Goal: Information Seeking & Learning: Learn about a topic

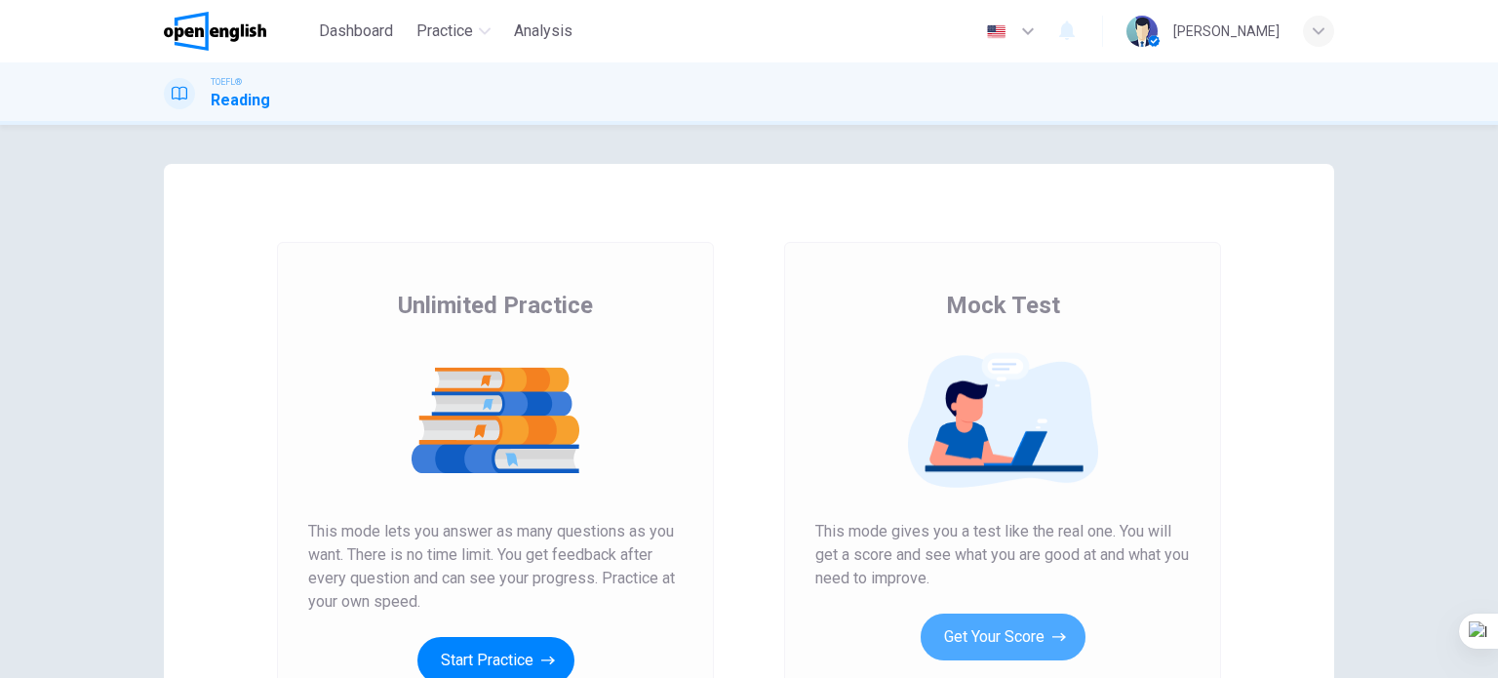
click at [992, 620] on button "Get Your Score" at bounding box center [1002, 636] width 165 height 47
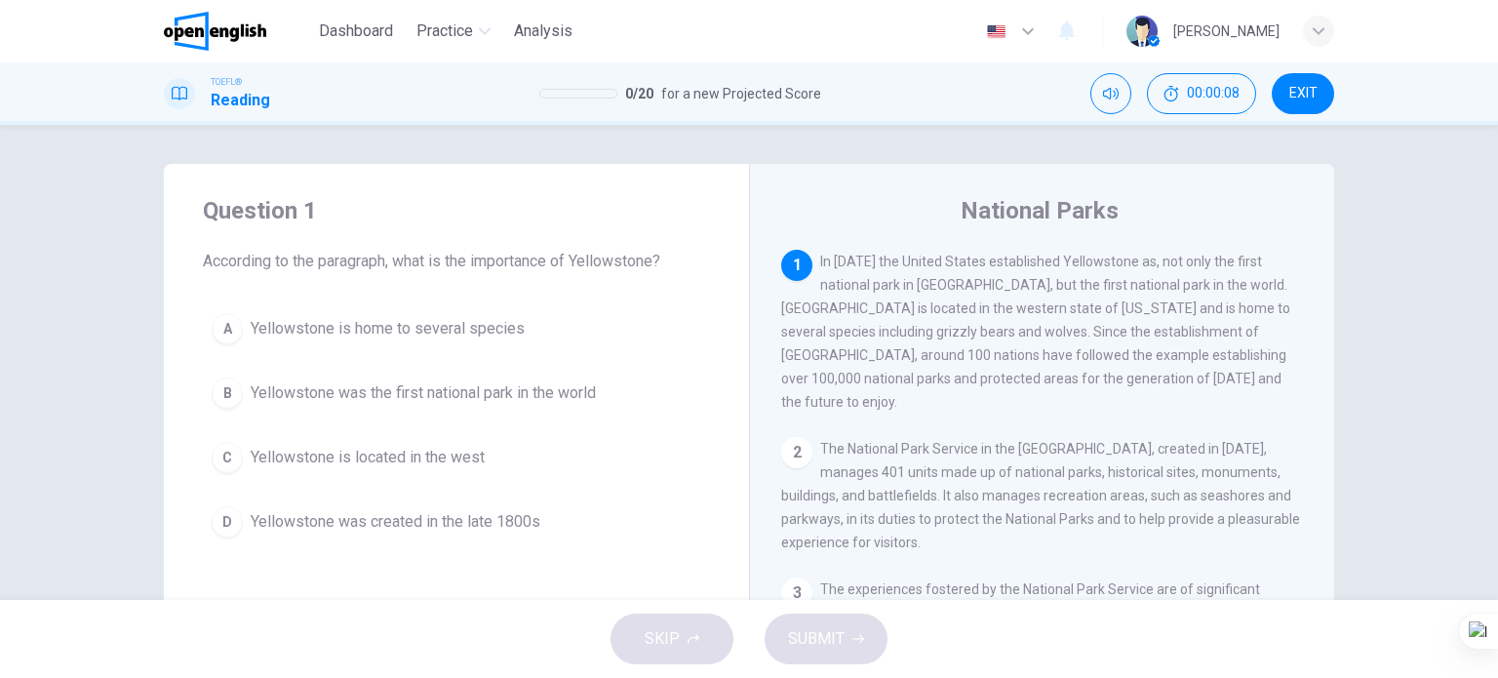
click at [604, 375] on button "B Yellowstone was the first national park in the world" at bounding box center [456, 393] width 507 height 49
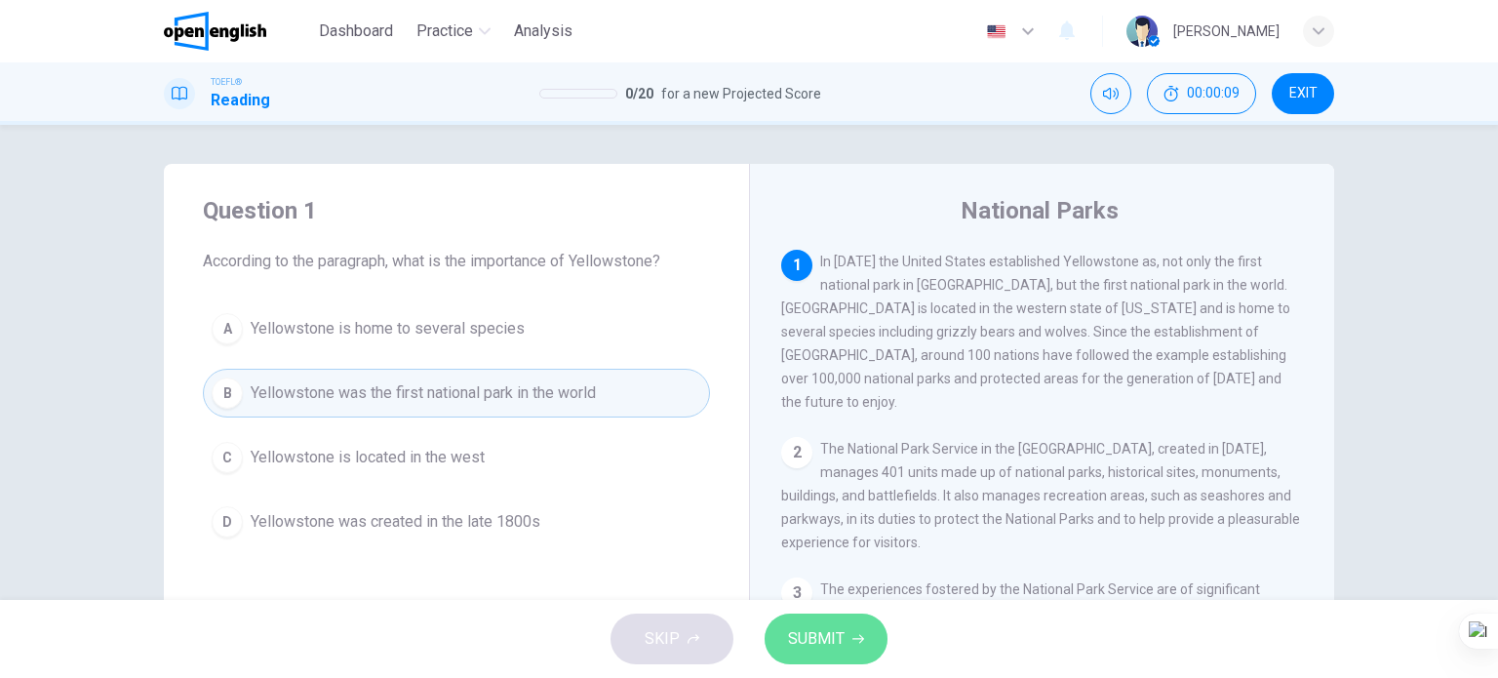
click at [804, 650] on span "SUBMIT" at bounding box center [816, 638] width 57 height 27
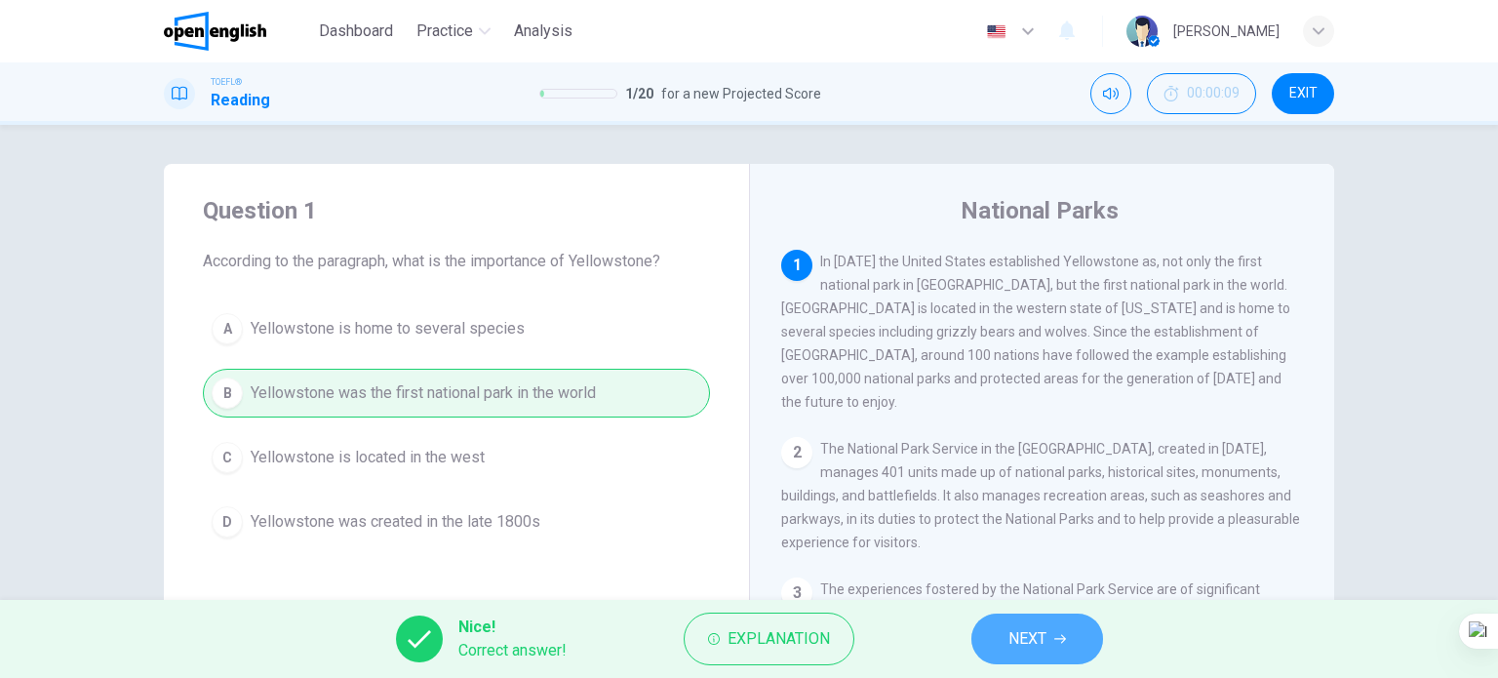
click at [1045, 635] on span "NEXT" at bounding box center [1027, 638] width 38 height 27
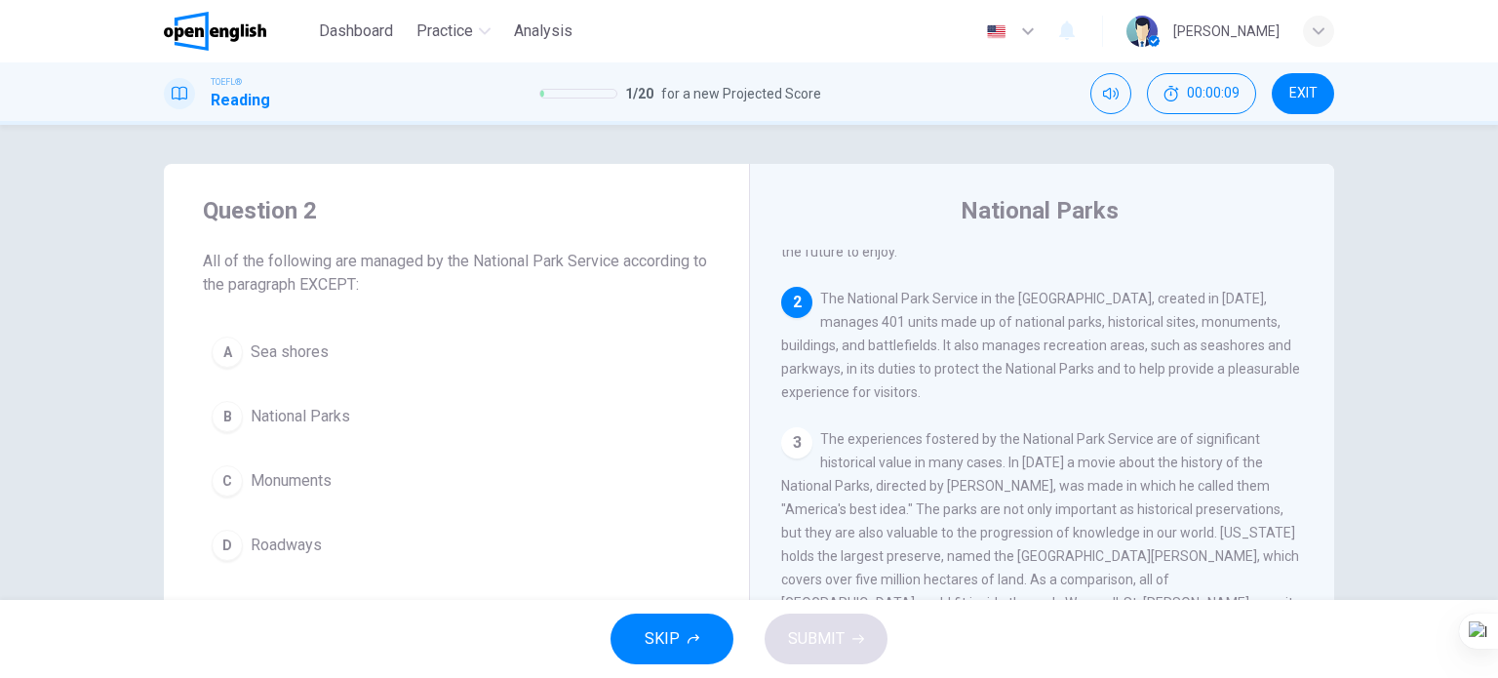
scroll to position [168, 0]
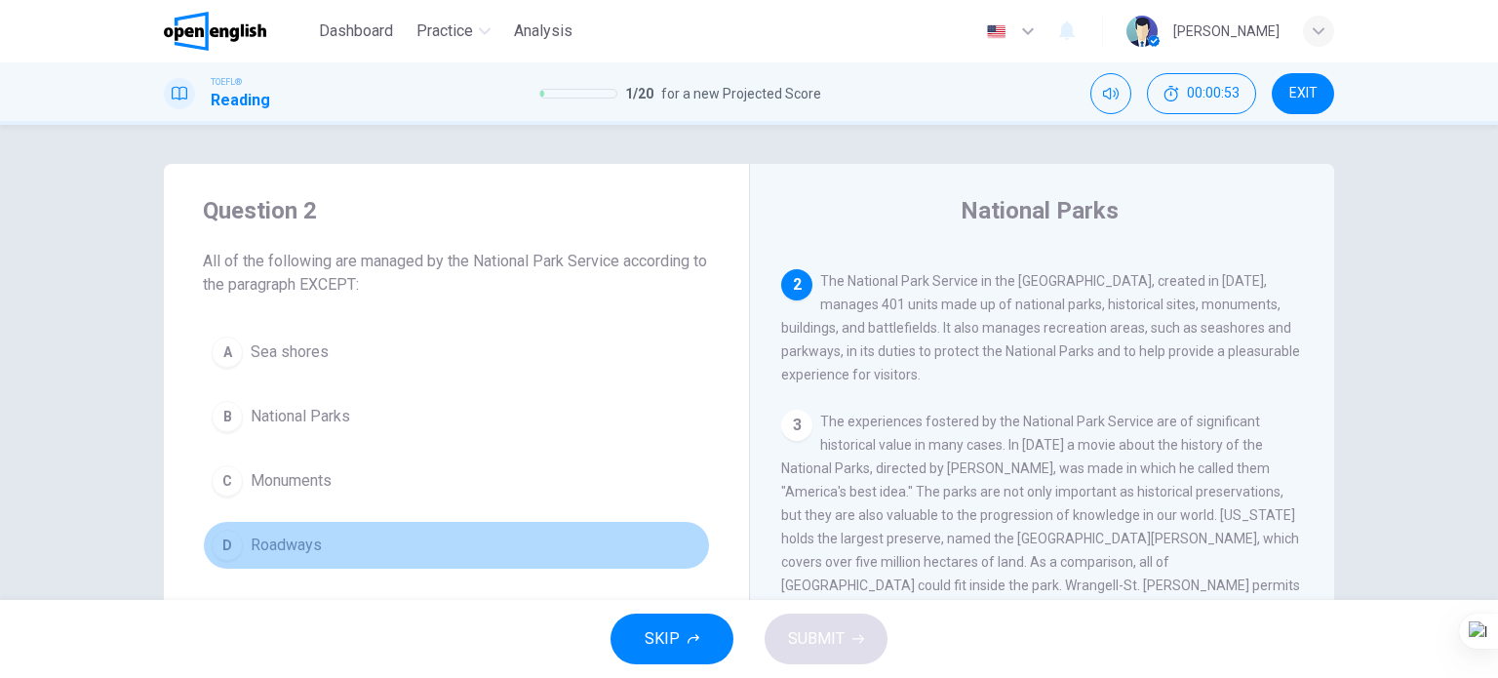
click at [306, 561] on button "D Roadways" at bounding box center [456, 545] width 507 height 49
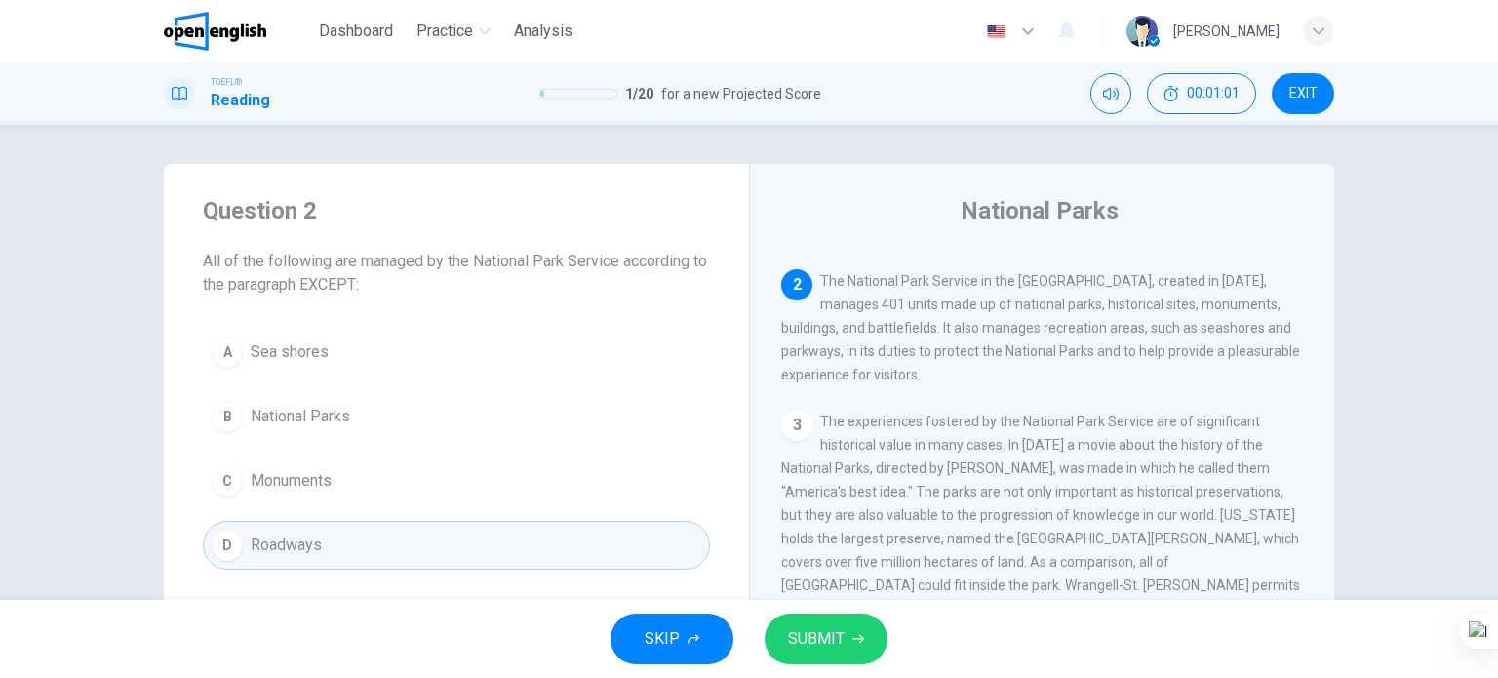
click at [805, 646] on span "SUBMIT" at bounding box center [816, 638] width 57 height 27
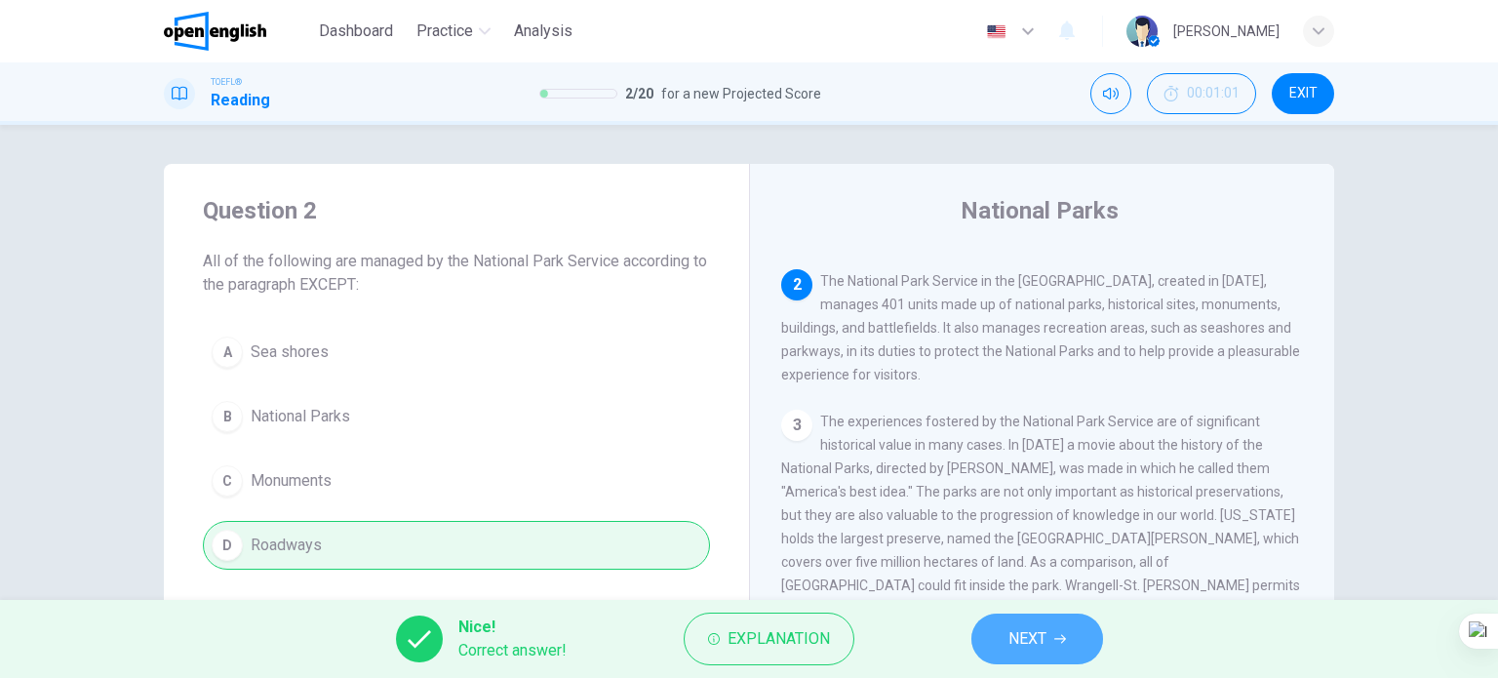
click at [1033, 639] on span "NEXT" at bounding box center [1027, 638] width 38 height 27
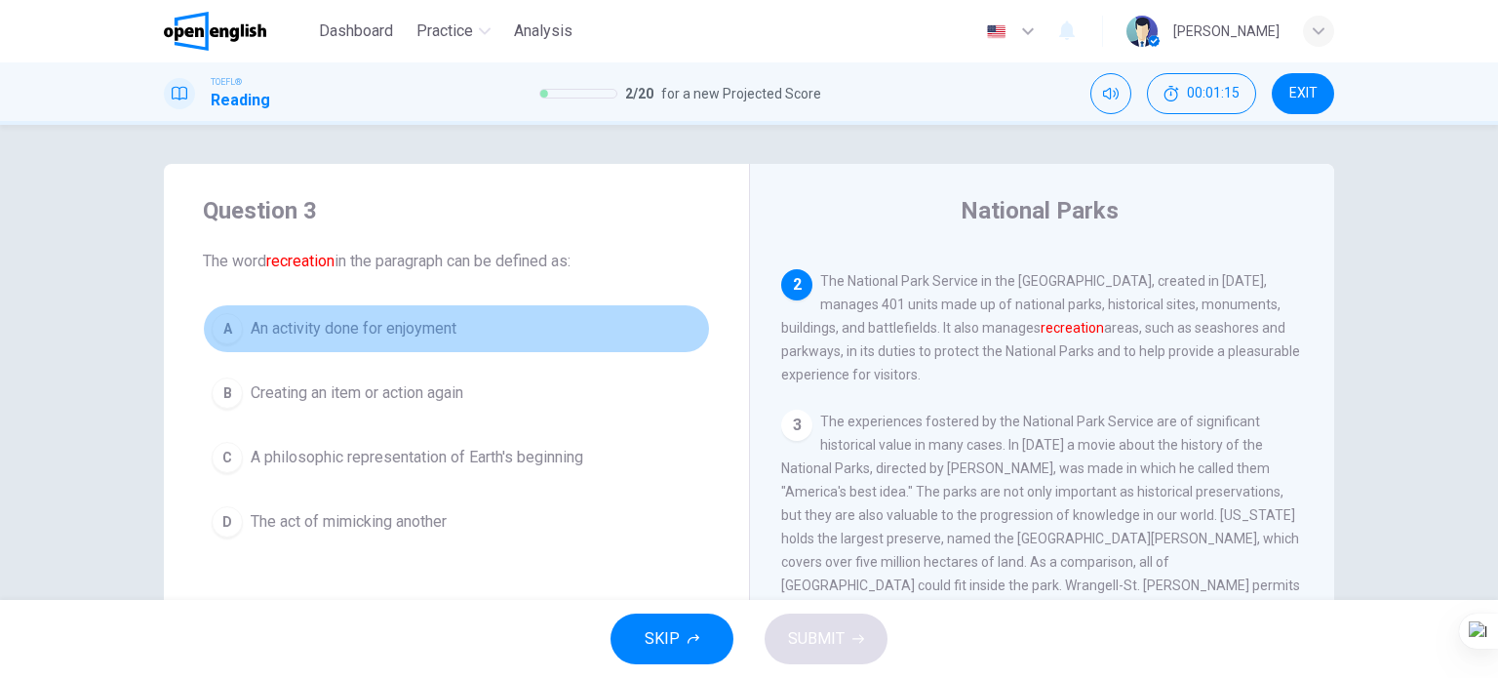
click at [419, 329] on span "An activity done for enjoyment" at bounding box center [354, 328] width 206 height 23
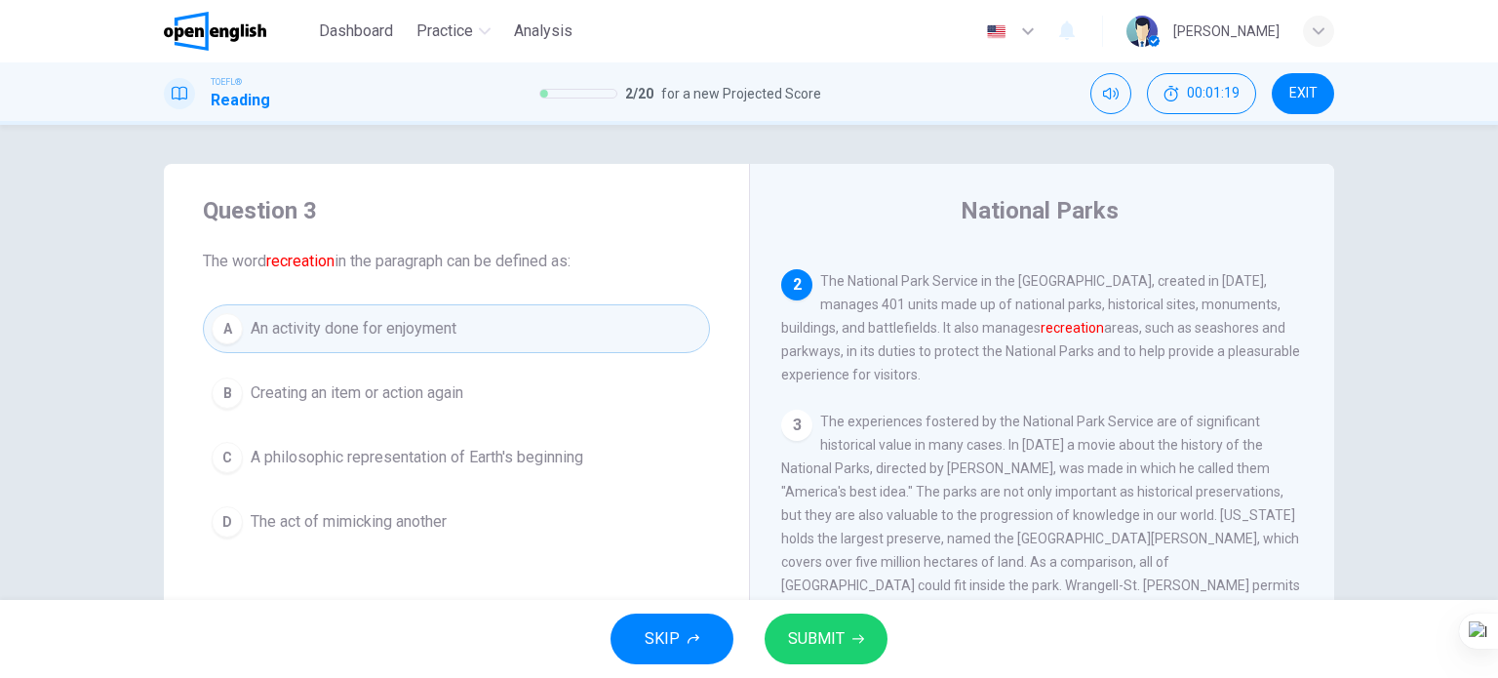
click at [409, 397] on span "Creating an item or action again" at bounding box center [357, 392] width 213 height 23
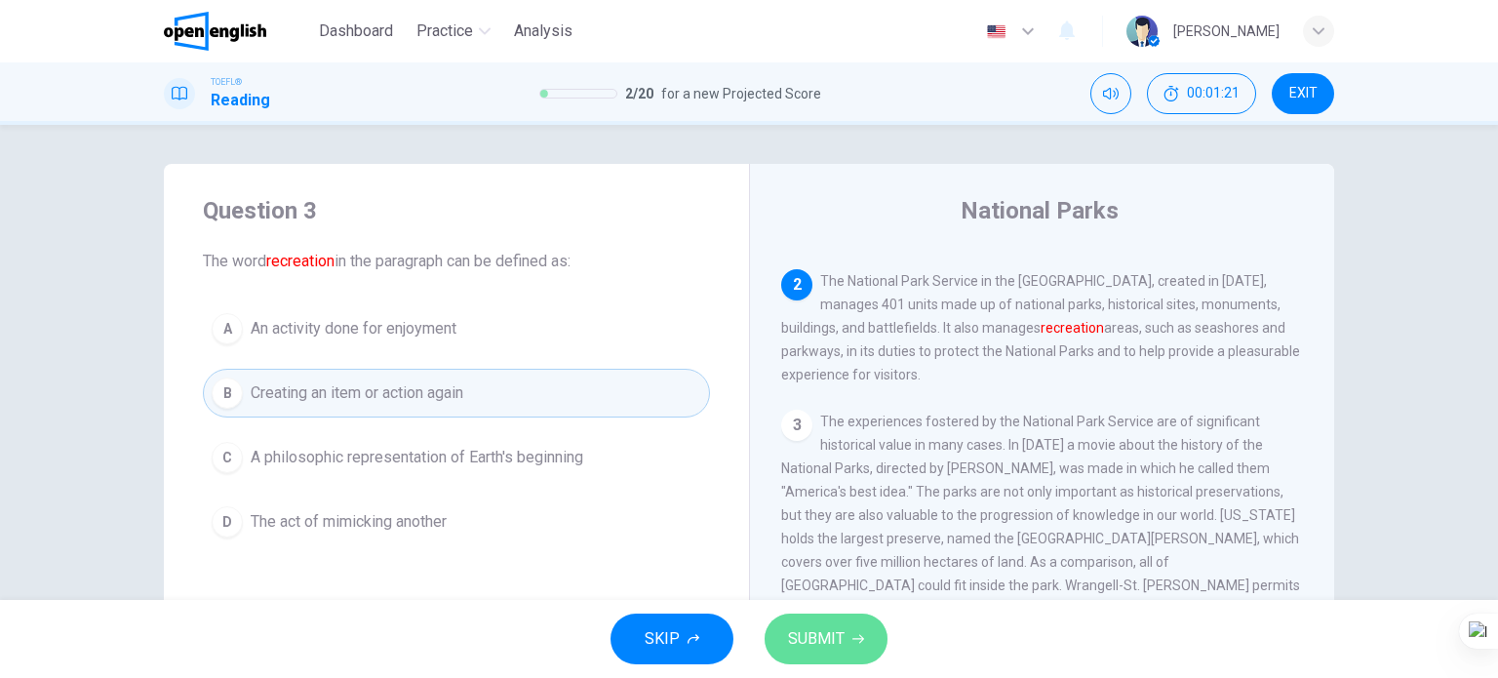
click at [796, 644] on span "SUBMIT" at bounding box center [816, 638] width 57 height 27
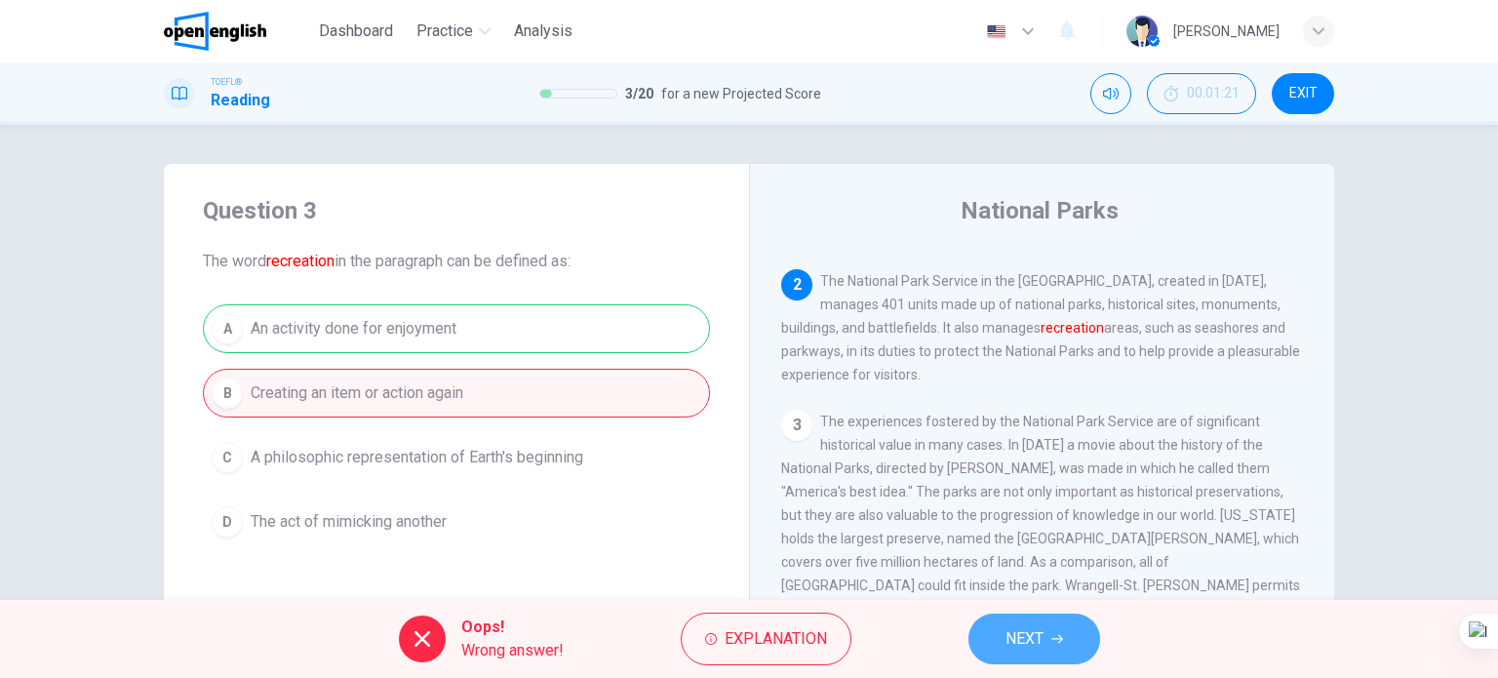
click at [995, 642] on button "NEXT" at bounding box center [1034, 638] width 132 height 51
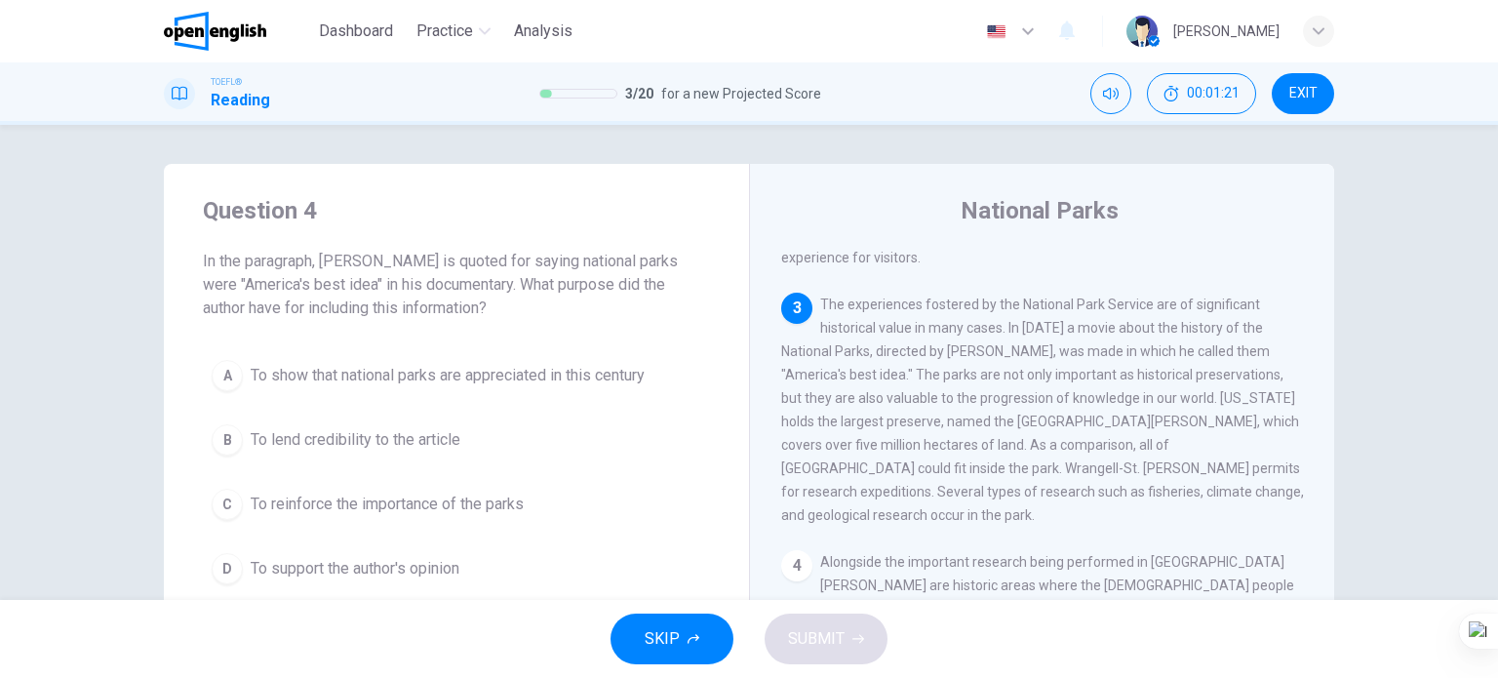
scroll to position [312, 0]
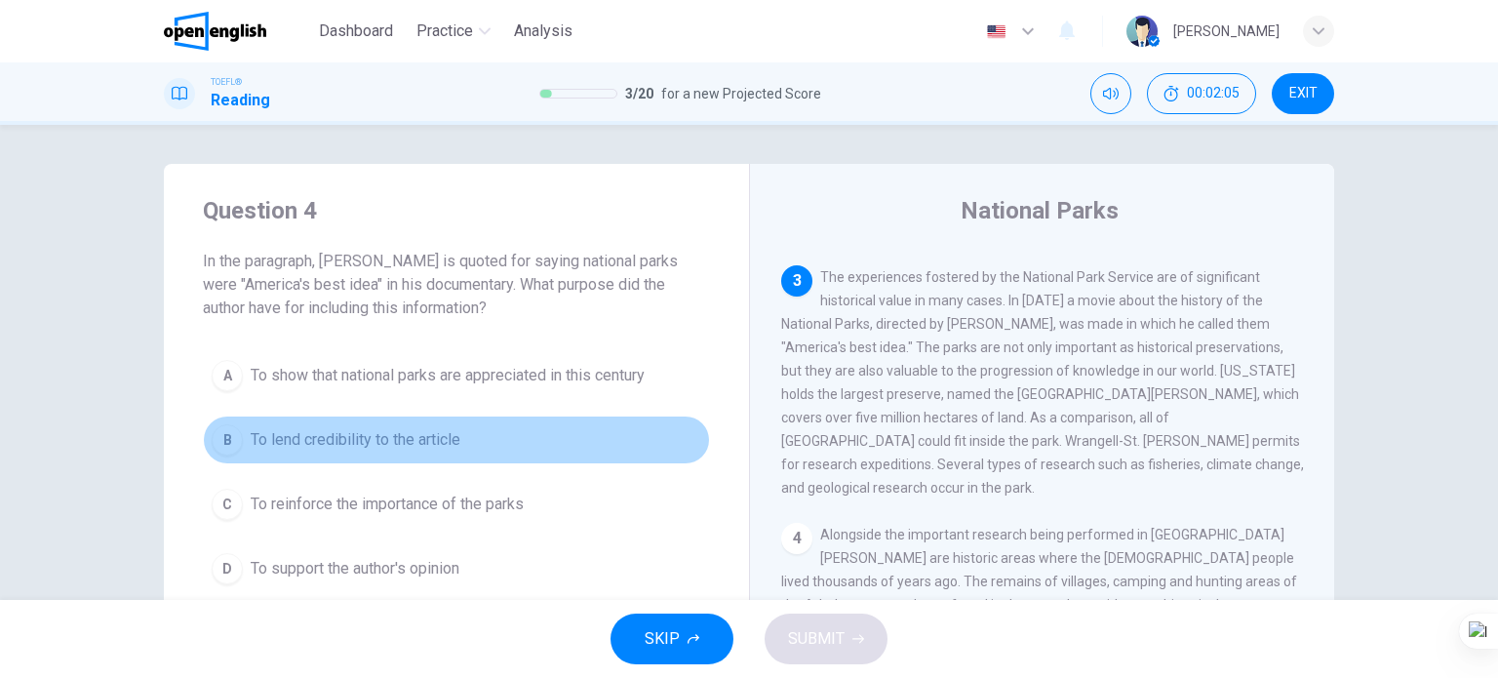
click at [432, 421] on button "B To lend credibility to the article" at bounding box center [456, 439] width 507 height 49
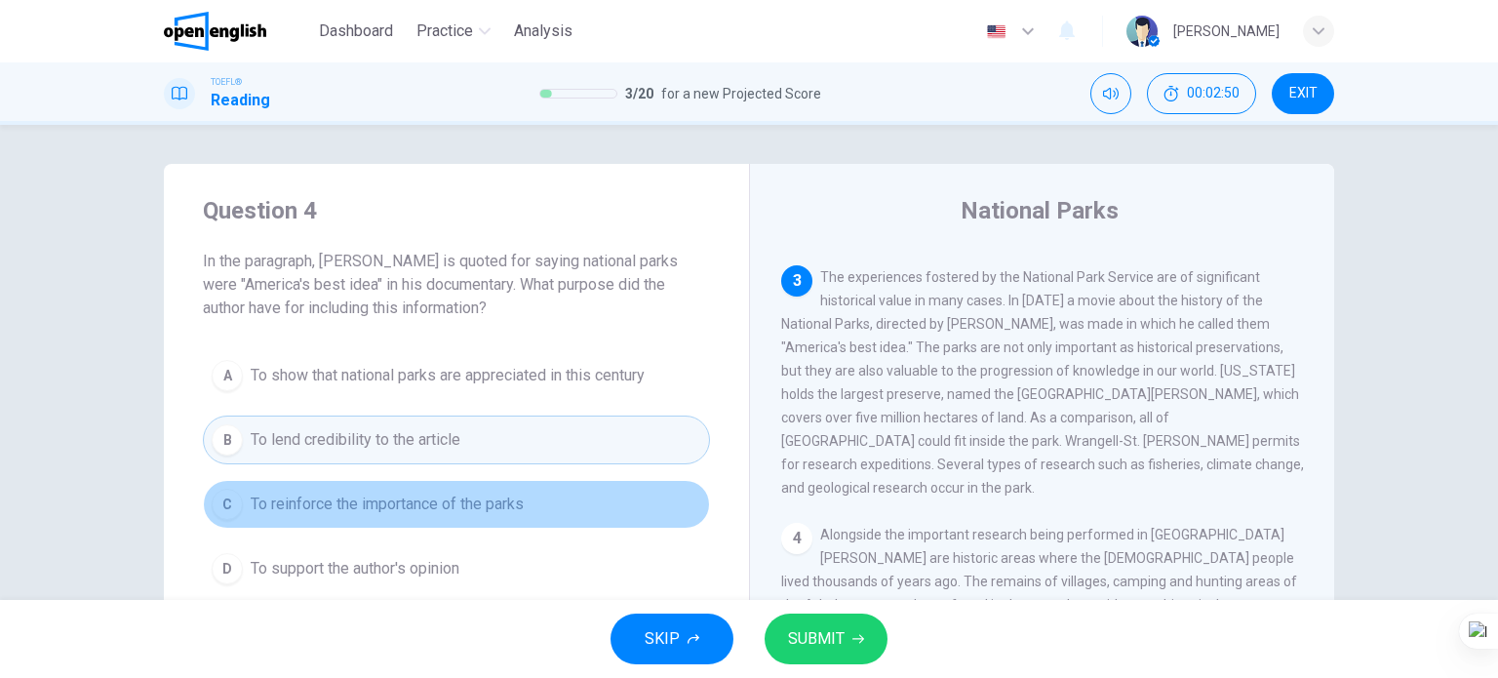
click at [366, 512] on span "To reinforce the importance of the parks" at bounding box center [387, 503] width 273 height 23
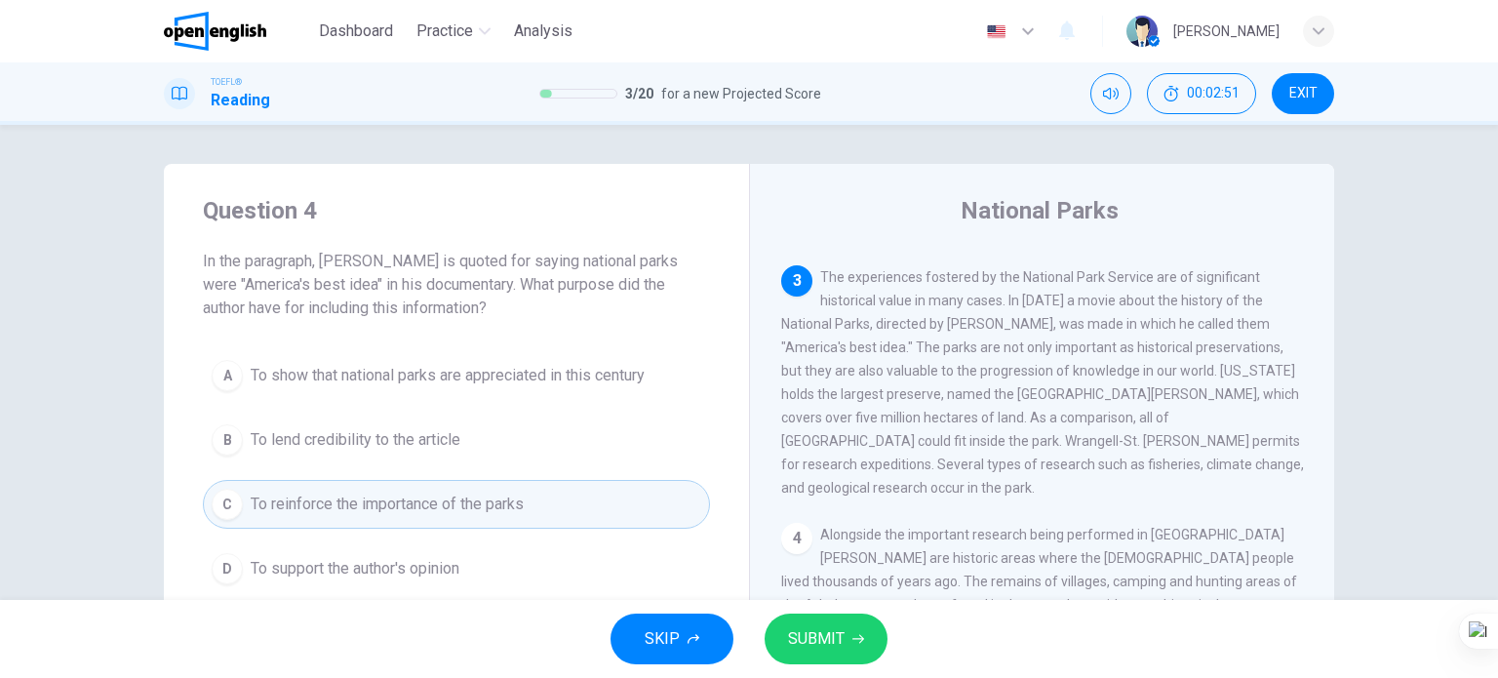
click at [824, 616] on button "SUBMIT" at bounding box center [825, 638] width 123 height 51
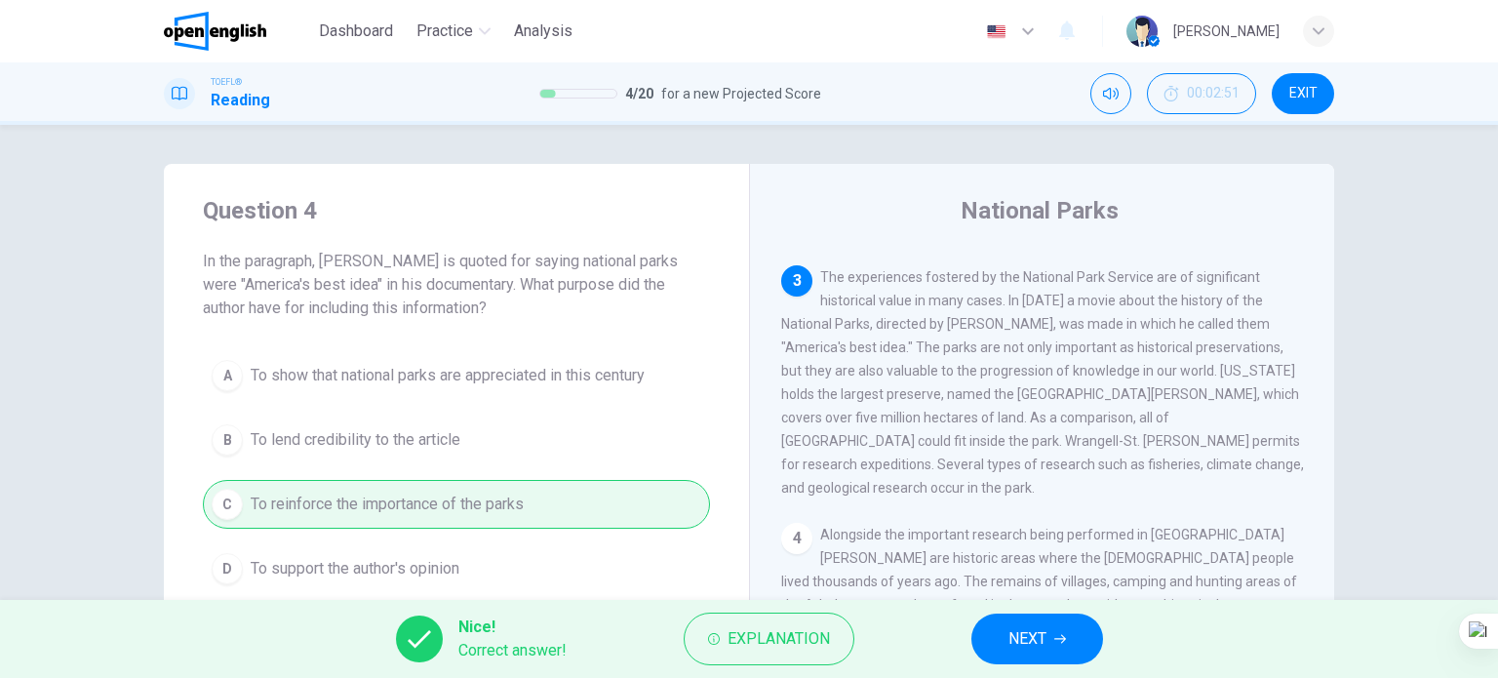
drag, startPoint x: 990, startPoint y: 605, endPoint x: 1010, endPoint y: 629, distance: 31.1
click at [991, 606] on div "Nice! Correct answer! Explanation NEXT" at bounding box center [749, 639] width 1498 height 78
click at [1020, 640] on span "NEXT" at bounding box center [1027, 638] width 38 height 27
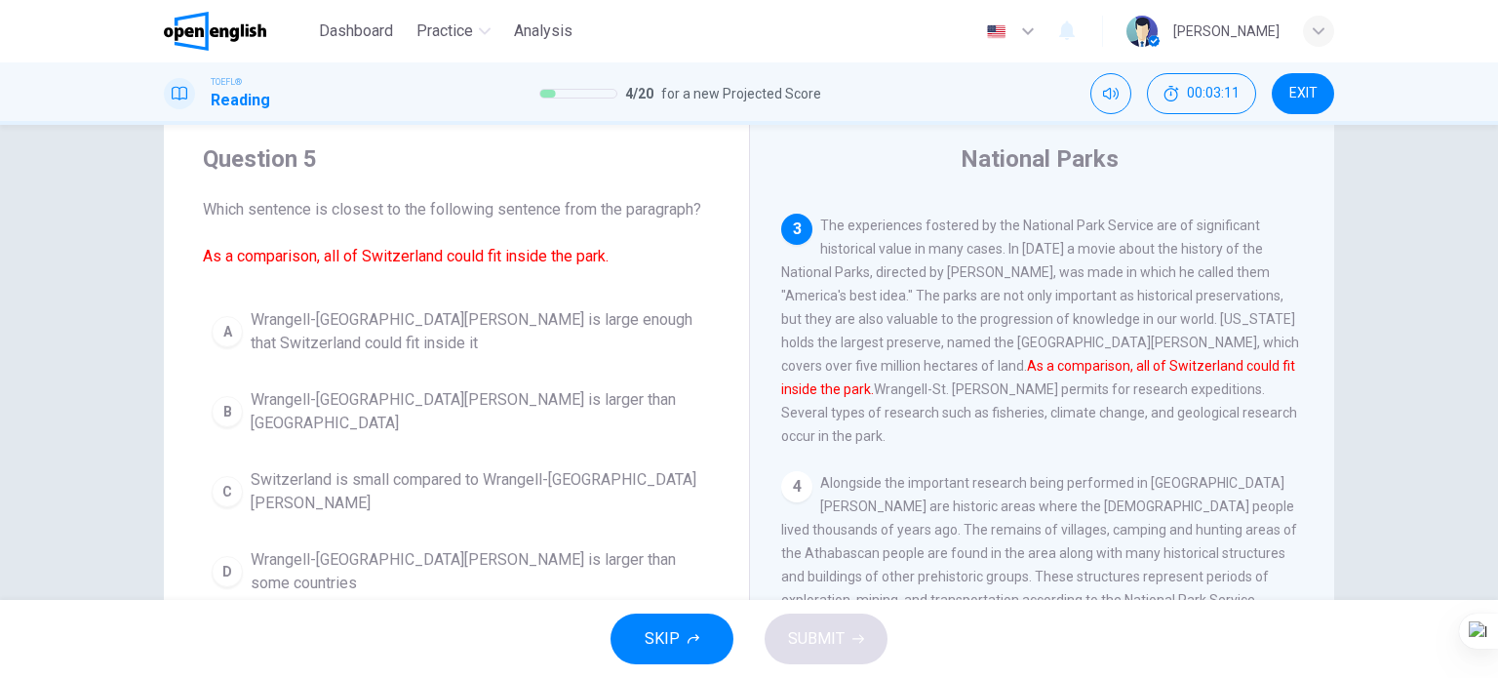
scroll to position [97, 0]
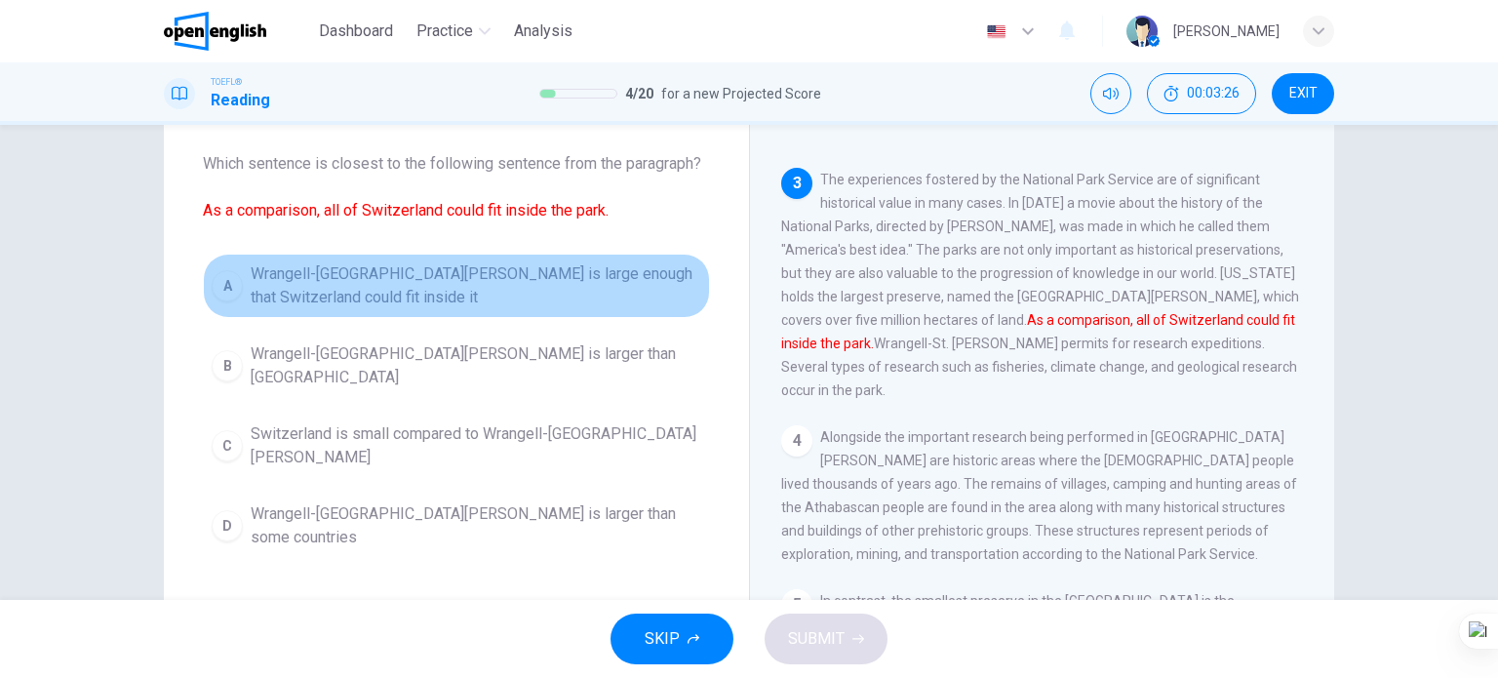
click at [286, 272] on span "Wrangell-St. Elias National Park is large enough that Switzerland could fit ins…" at bounding box center [476, 285] width 450 height 47
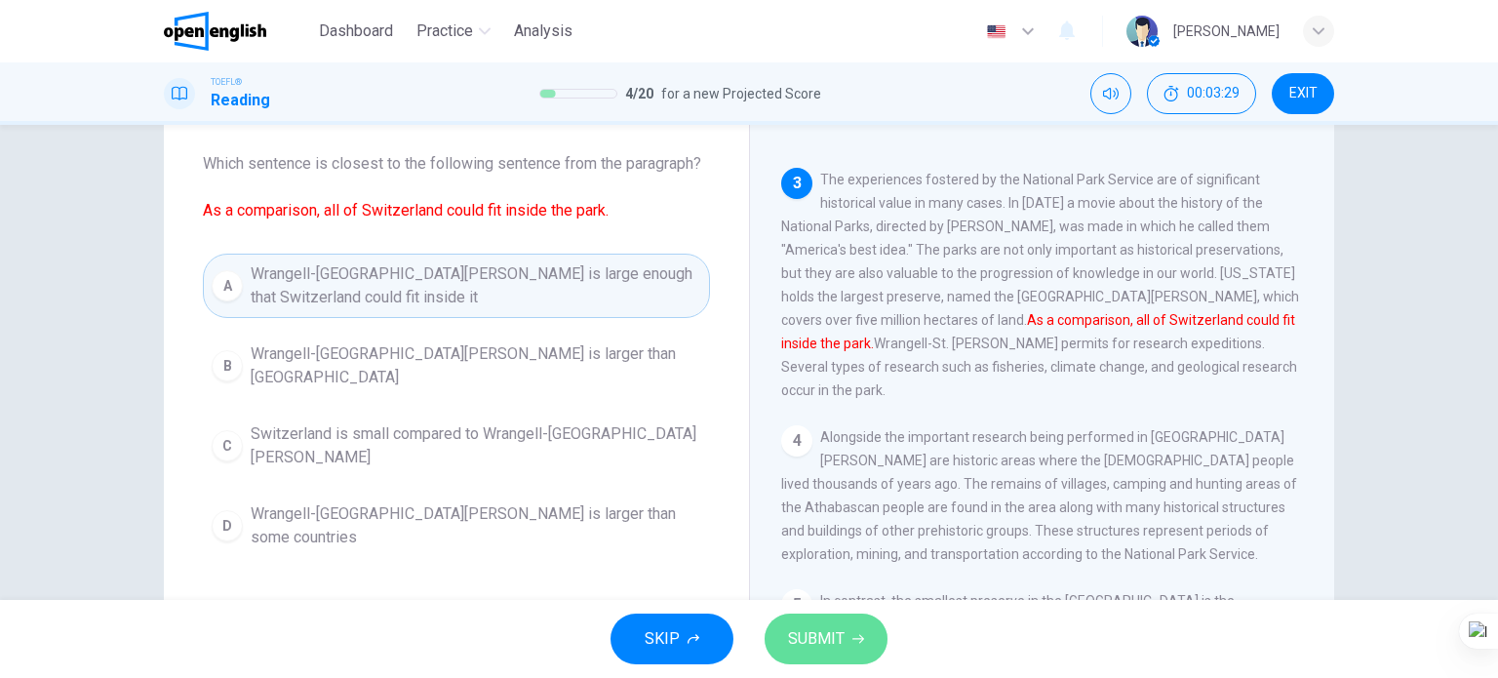
click at [828, 645] on span "SUBMIT" at bounding box center [816, 638] width 57 height 27
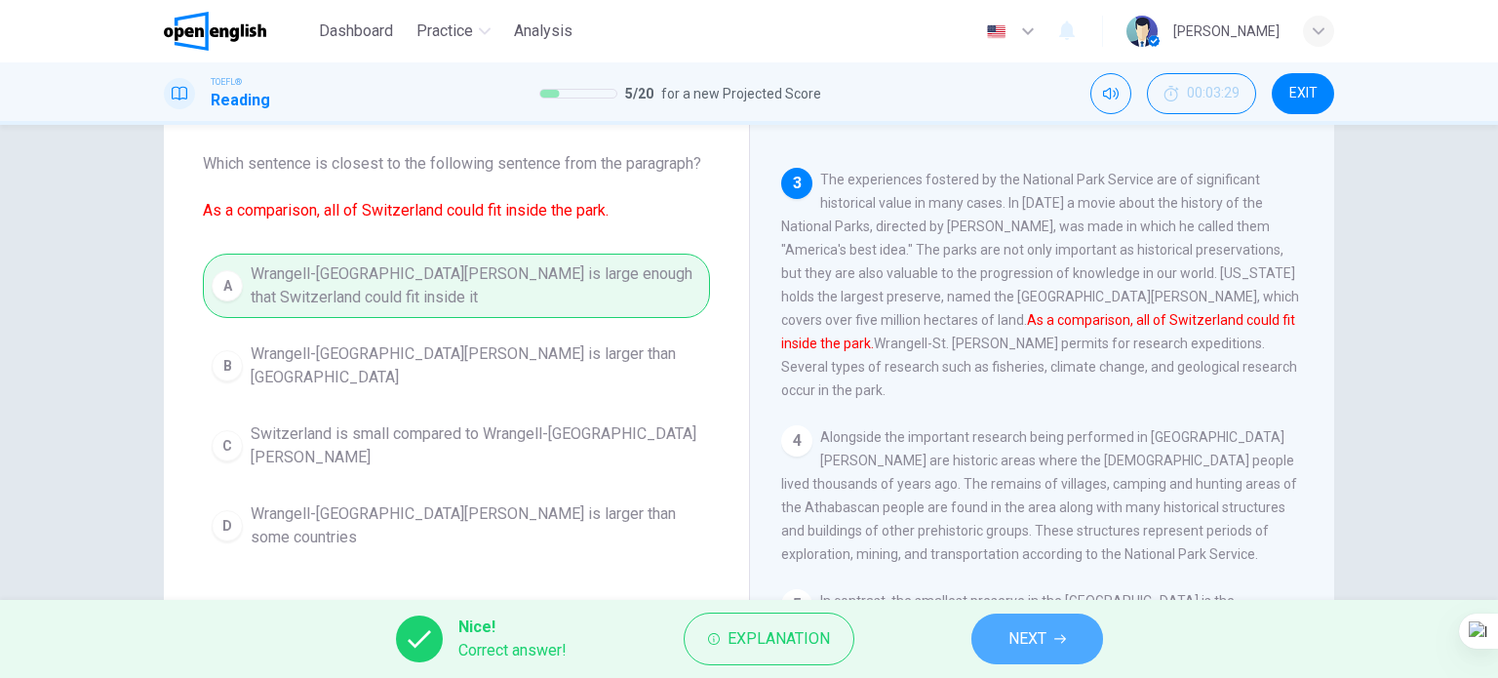
click at [1011, 640] on button "NEXT" at bounding box center [1037, 638] width 132 height 51
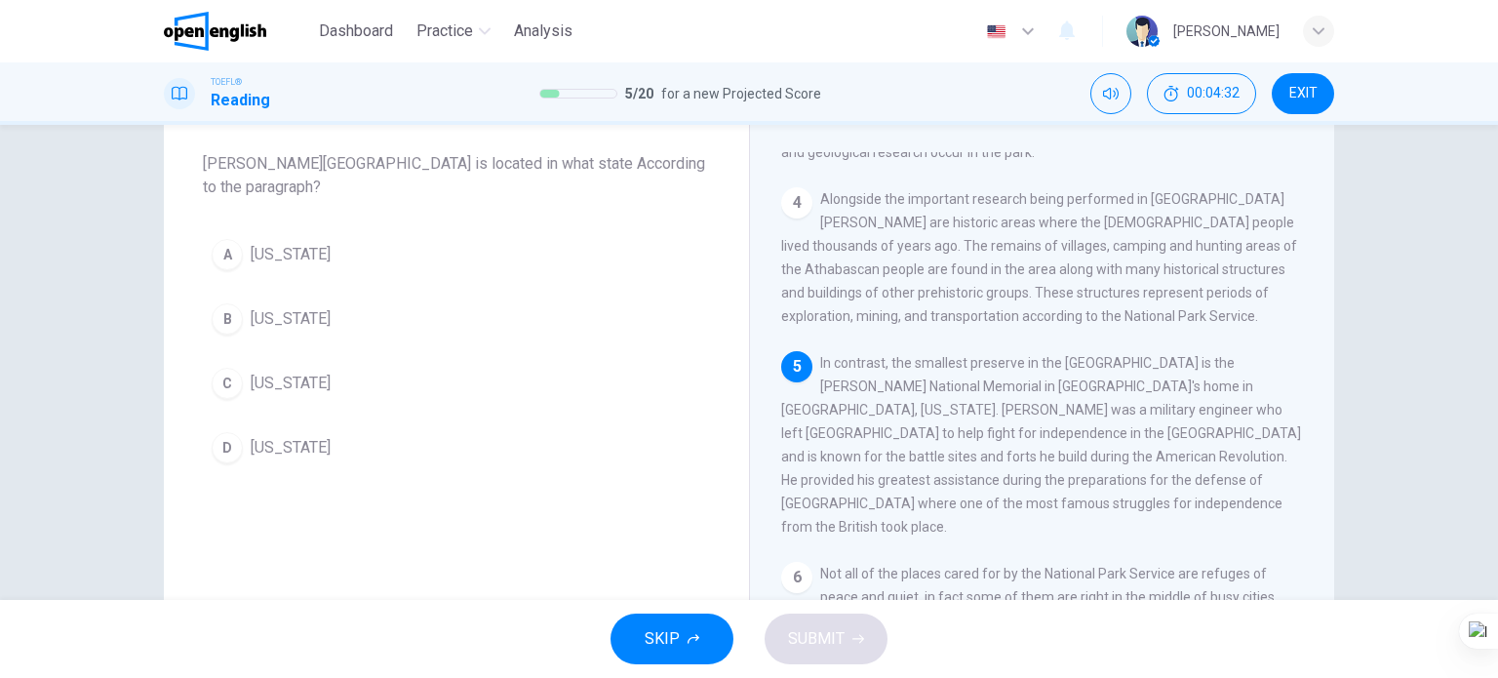
click at [301, 254] on span "Pennsylvania" at bounding box center [291, 254] width 80 height 23
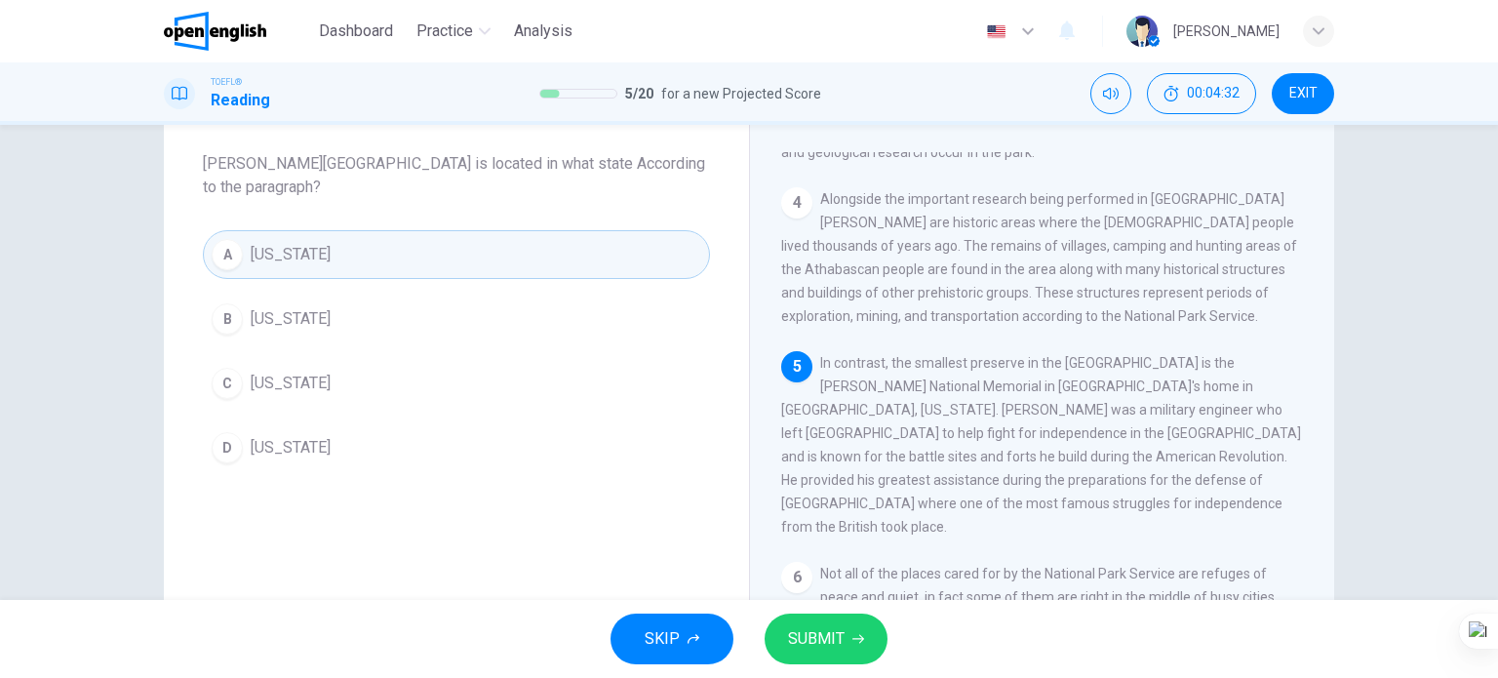
click at [807, 639] on span "SUBMIT" at bounding box center [816, 638] width 57 height 27
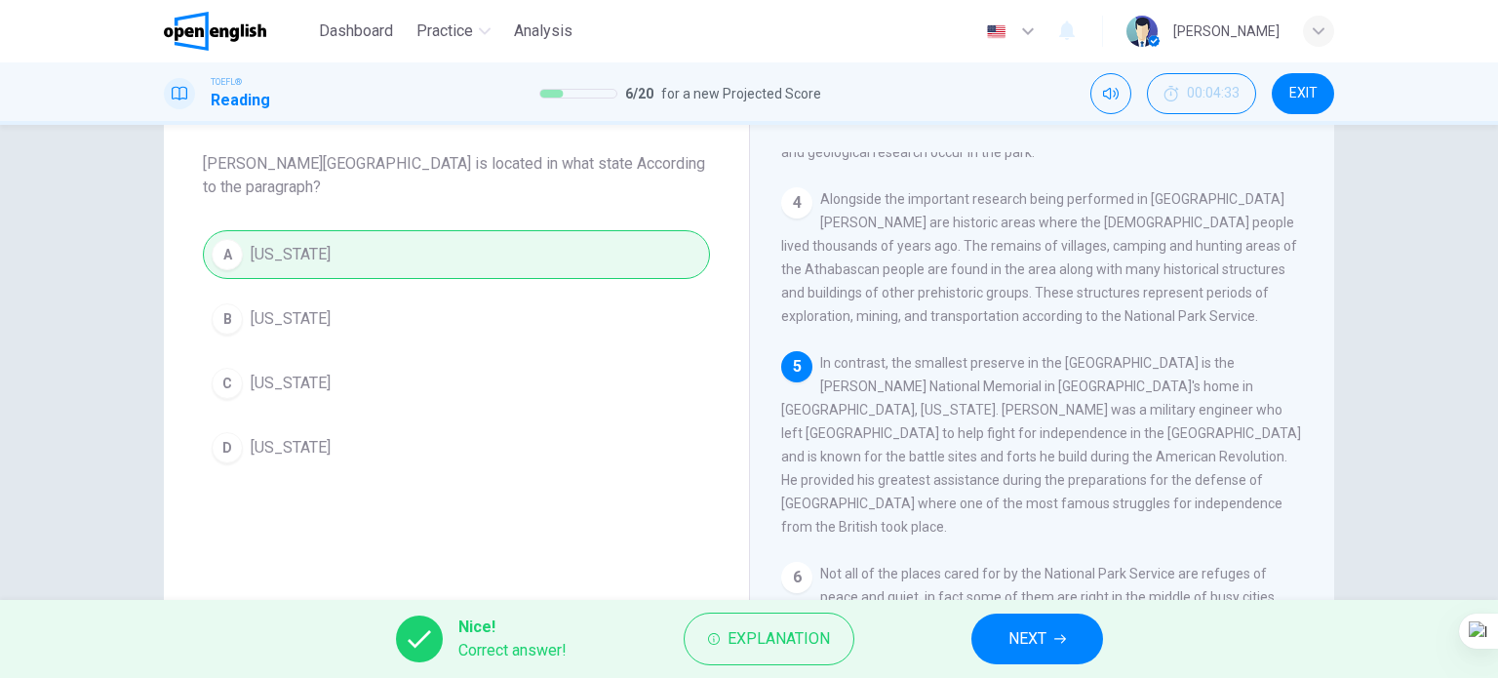
click at [1022, 650] on span "NEXT" at bounding box center [1027, 638] width 38 height 27
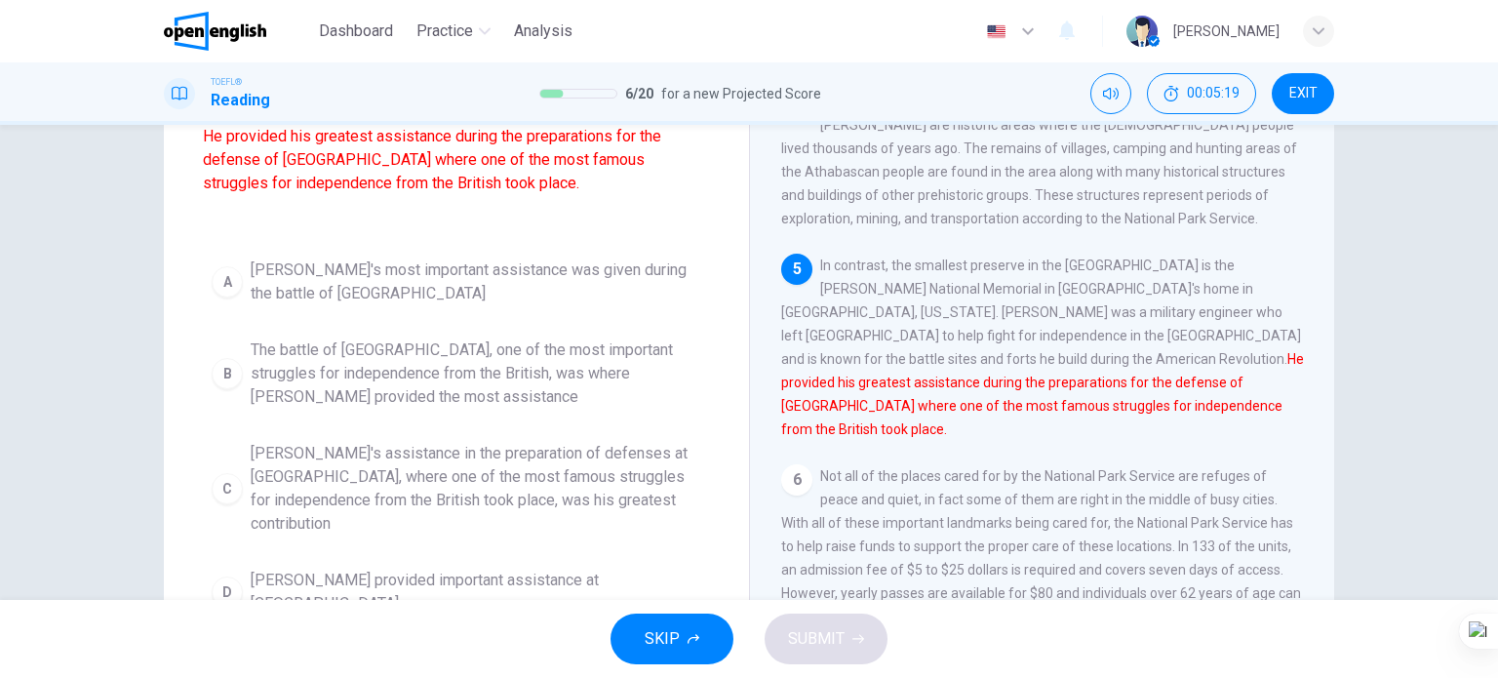
scroll to position [281, 0]
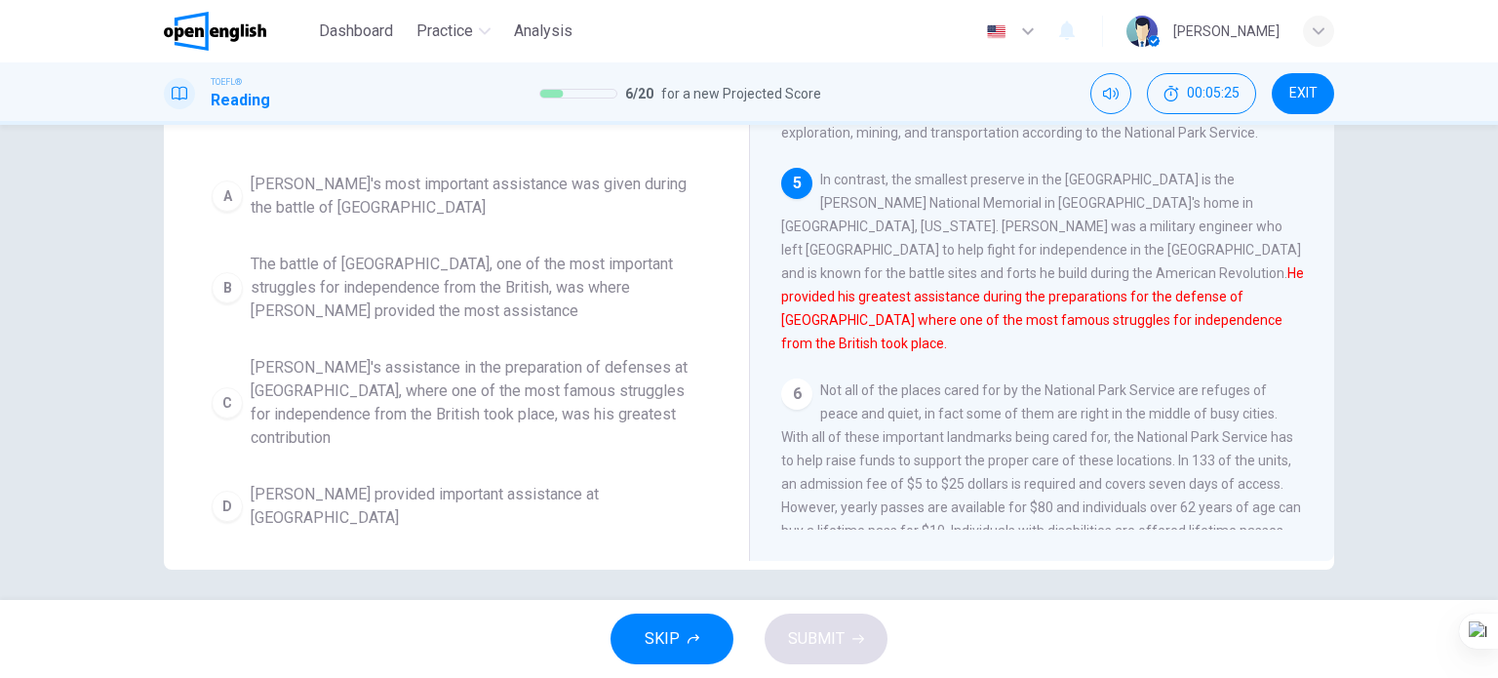
click at [383, 402] on span "Kosciuszko's assistance in the preparation of defenses at Saratoga, where one o…" at bounding box center [476, 403] width 450 height 94
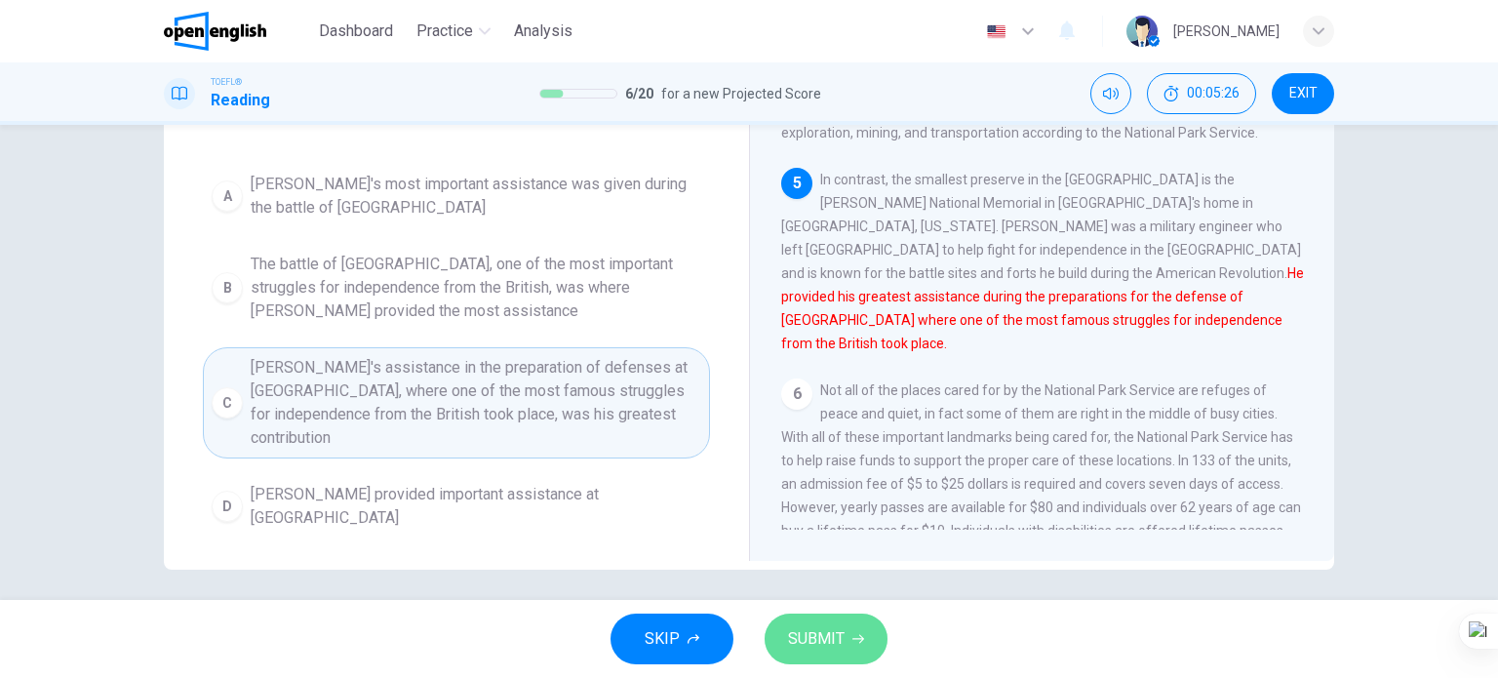
click at [844, 638] on button "SUBMIT" at bounding box center [825, 638] width 123 height 51
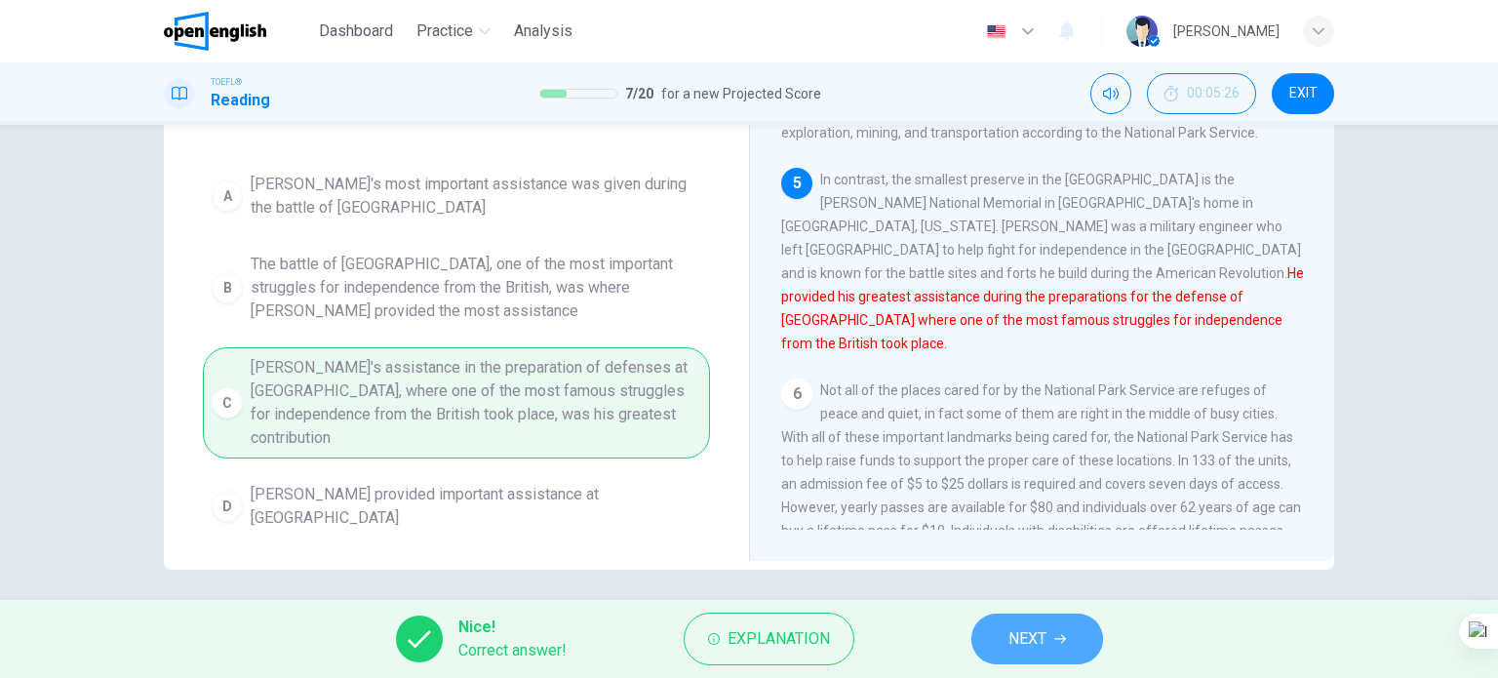
click at [1004, 625] on button "NEXT" at bounding box center [1037, 638] width 132 height 51
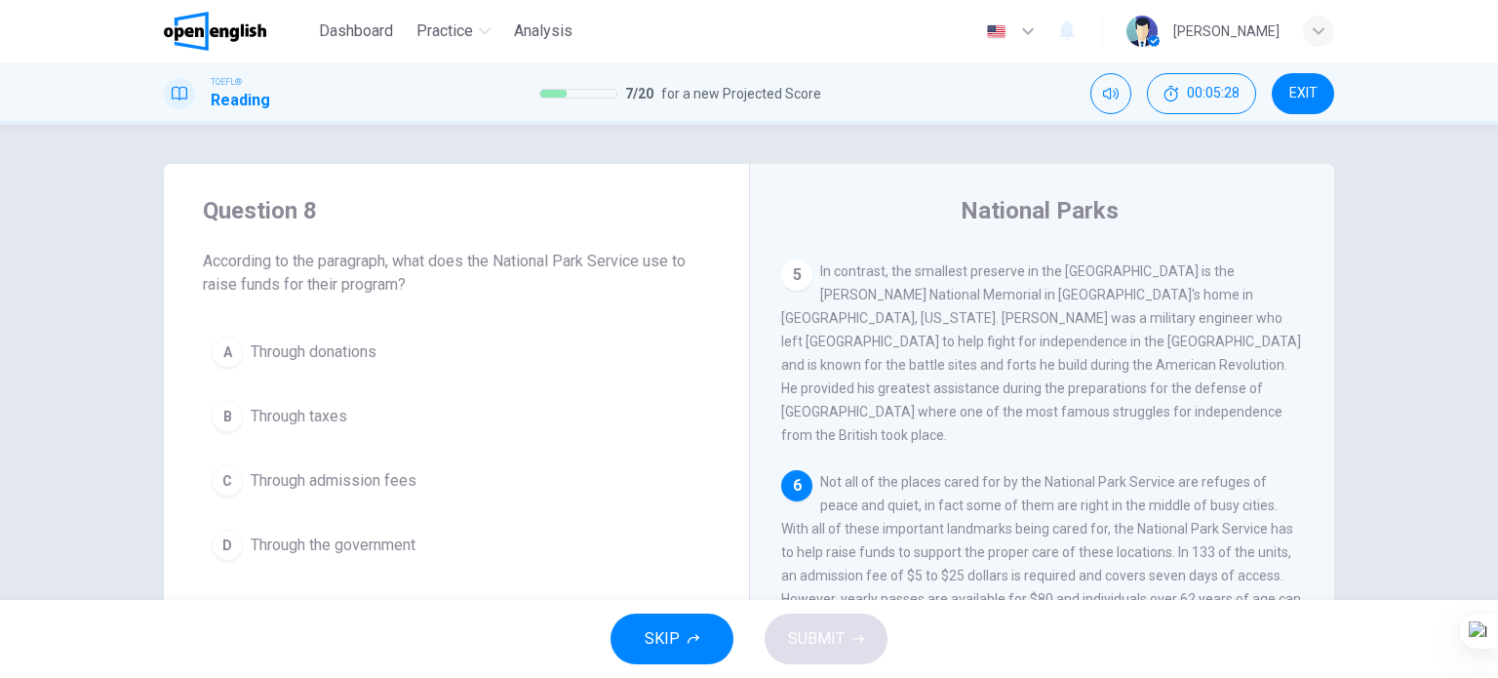
scroll to position [195, 0]
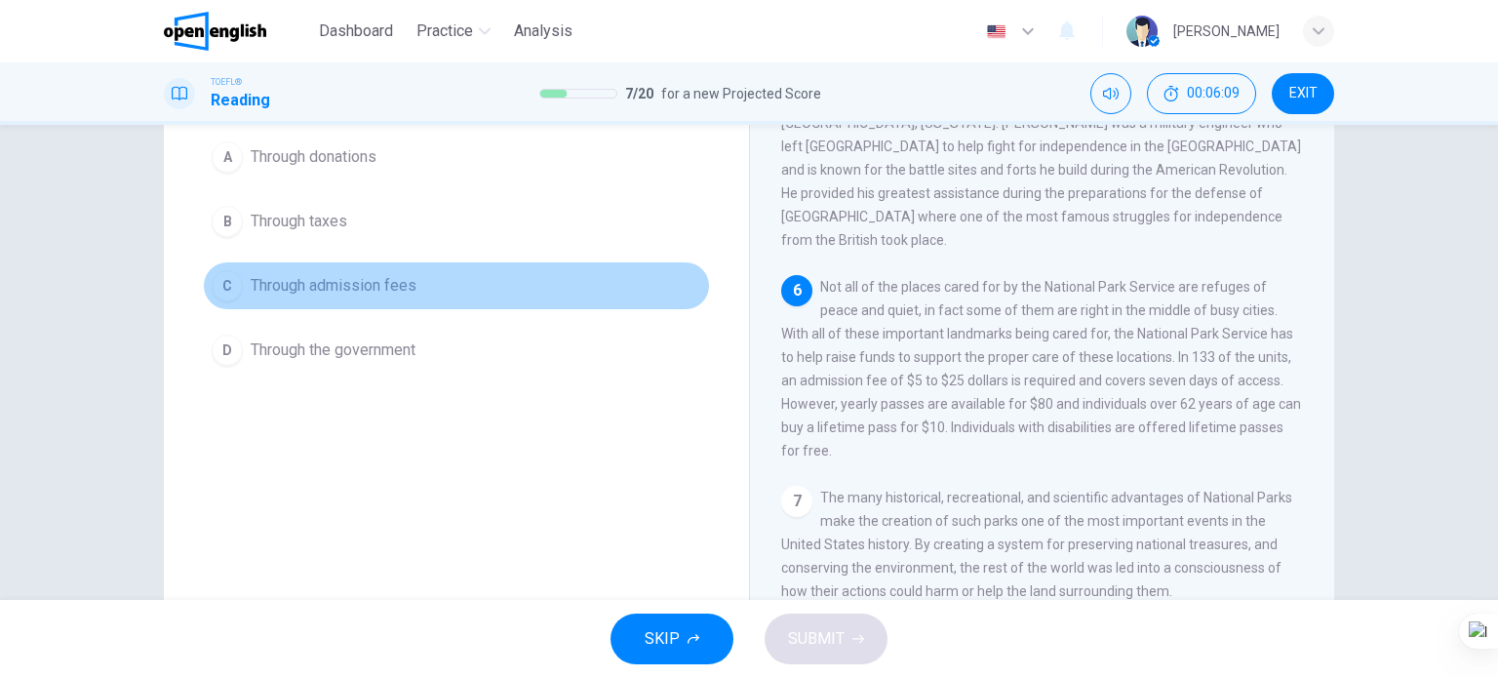
click at [380, 286] on span "Through admission fees" at bounding box center [334, 285] width 166 height 23
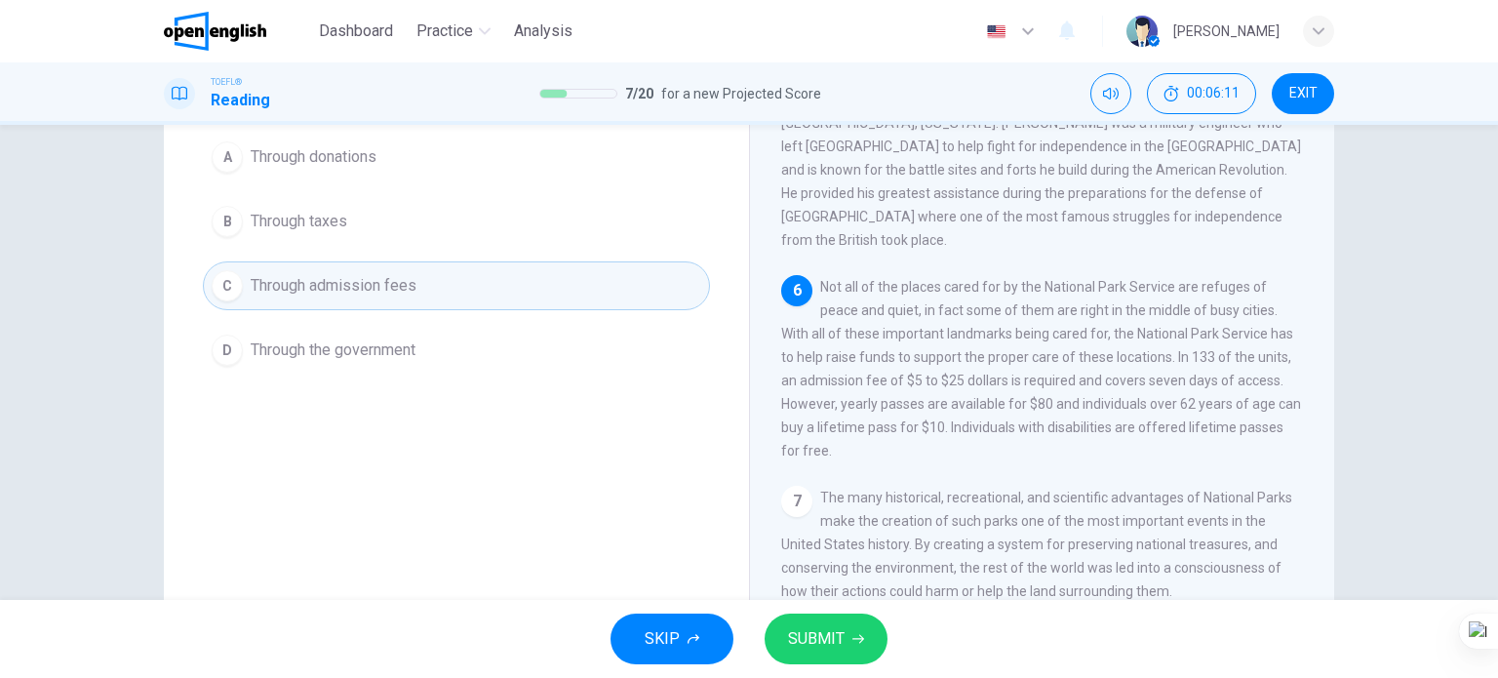
drag, startPoint x: 815, startPoint y: 611, endPoint x: 818, endPoint y: 622, distance: 11.1
click at [818, 622] on div "SKIP SUBMIT" at bounding box center [749, 639] width 1498 height 78
click at [818, 622] on button "SUBMIT" at bounding box center [825, 638] width 123 height 51
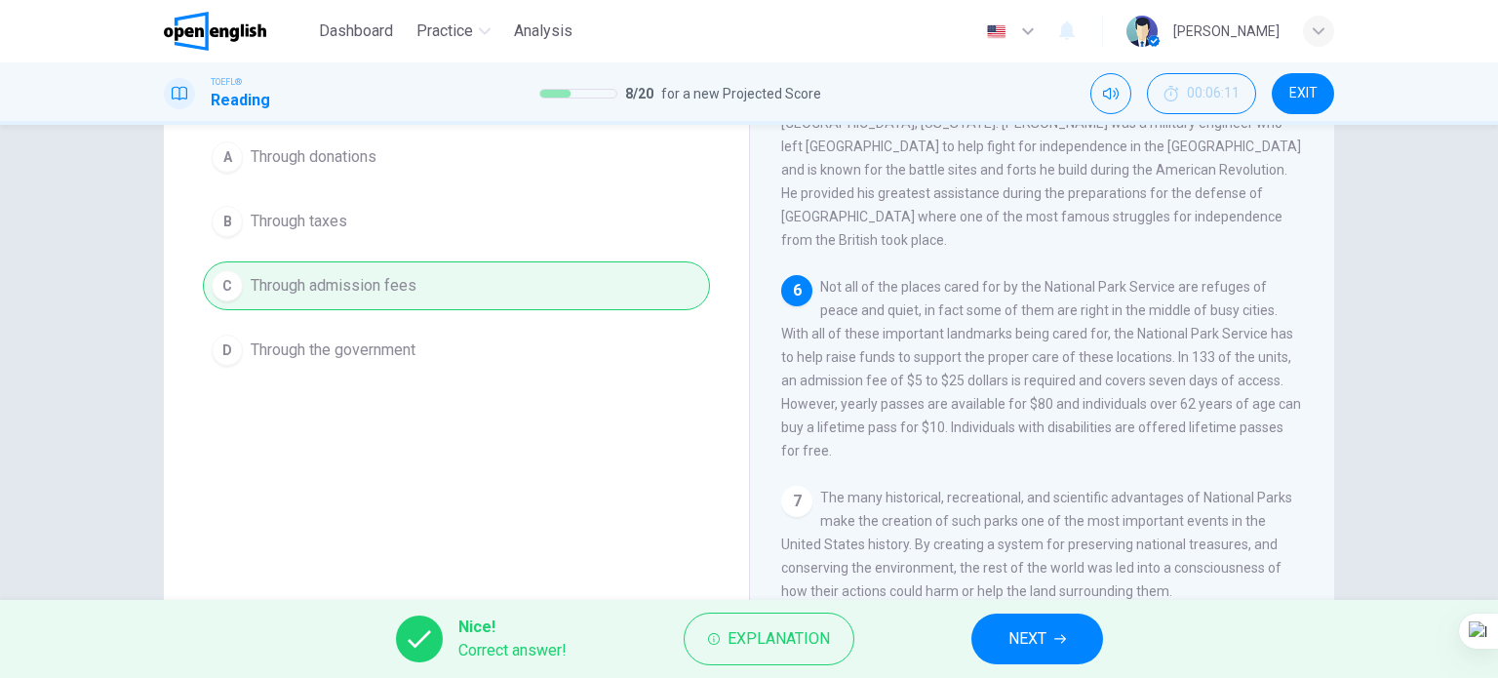
click at [1006, 638] on button "NEXT" at bounding box center [1037, 638] width 132 height 51
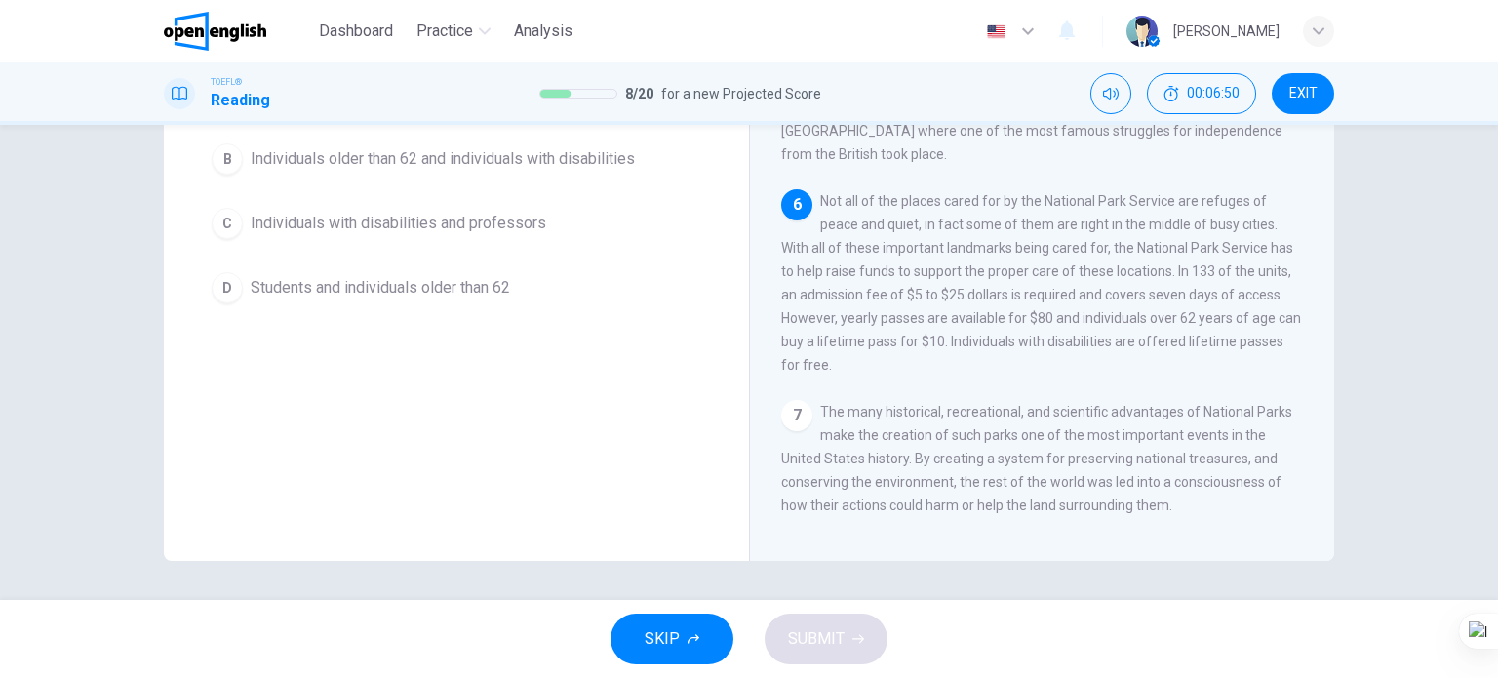
scroll to position [183, 0]
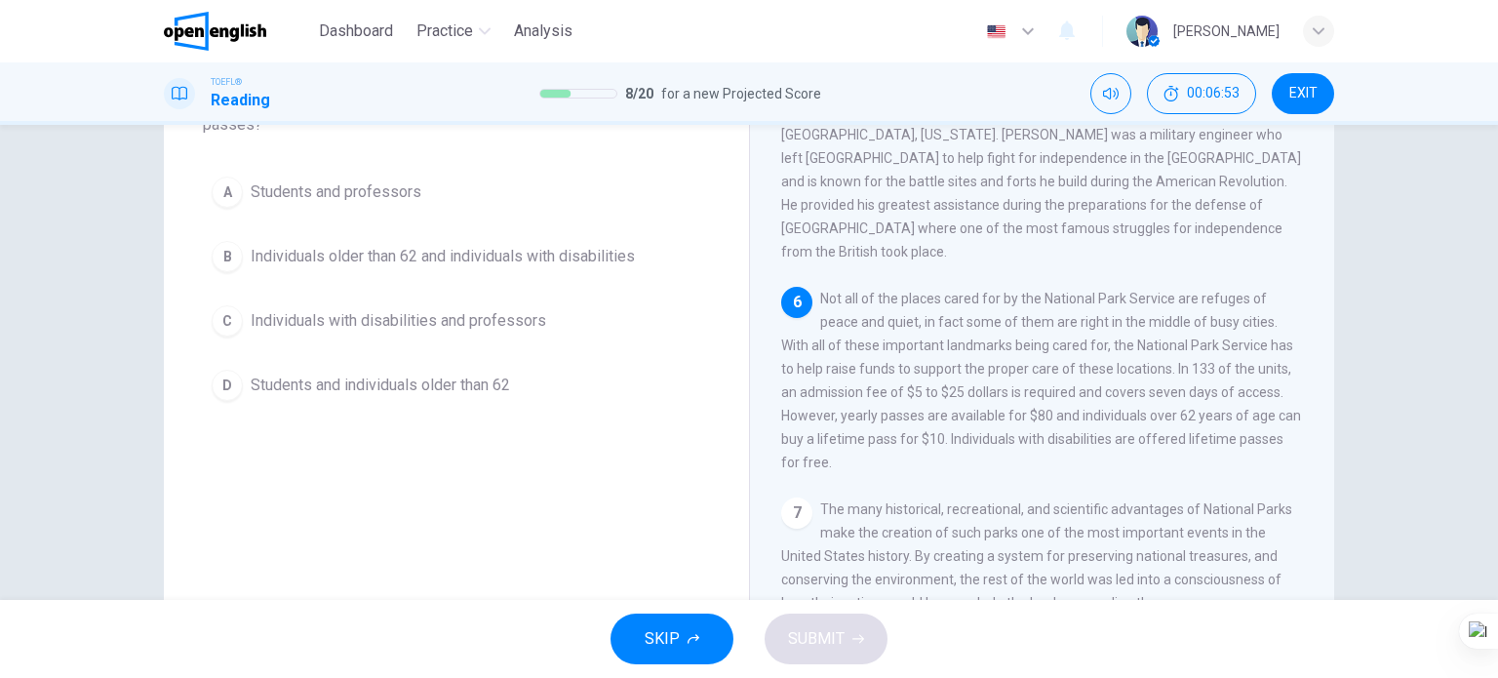
click at [536, 263] on span "Individuals older than 62 and individuals with disabilities" at bounding box center [443, 256] width 384 height 23
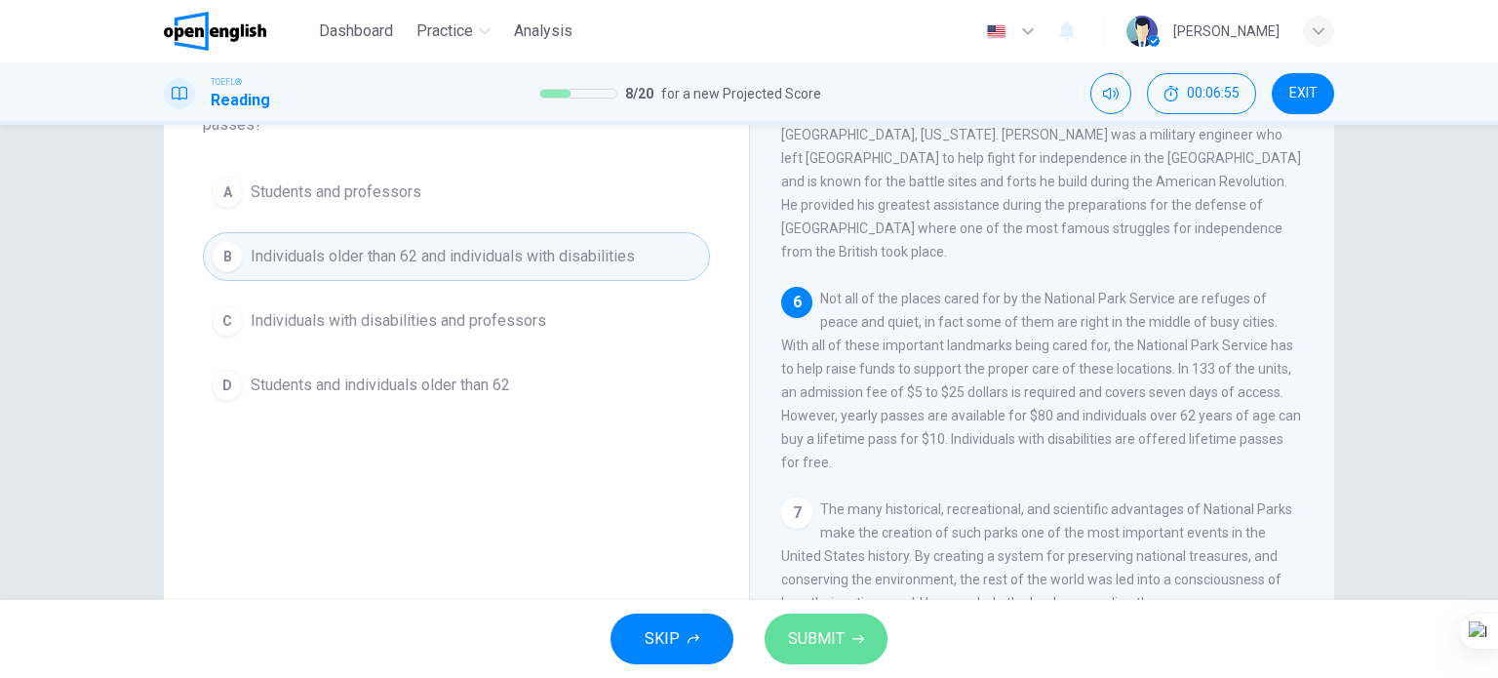
click at [832, 635] on span "SUBMIT" at bounding box center [816, 638] width 57 height 27
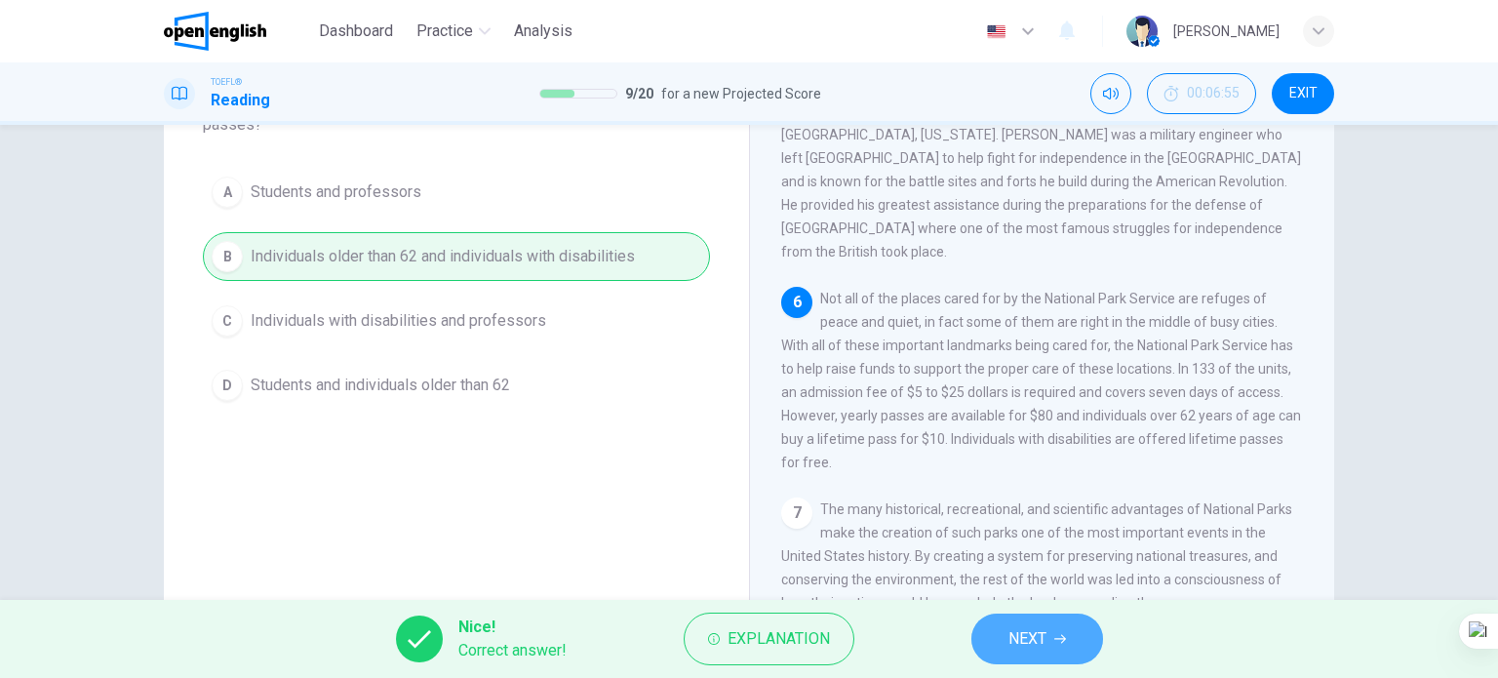
click at [999, 634] on button "NEXT" at bounding box center [1037, 638] width 132 height 51
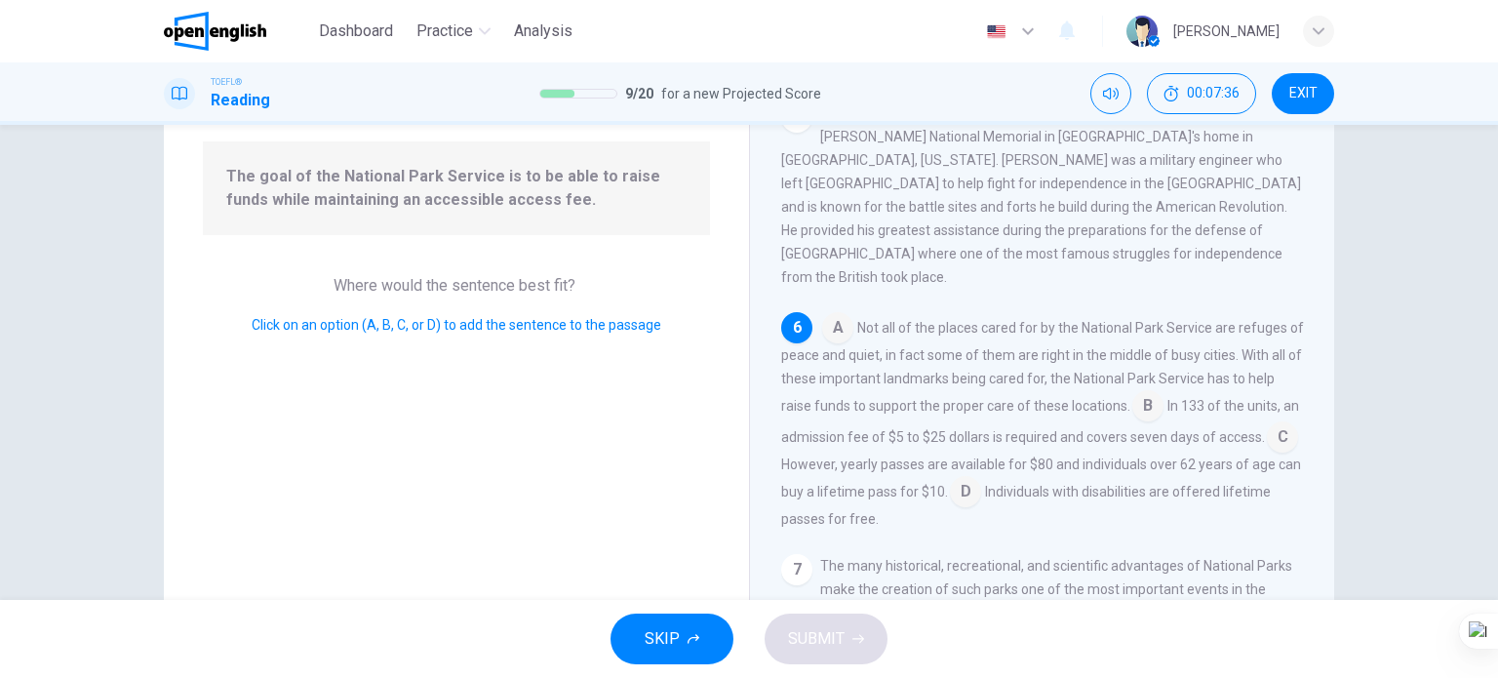
scroll to position [764, 0]
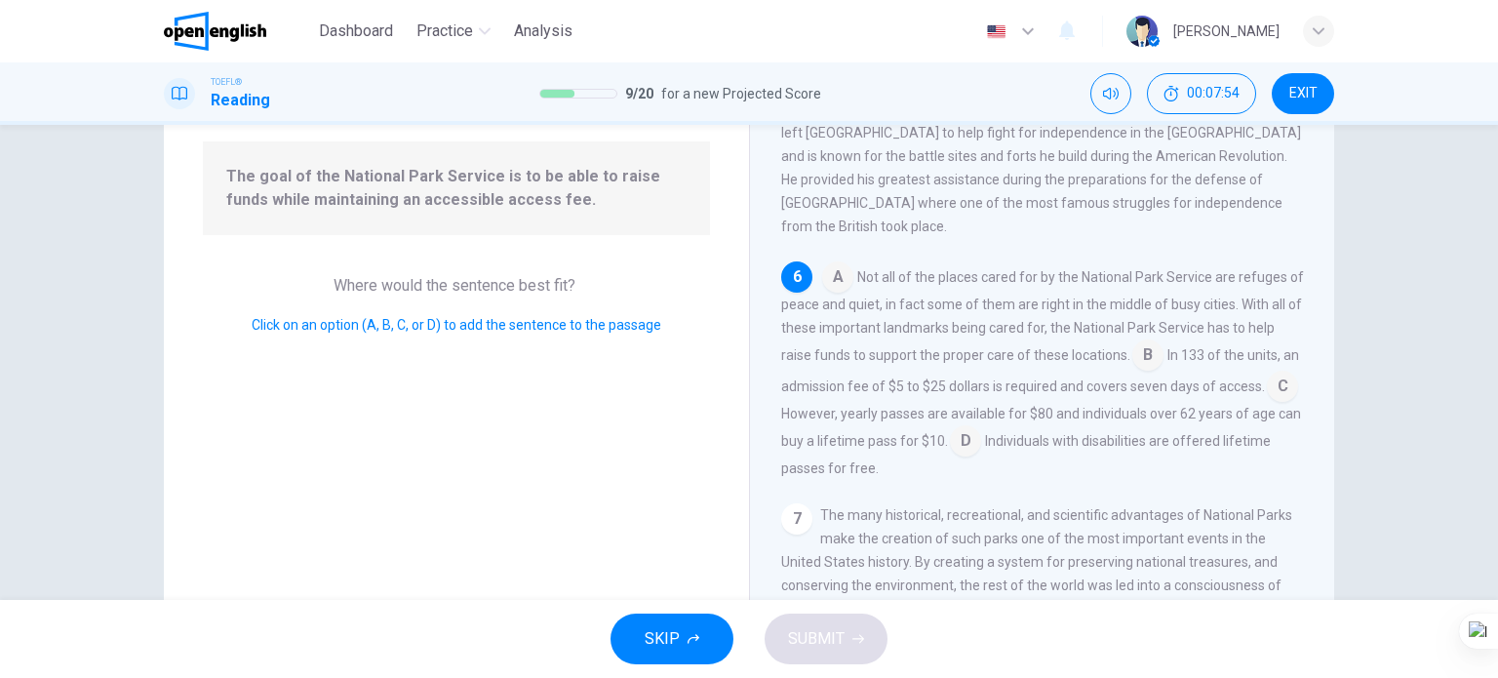
click at [1163, 341] on input at bounding box center [1147, 356] width 31 height 31
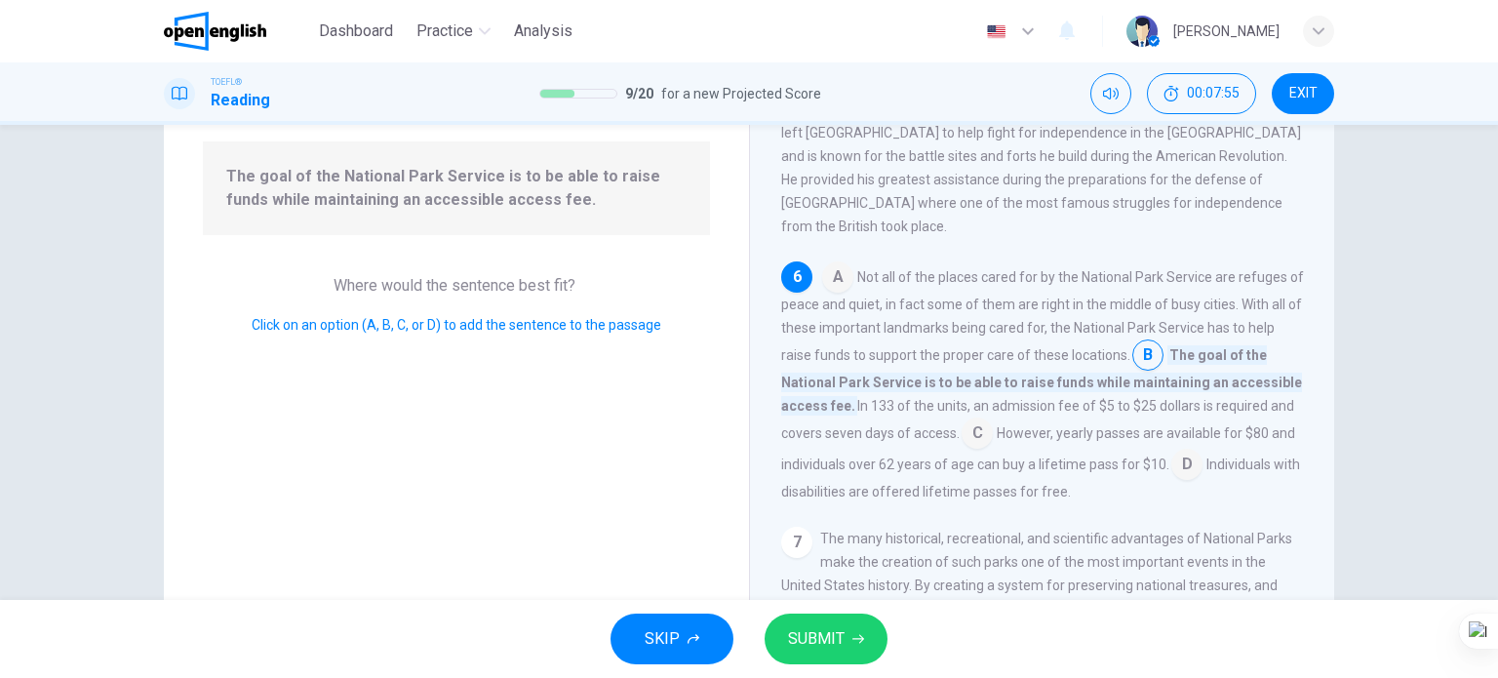
click at [830, 639] on span "SUBMIT" at bounding box center [816, 638] width 57 height 27
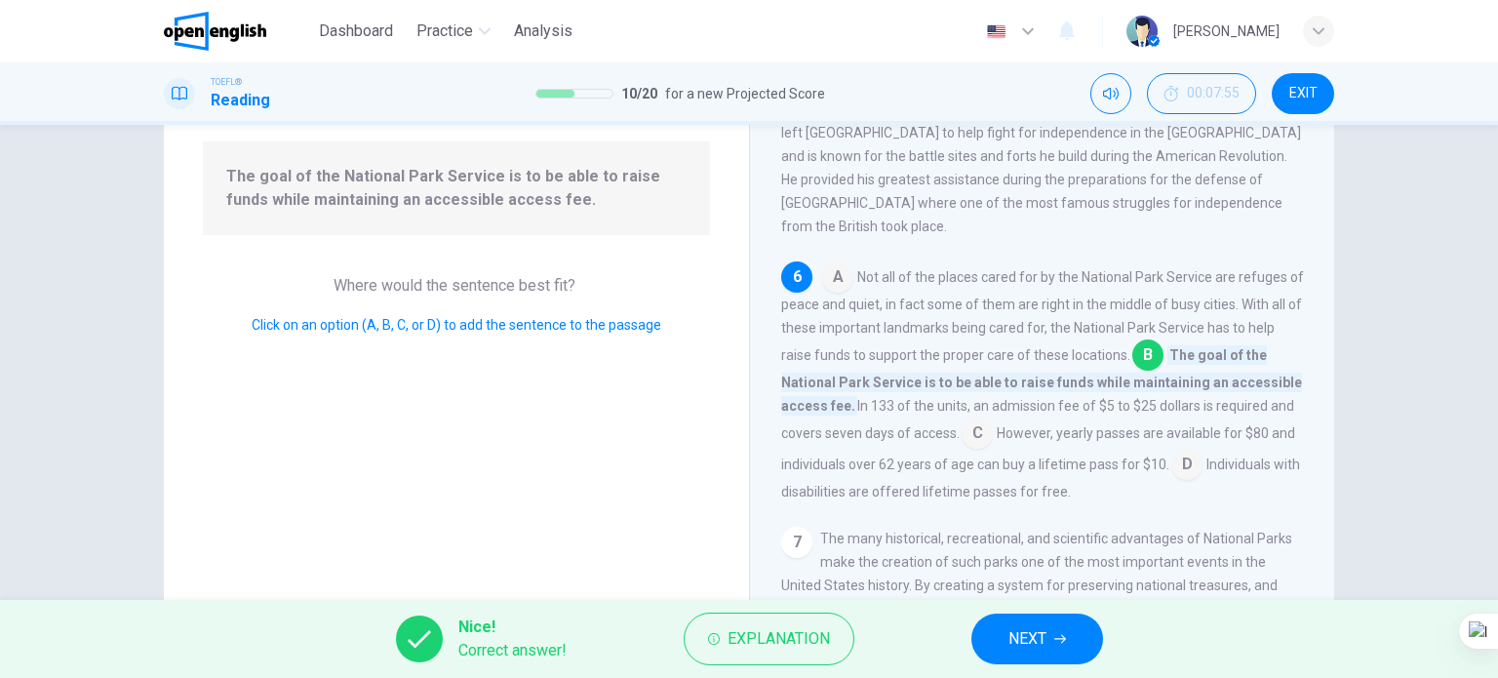
click at [1023, 647] on span "NEXT" at bounding box center [1027, 638] width 38 height 27
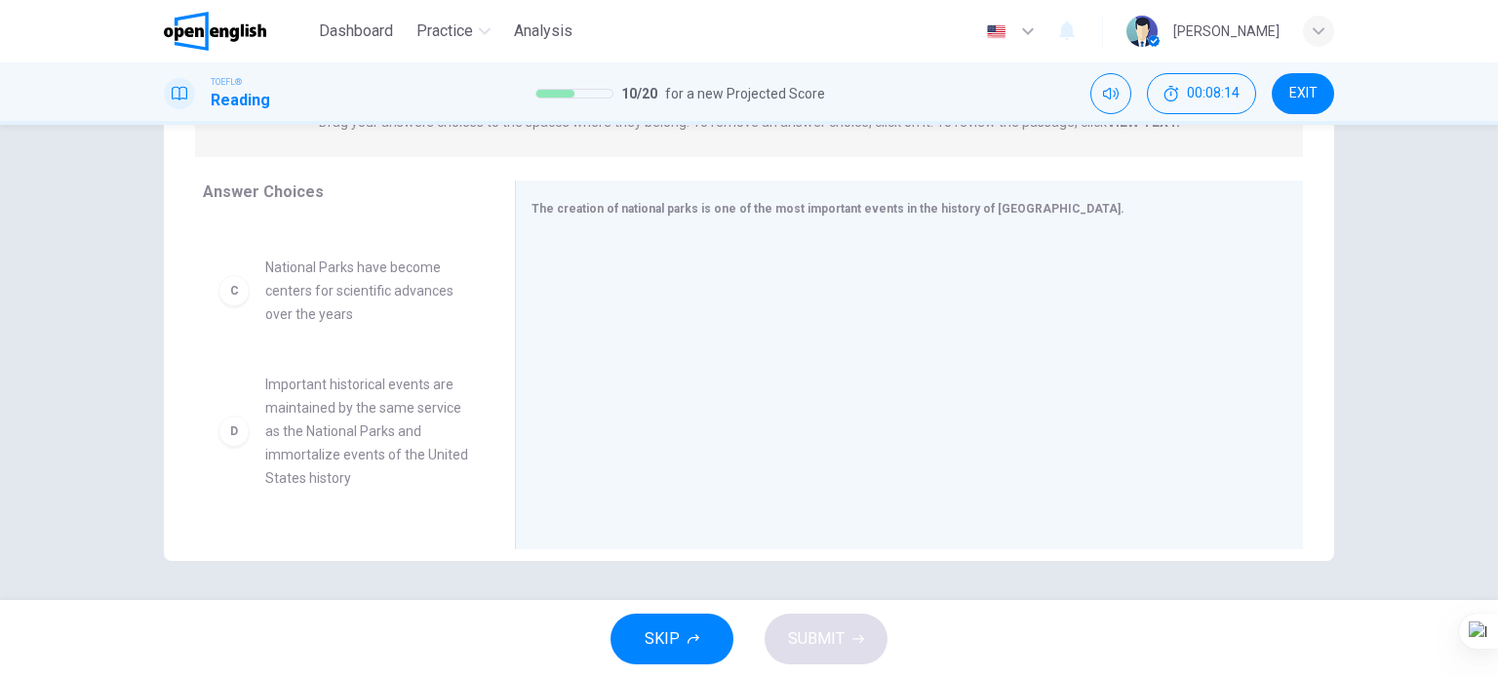
scroll to position [292, 0]
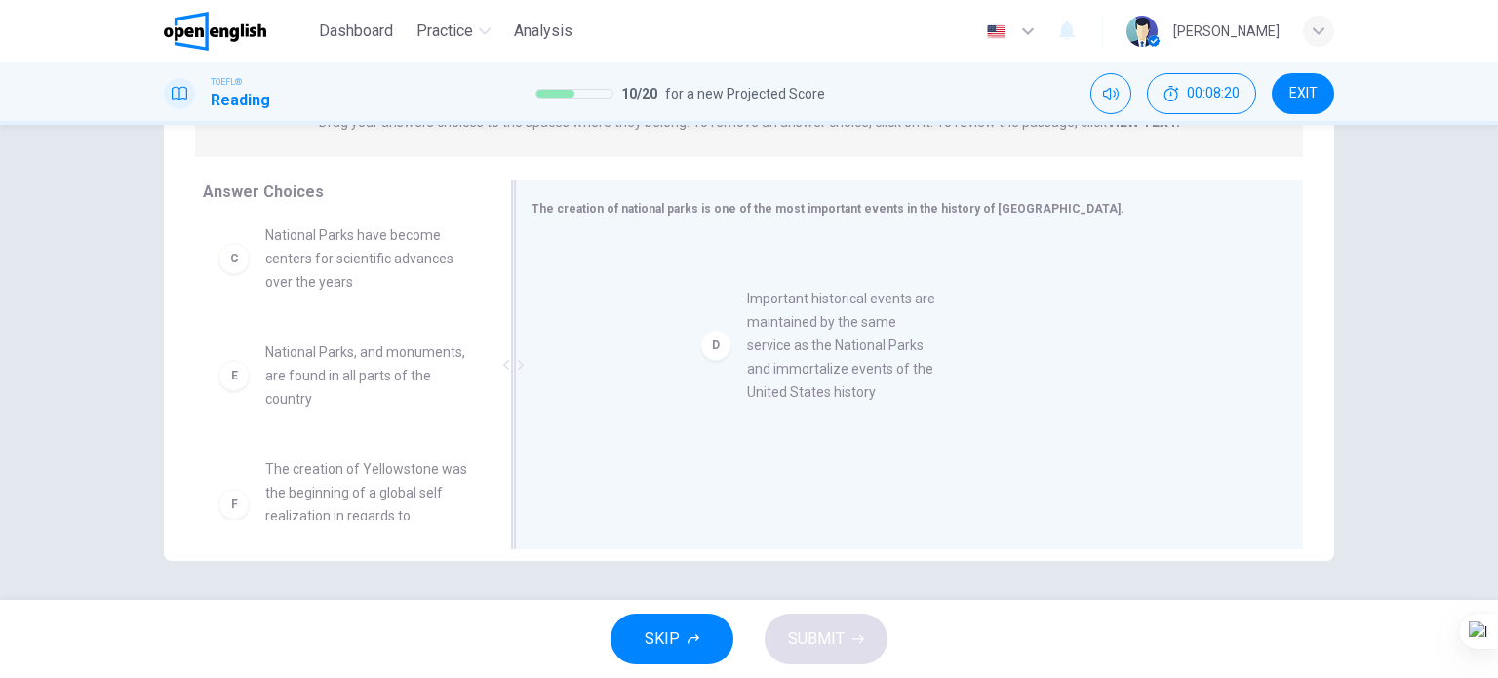
drag, startPoint x: 390, startPoint y: 417, endPoint x: 881, endPoint y: 361, distance: 494.6
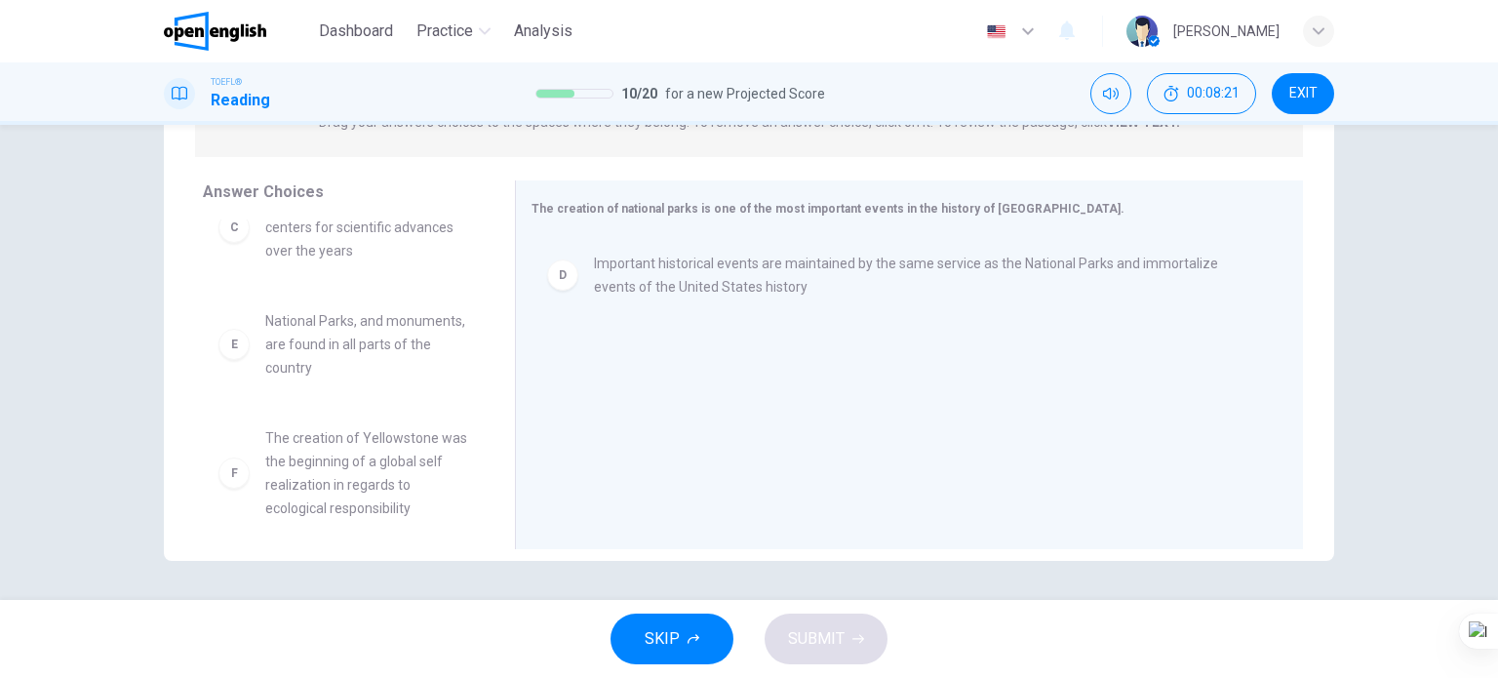
scroll to position [339, 0]
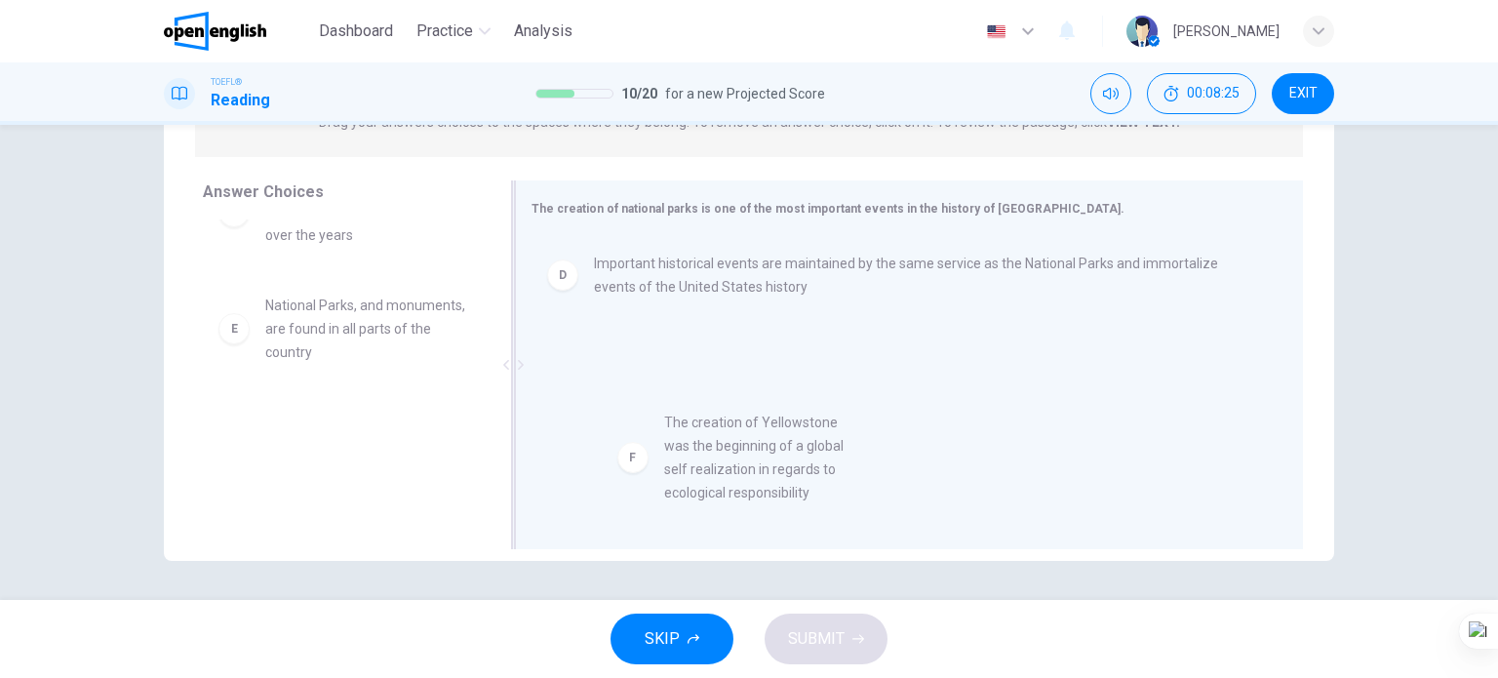
drag, startPoint x: 382, startPoint y: 451, endPoint x: 800, endPoint y: 452, distance: 418.3
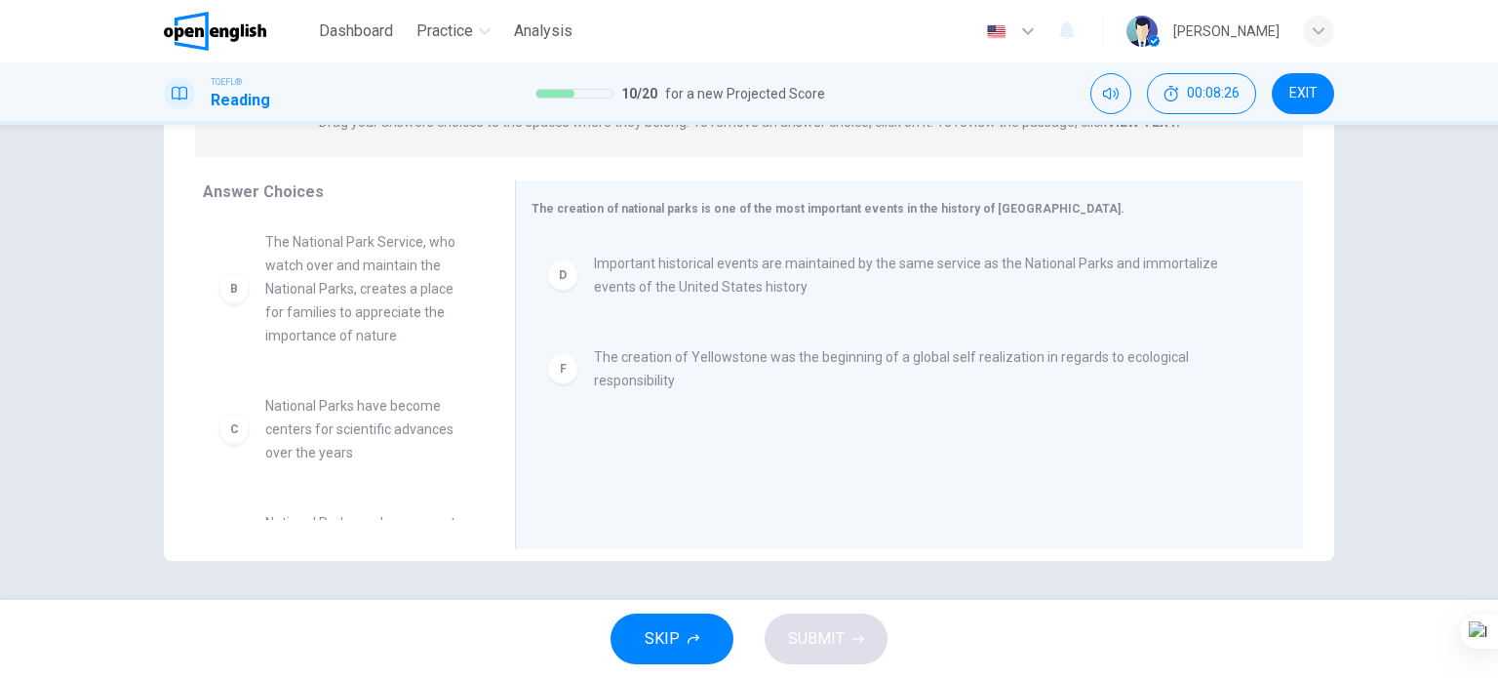
scroll to position [101, 0]
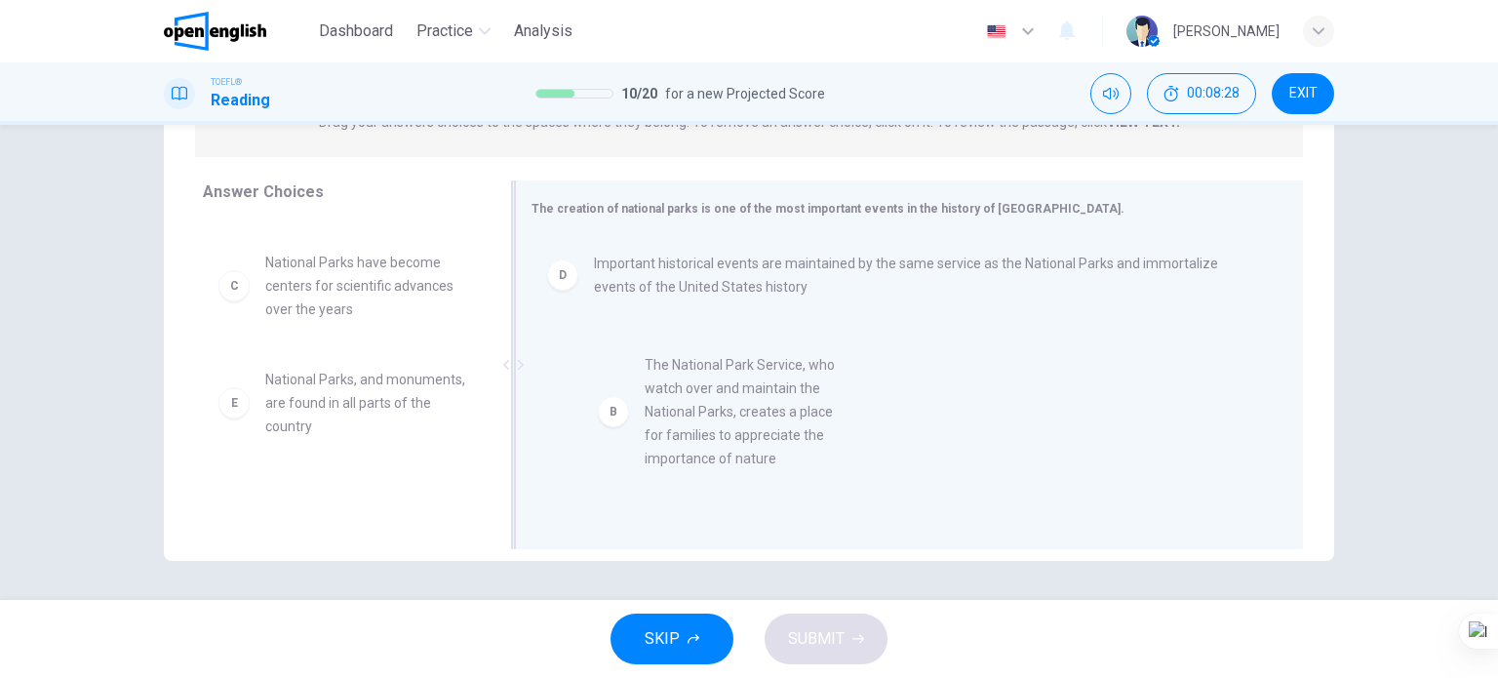
drag, startPoint x: 310, startPoint y: 380, endPoint x: 699, endPoint y: 482, distance: 402.0
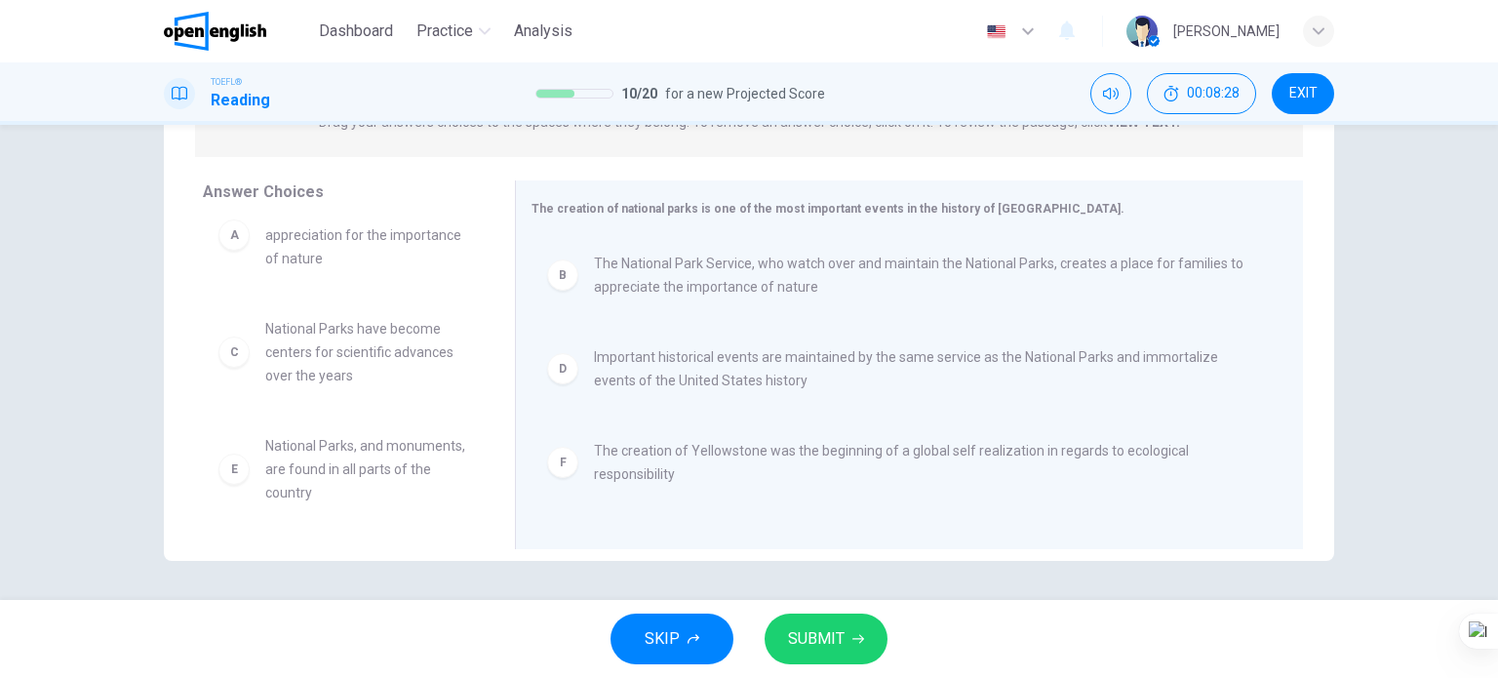
scroll to position [35, 0]
click at [823, 629] on span "SUBMIT" at bounding box center [816, 638] width 57 height 27
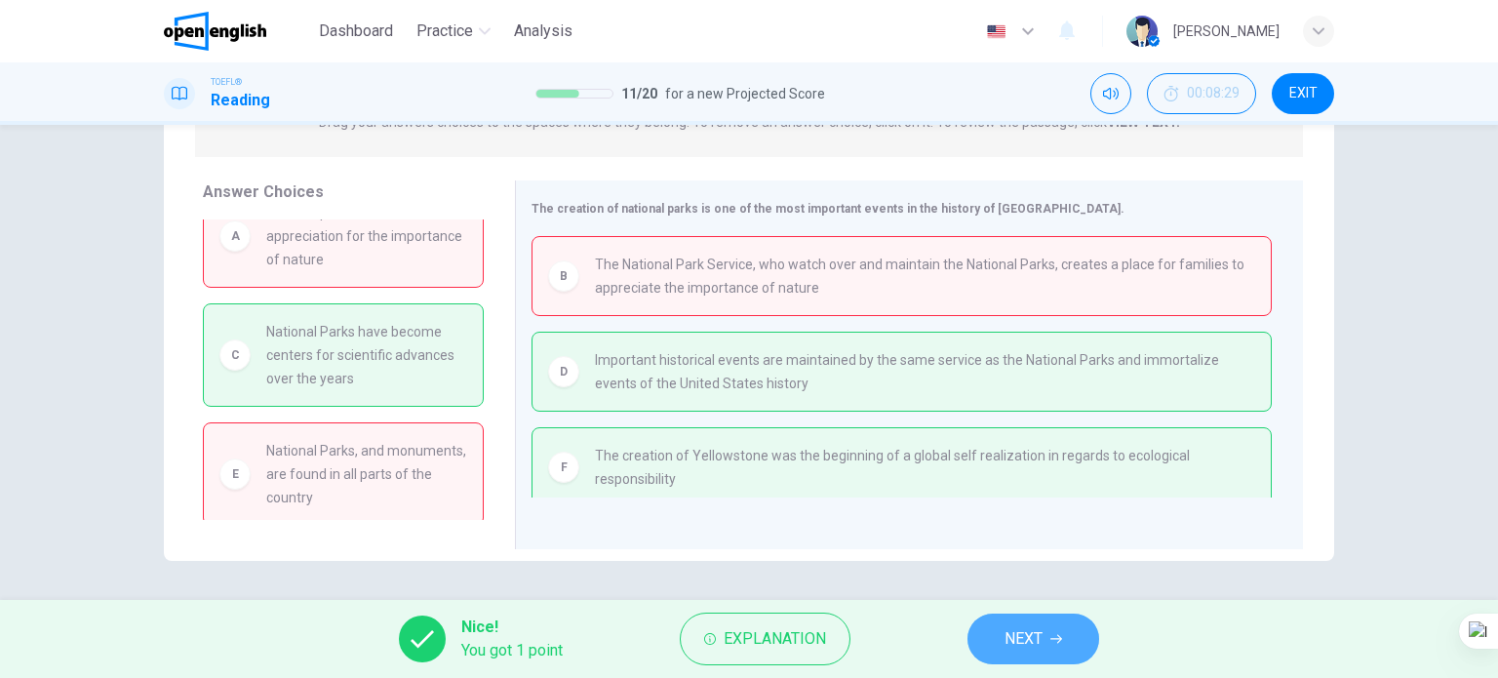
click at [1073, 640] on button "NEXT" at bounding box center [1033, 638] width 132 height 51
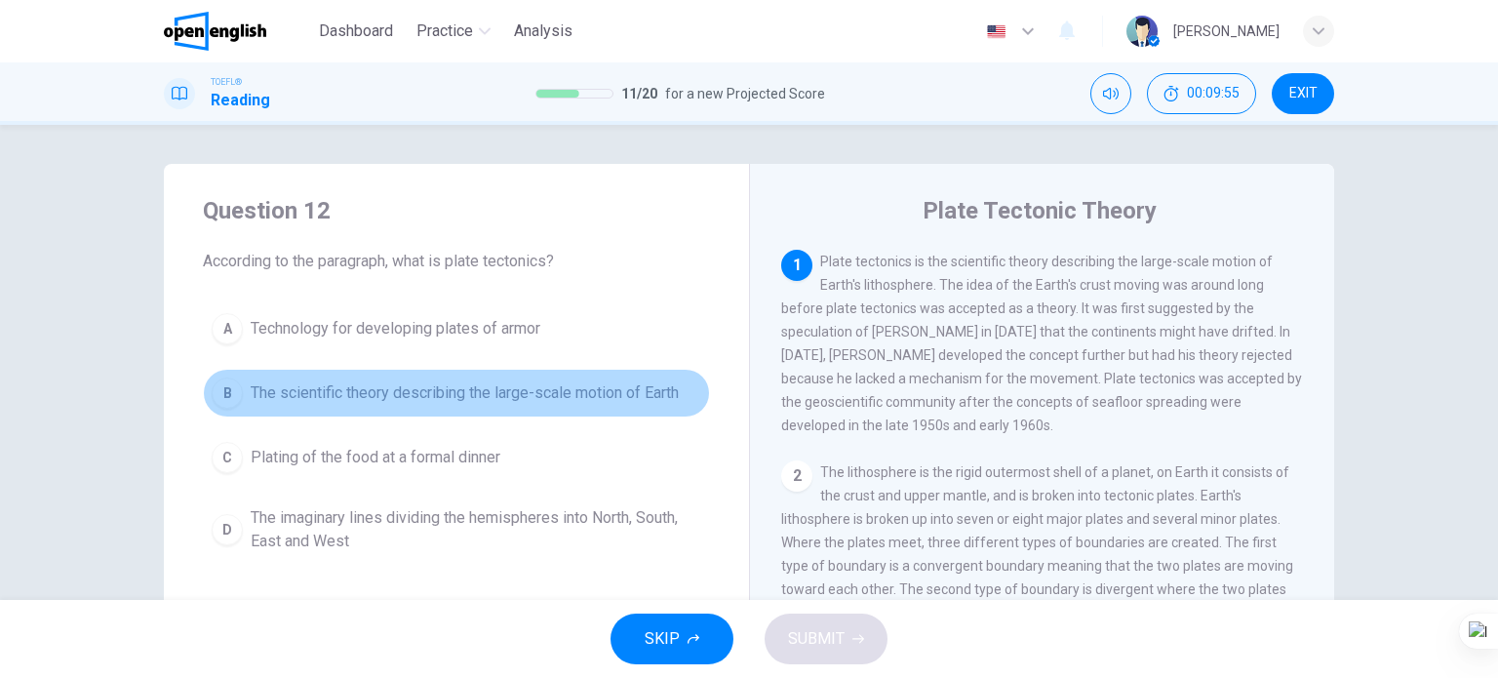
click at [530, 393] on span "The scientific theory describing the large-scale motion of Earth" at bounding box center [465, 392] width 428 height 23
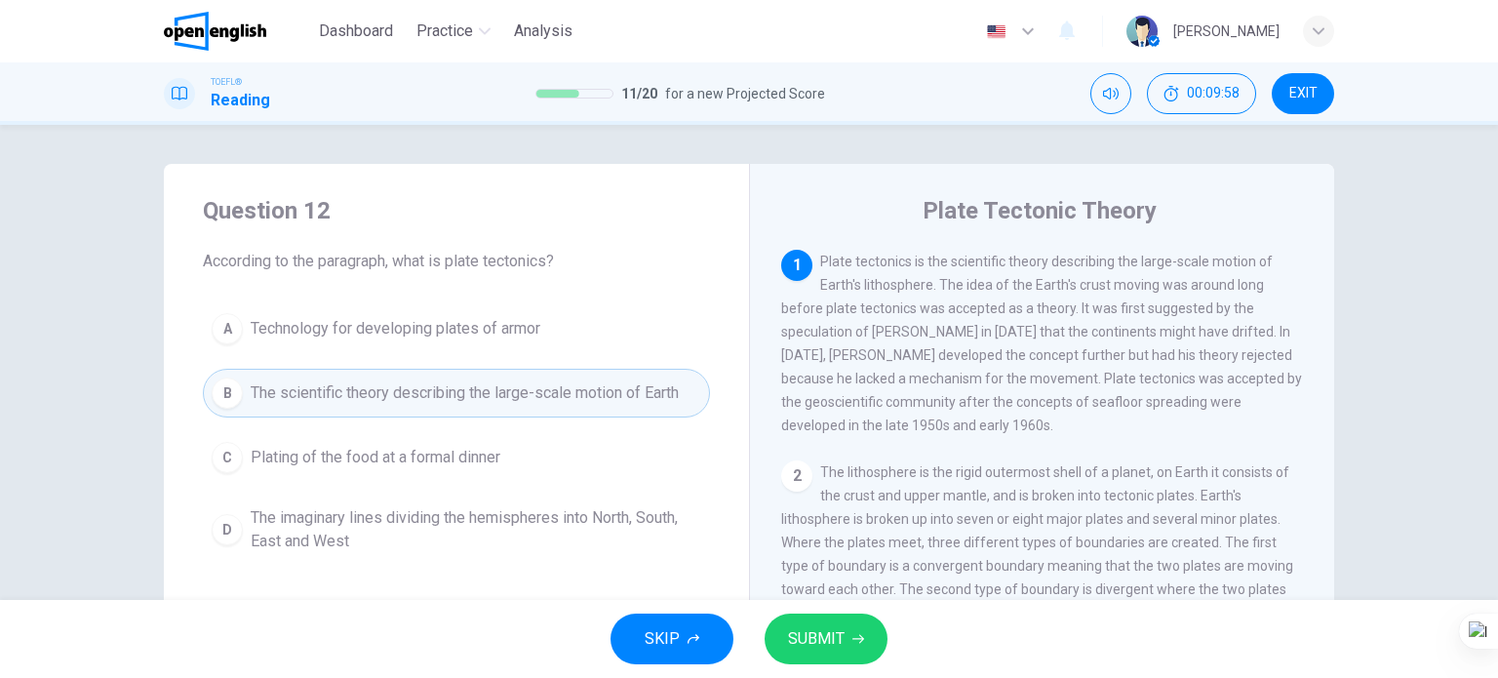
click at [819, 648] on span "SUBMIT" at bounding box center [816, 638] width 57 height 27
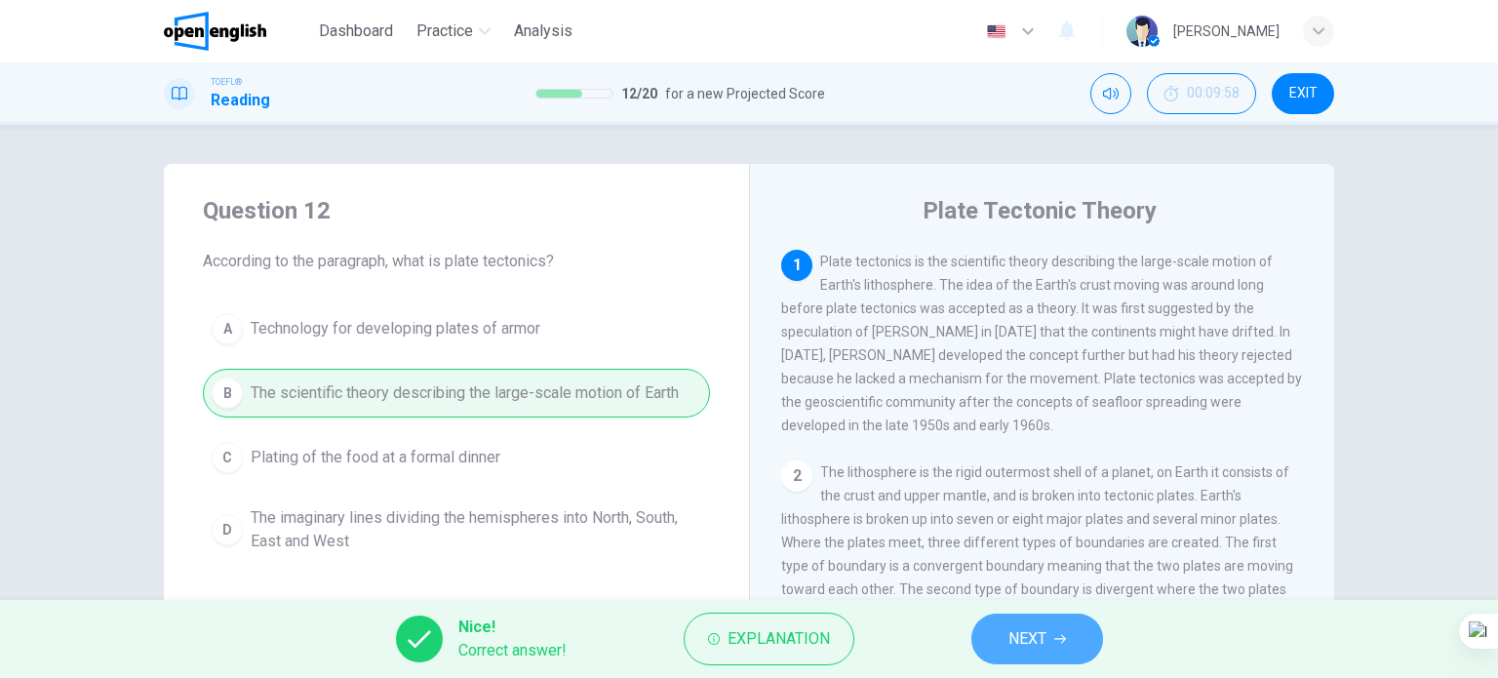
click at [1041, 642] on span "NEXT" at bounding box center [1027, 638] width 38 height 27
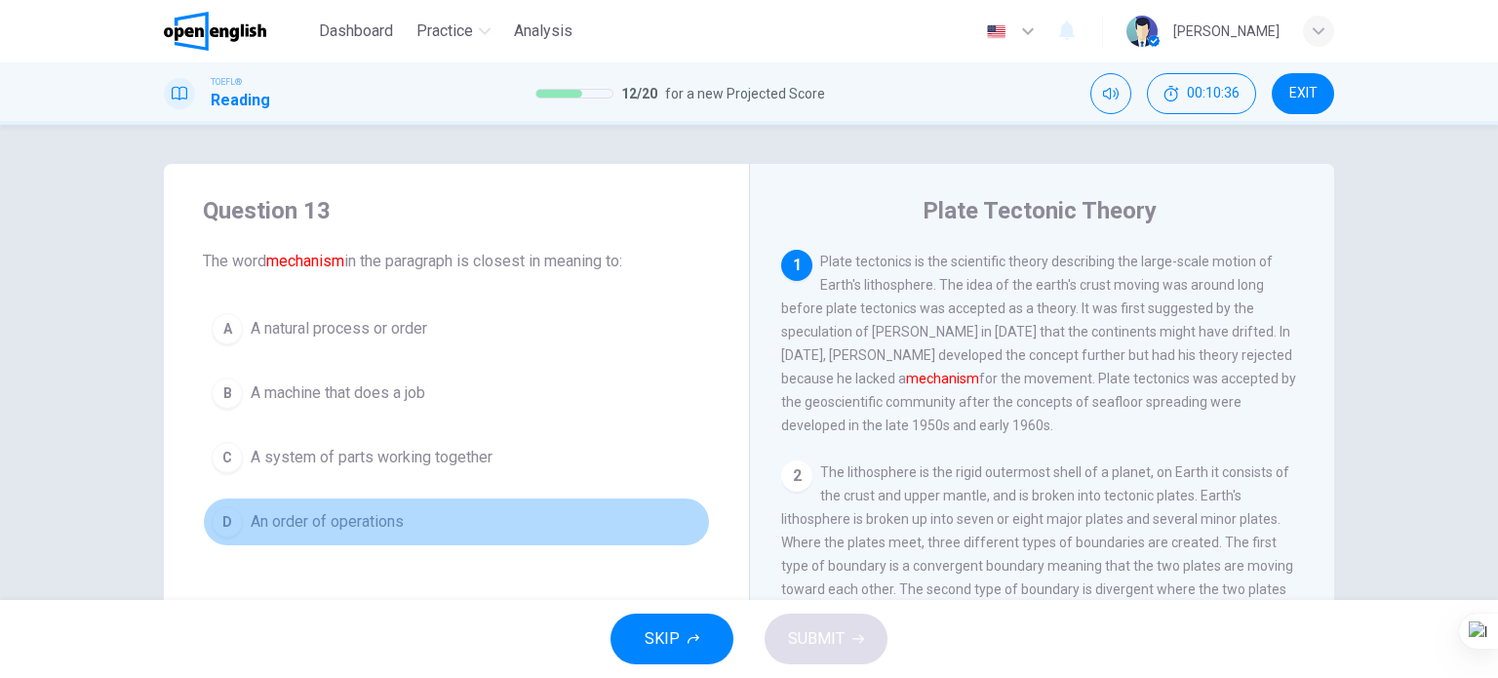
click at [366, 533] on button "D An order of operations" at bounding box center [456, 521] width 507 height 49
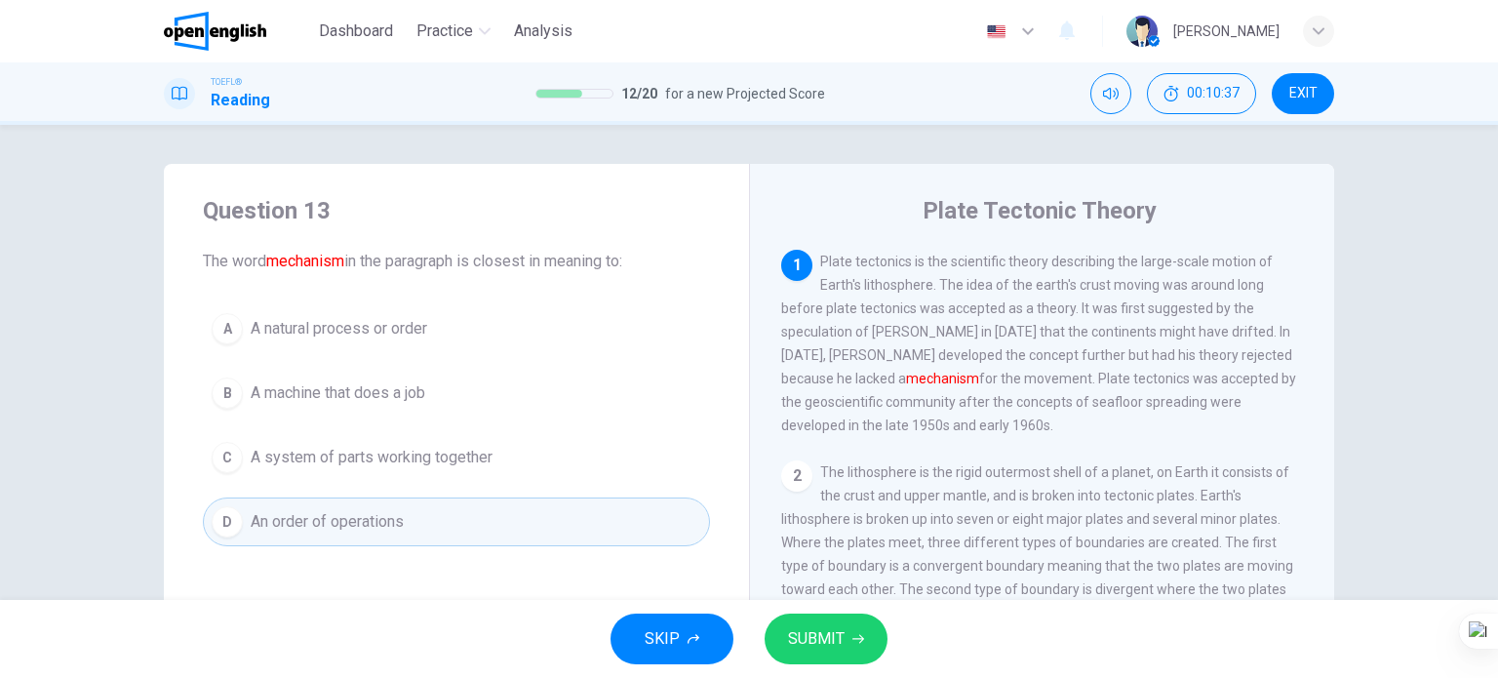
click at [831, 625] on span "SUBMIT" at bounding box center [816, 638] width 57 height 27
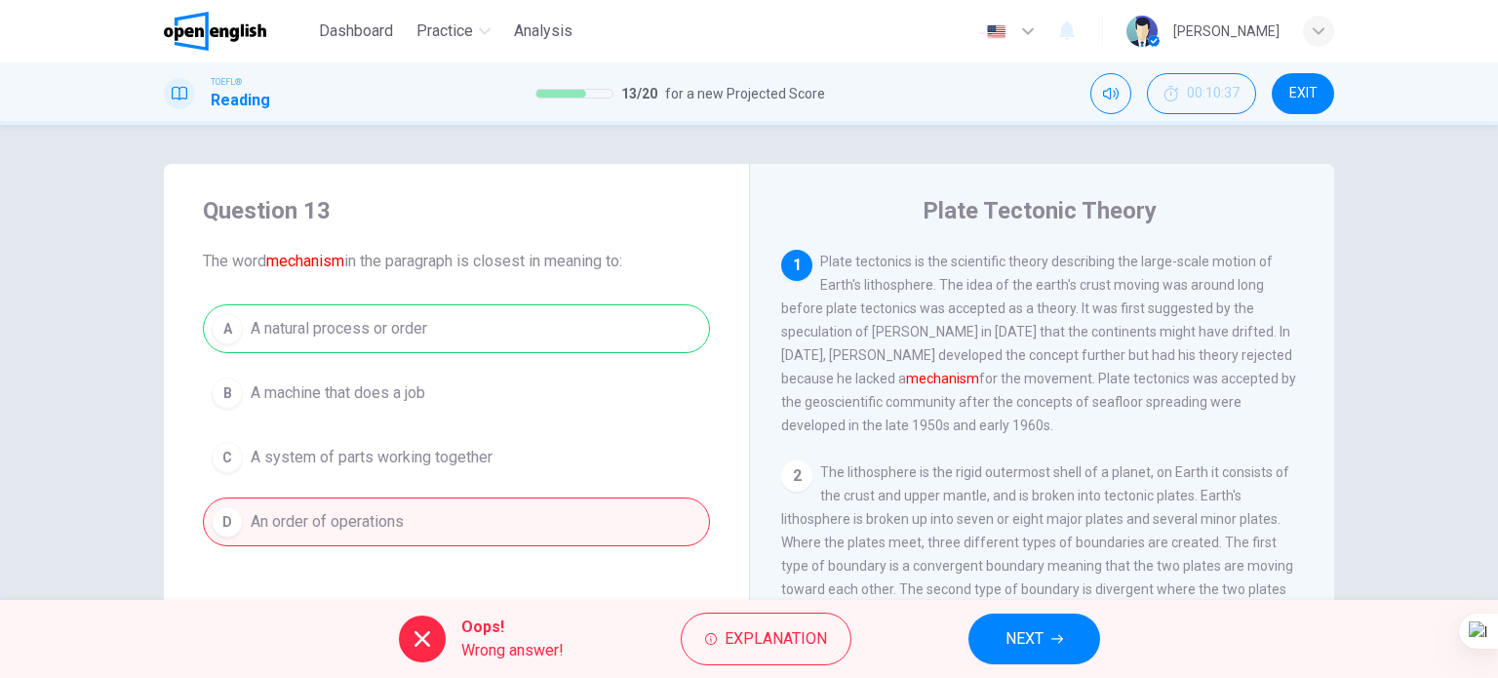
click at [1065, 631] on button "NEXT" at bounding box center [1034, 638] width 132 height 51
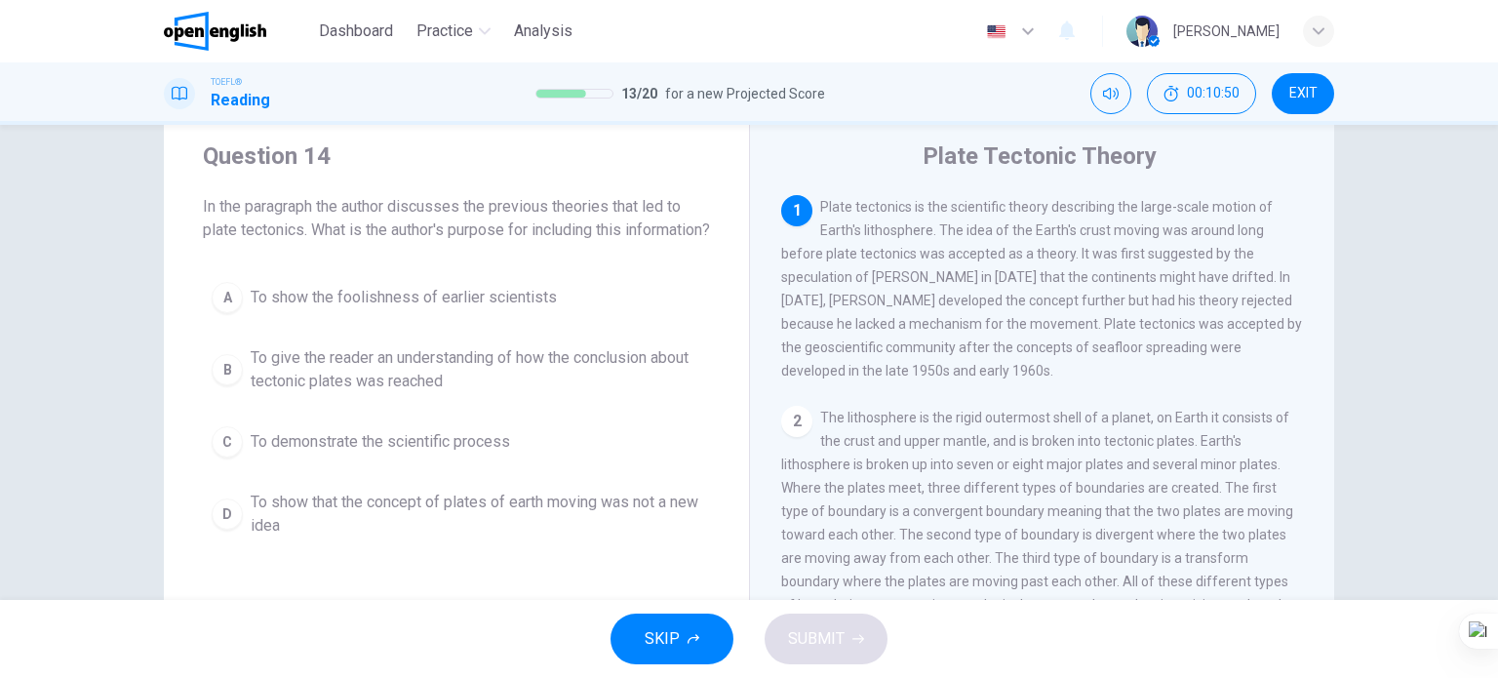
scroll to position [97, 0]
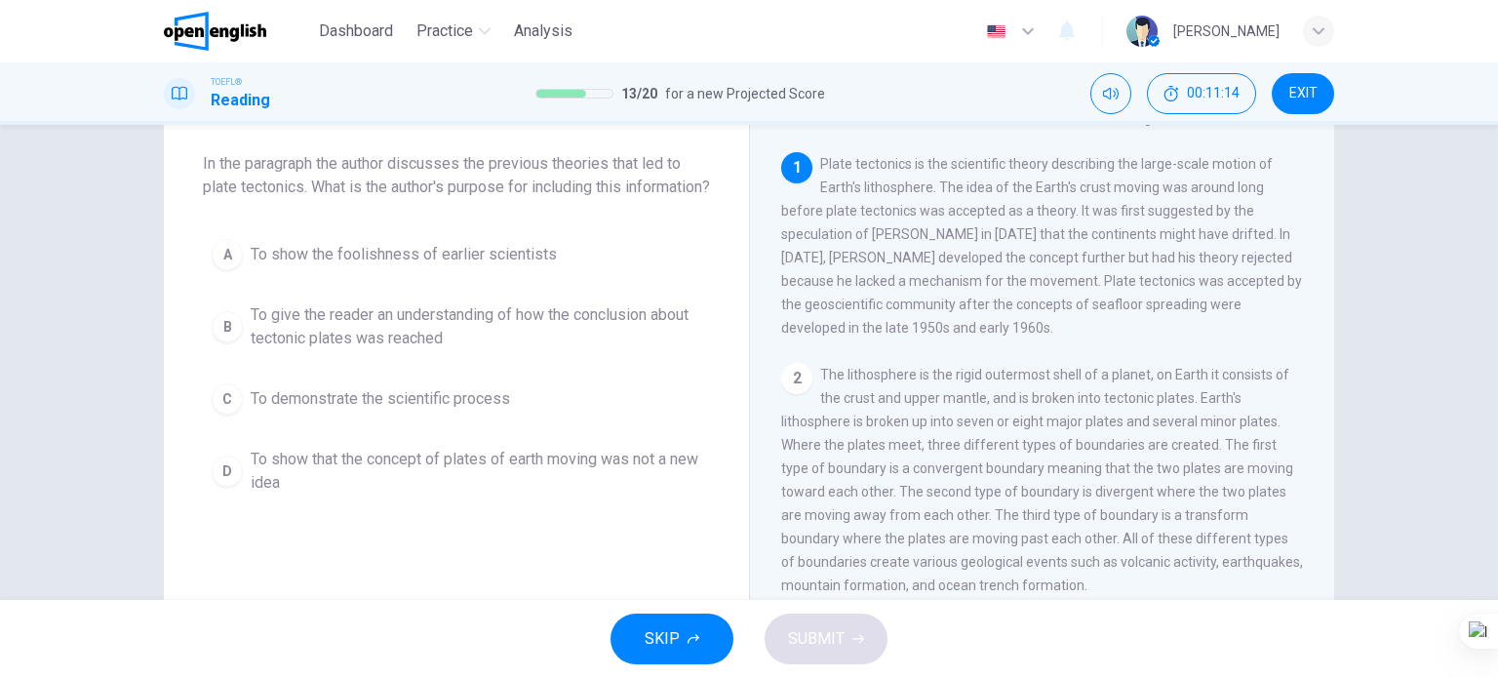
click at [355, 348] on span "To give the reader an understanding of how the conclusion about tectonic plates…" at bounding box center [476, 326] width 450 height 47
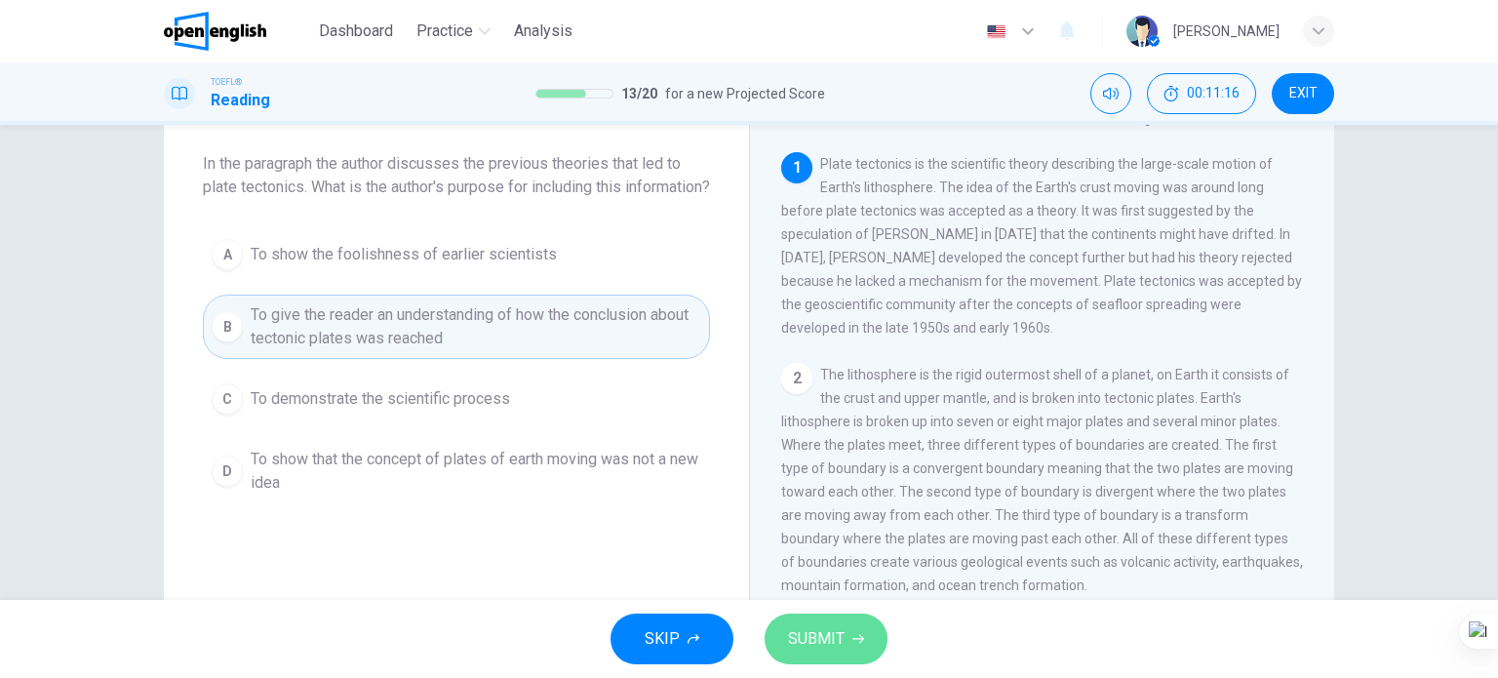
click at [809, 623] on button "SUBMIT" at bounding box center [825, 638] width 123 height 51
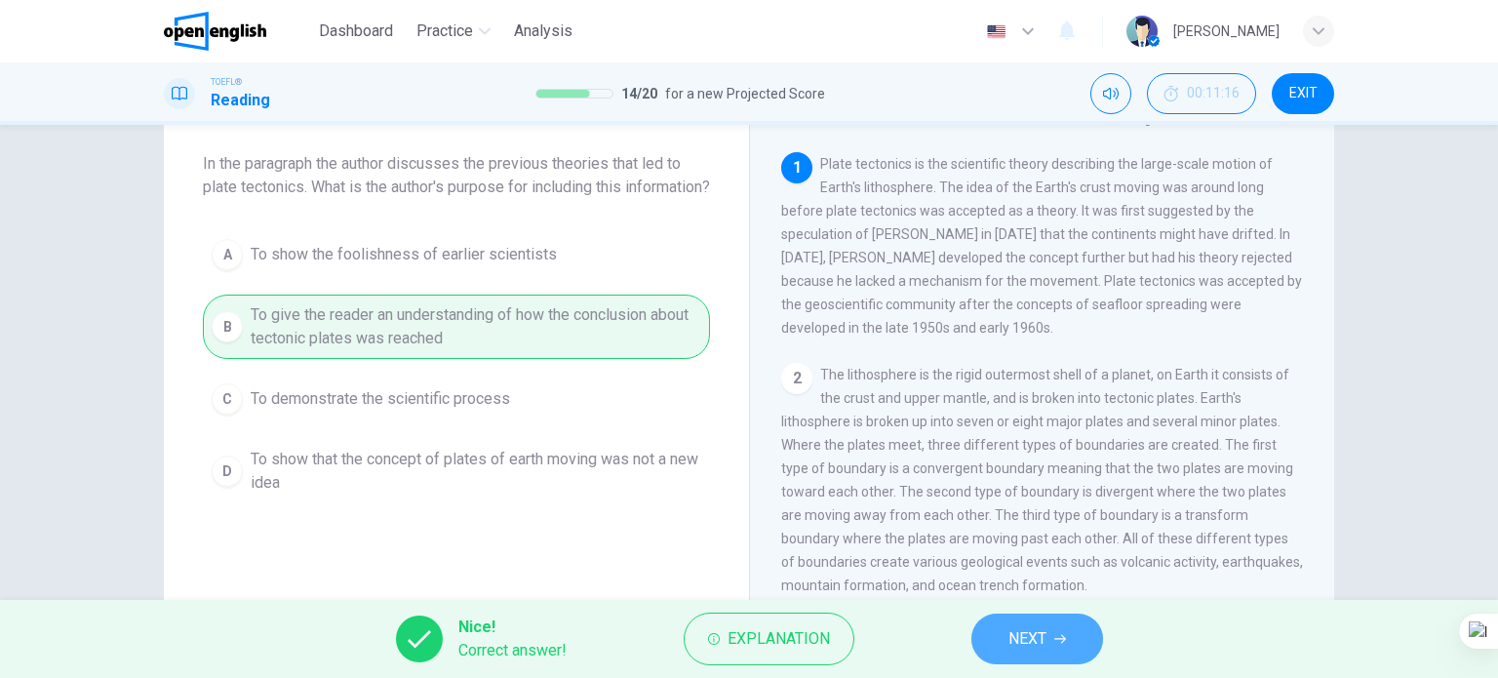
click at [977, 642] on button "NEXT" at bounding box center [1037, 638] width 132 height 51
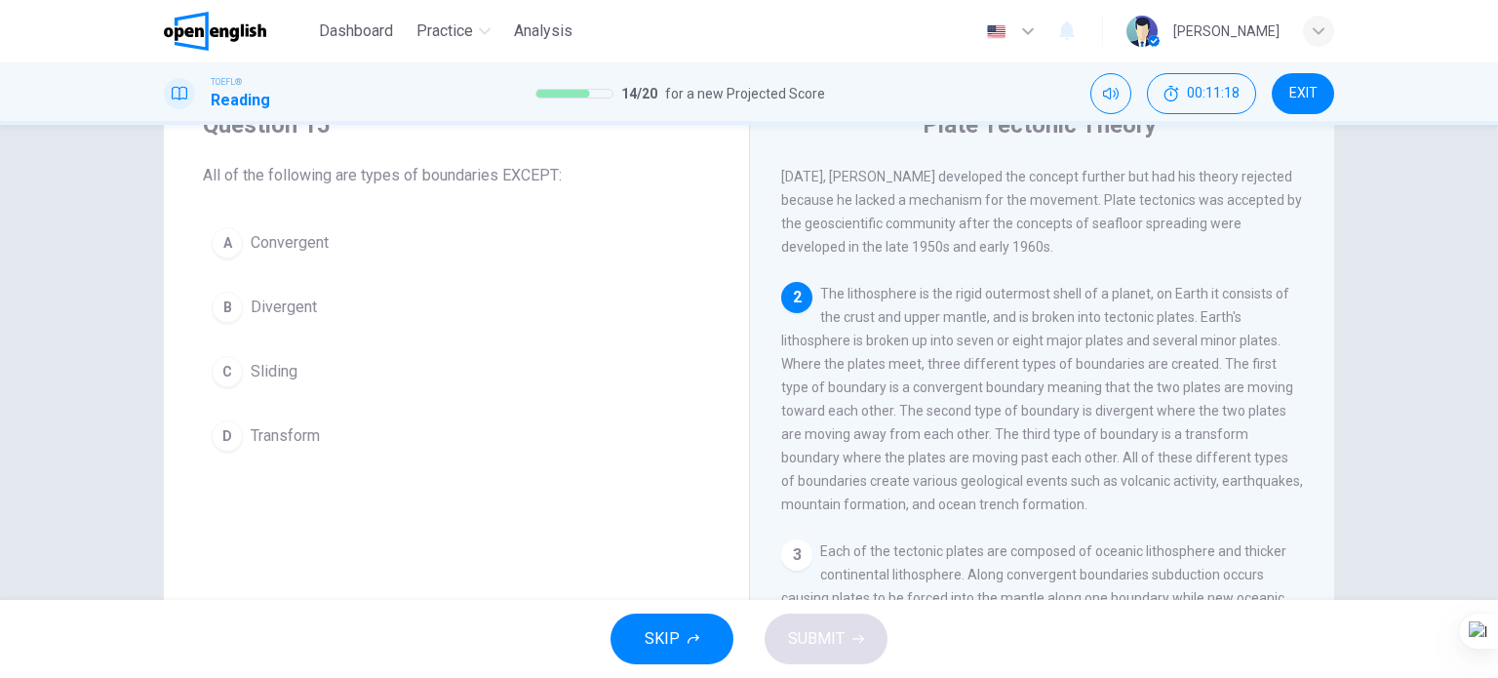
scroll to position [86, 0]
click at [309, 369] on button "C Sliding" at bounding box center [456, 371] width 507 height 49
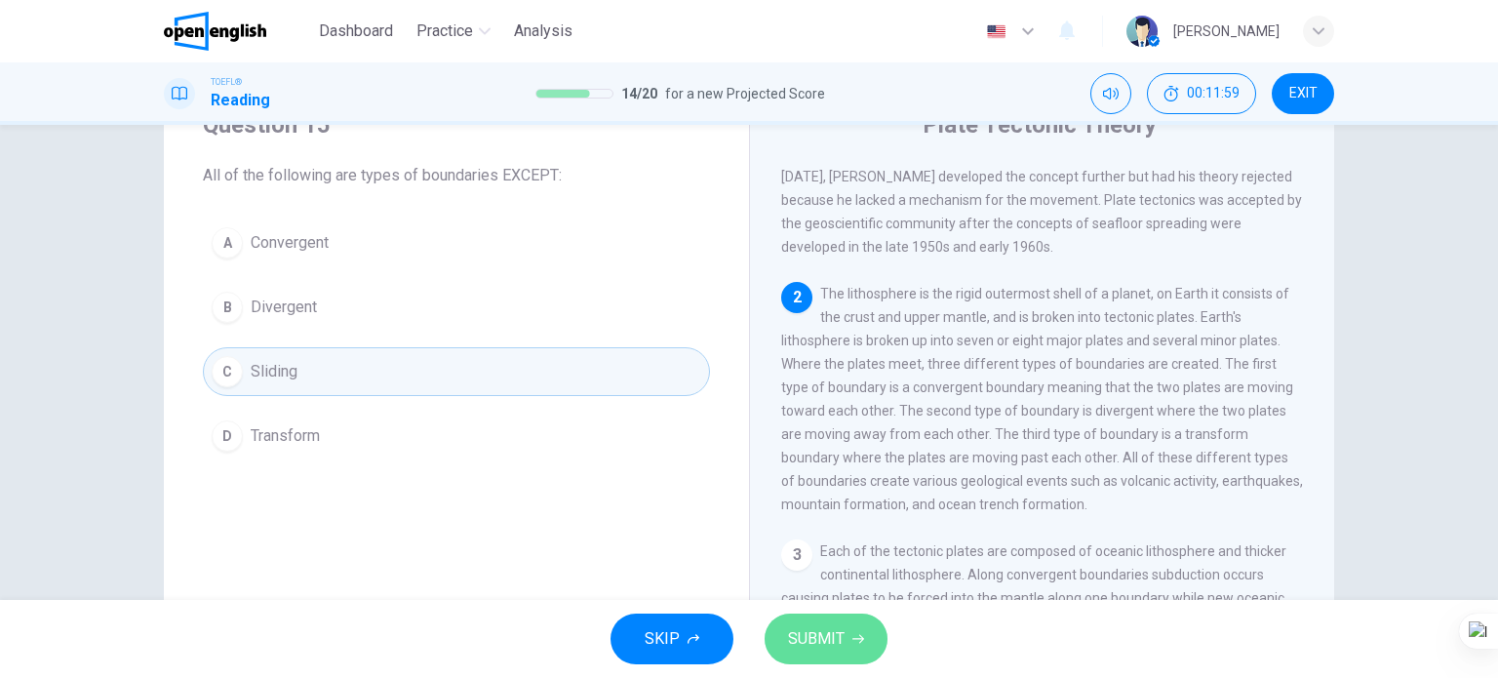
click at [799, 639] on span "SUBMIT" at bounding box center [816, 638] width 57 height 27
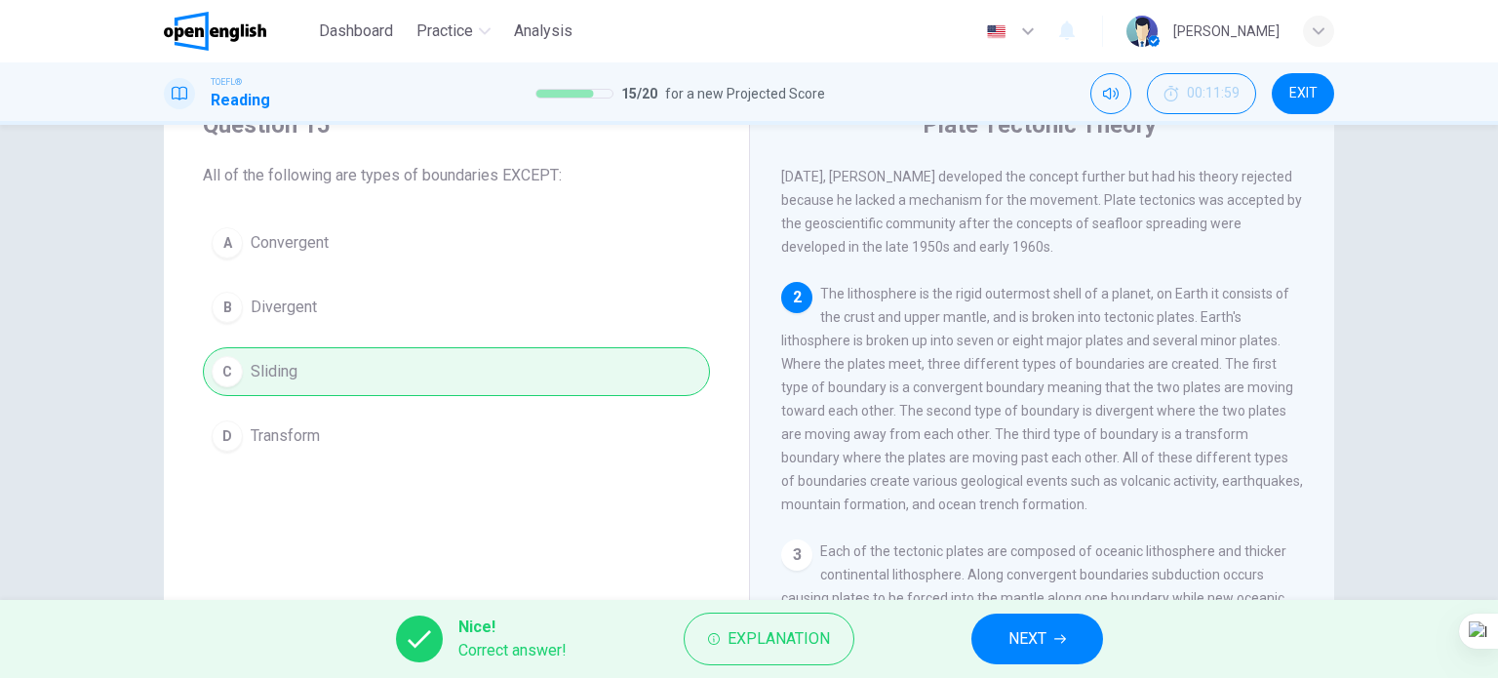
click at [976, 631] on button "NEXT" at bounding box center [1037, 638] width 132 height 51
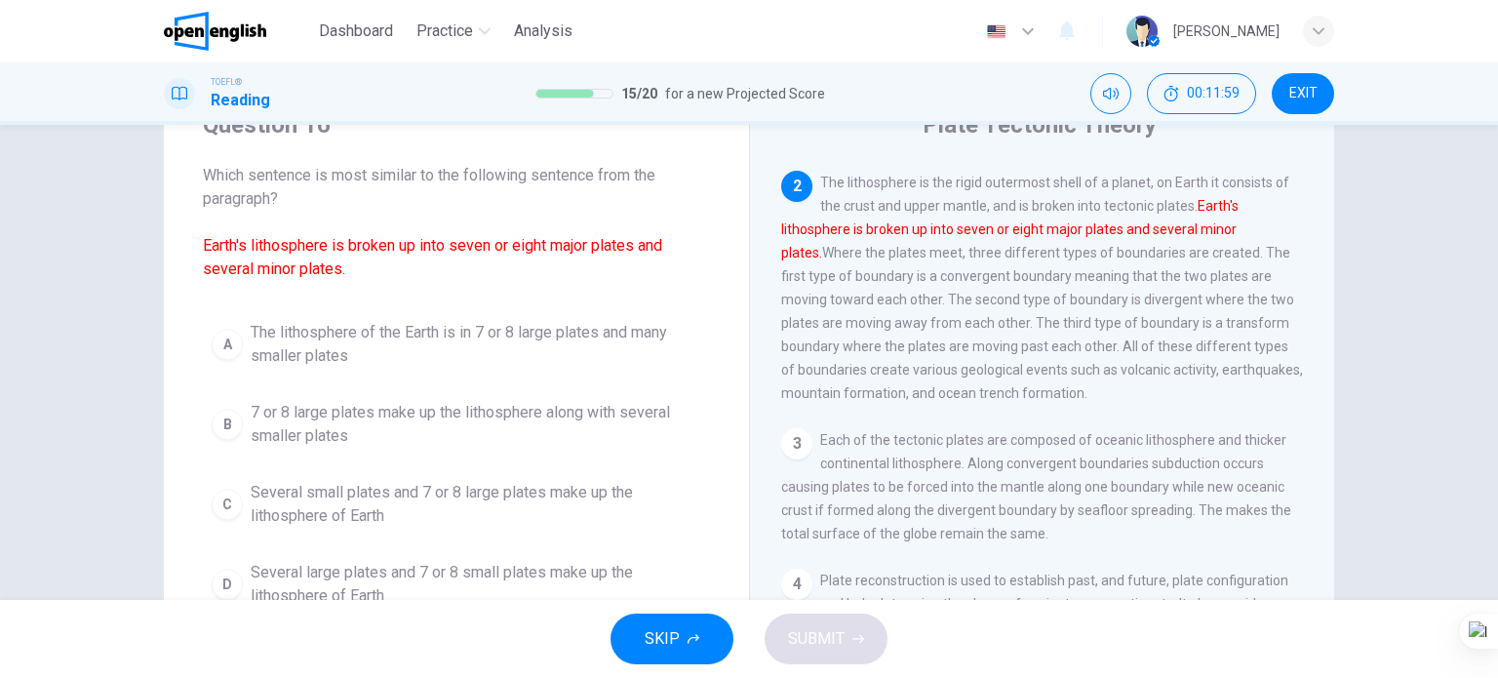
scroll to position [216, 0]
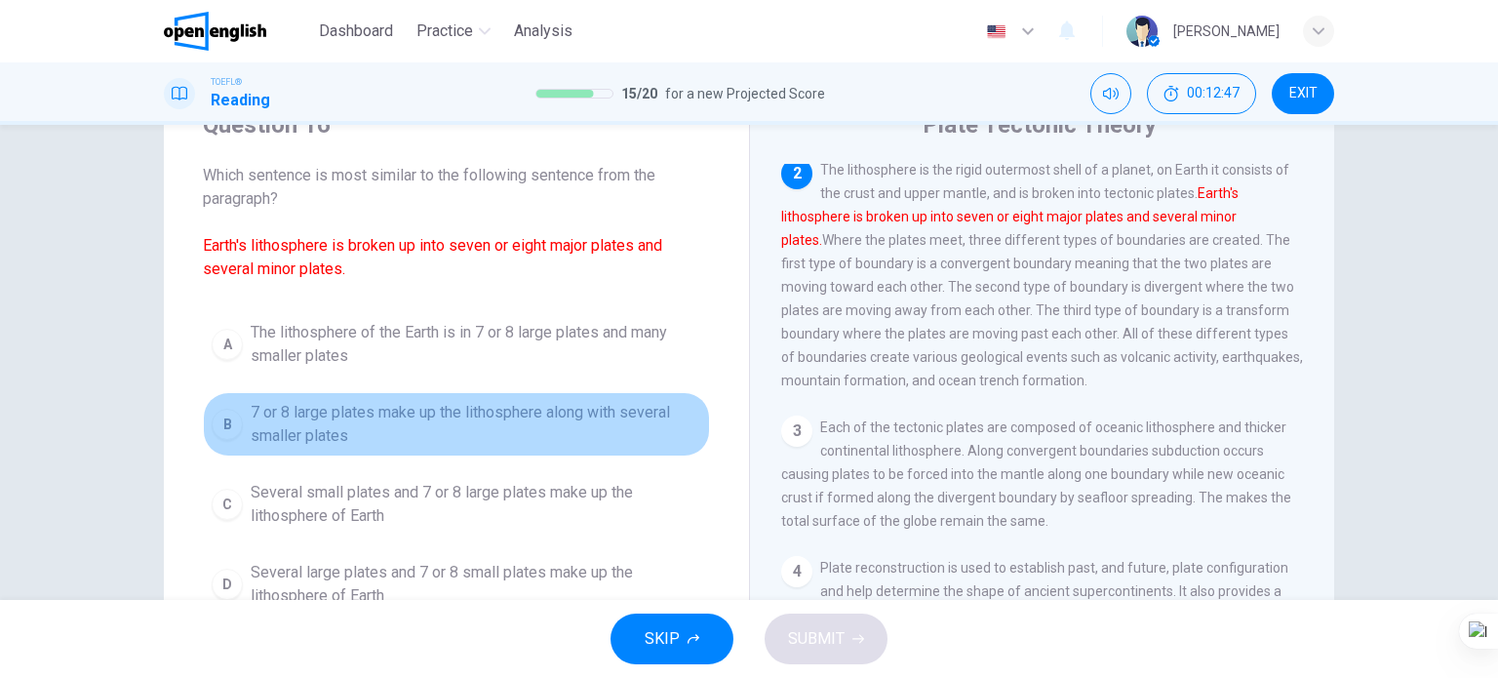
click at [590, 421] on span "7 or 8 large plates make up the lithosphere along with several smaller plates" at bounding box center [476, 424] width 450 height 47
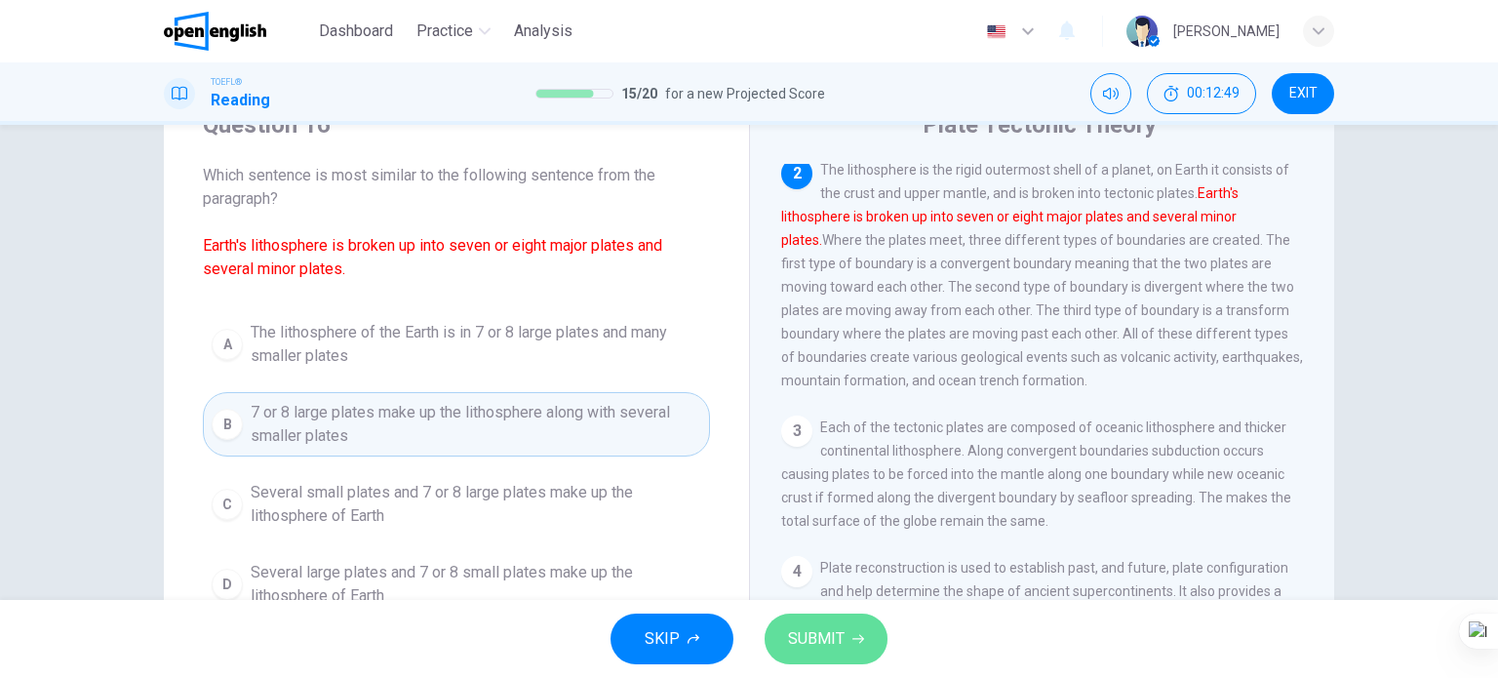
click at [837, 643] on span "SUBMIT" at bounding box center [816, 638] width 57 height 27
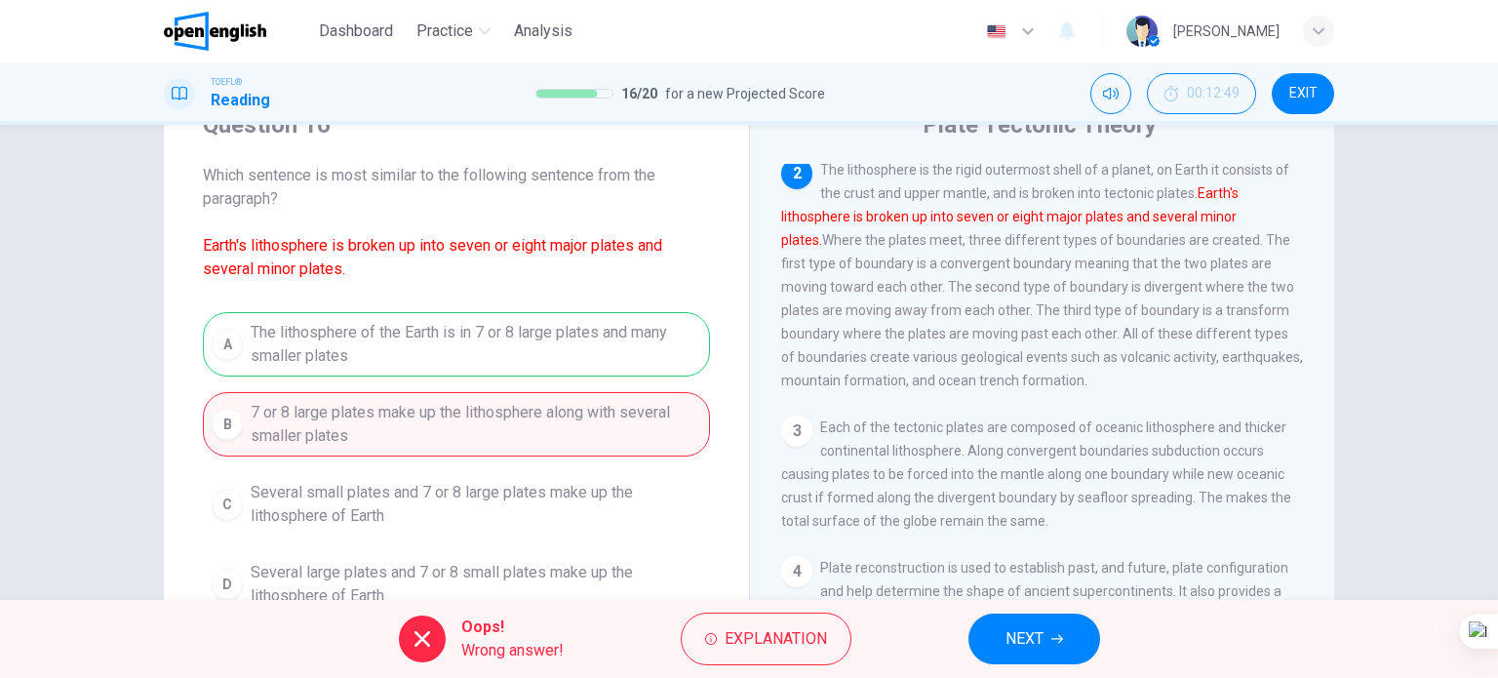
click at [970, 628] on button "NEXT" at bounding box center [1034, 638] width 132 height 51
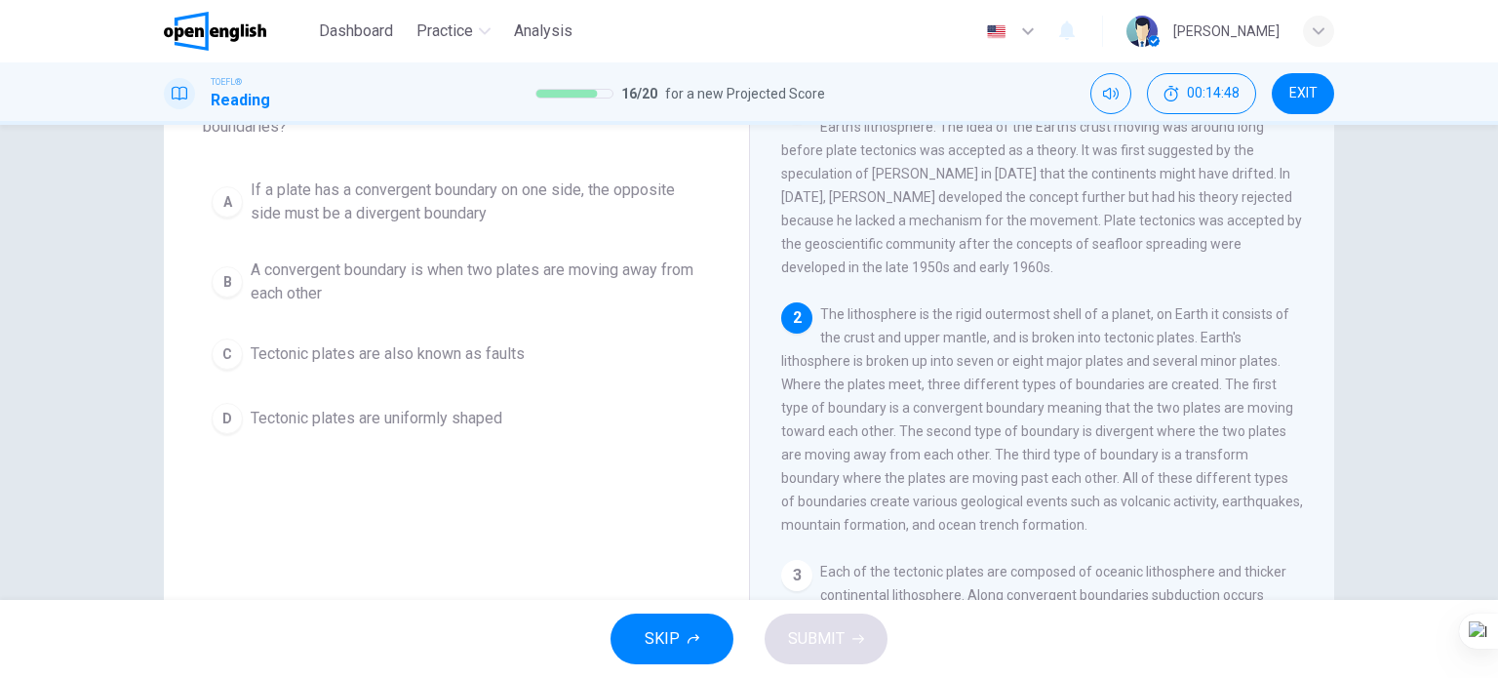
scroll to position [97, 0]
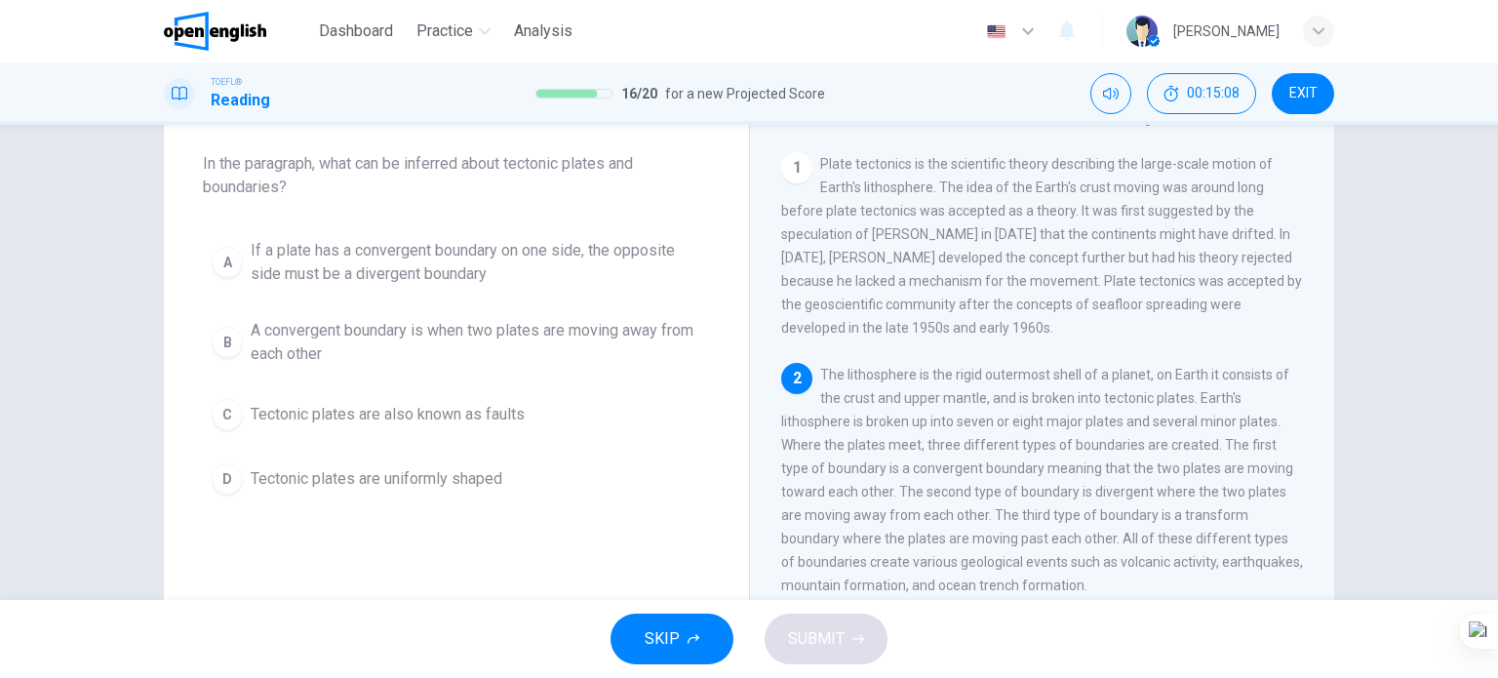
click at [445, 255] on span "If a plate has a convergent boundary on one side, the opposite side must be a d…" at bounding box center [476, 262] width 450 height 47
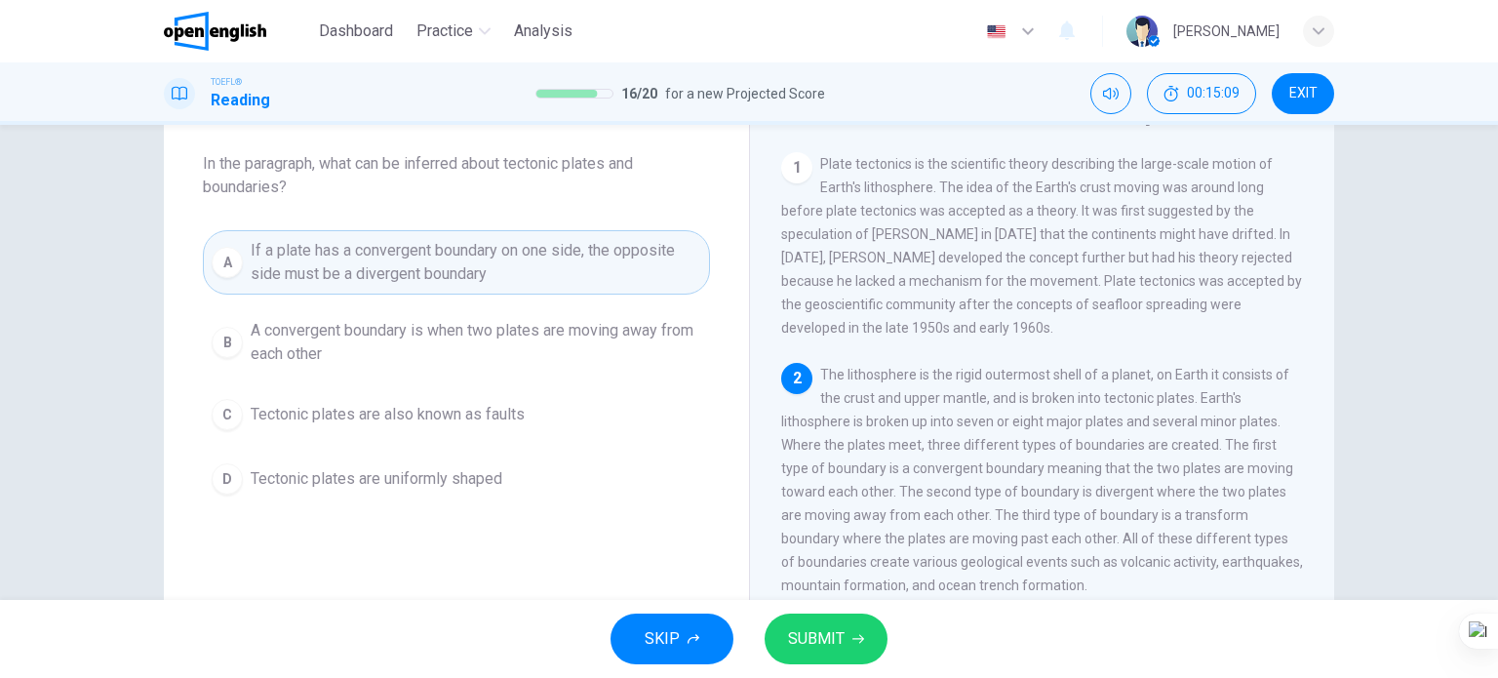
click at [852, 638] on icon "button" at bounding box center [858, 639] width 12 height 12
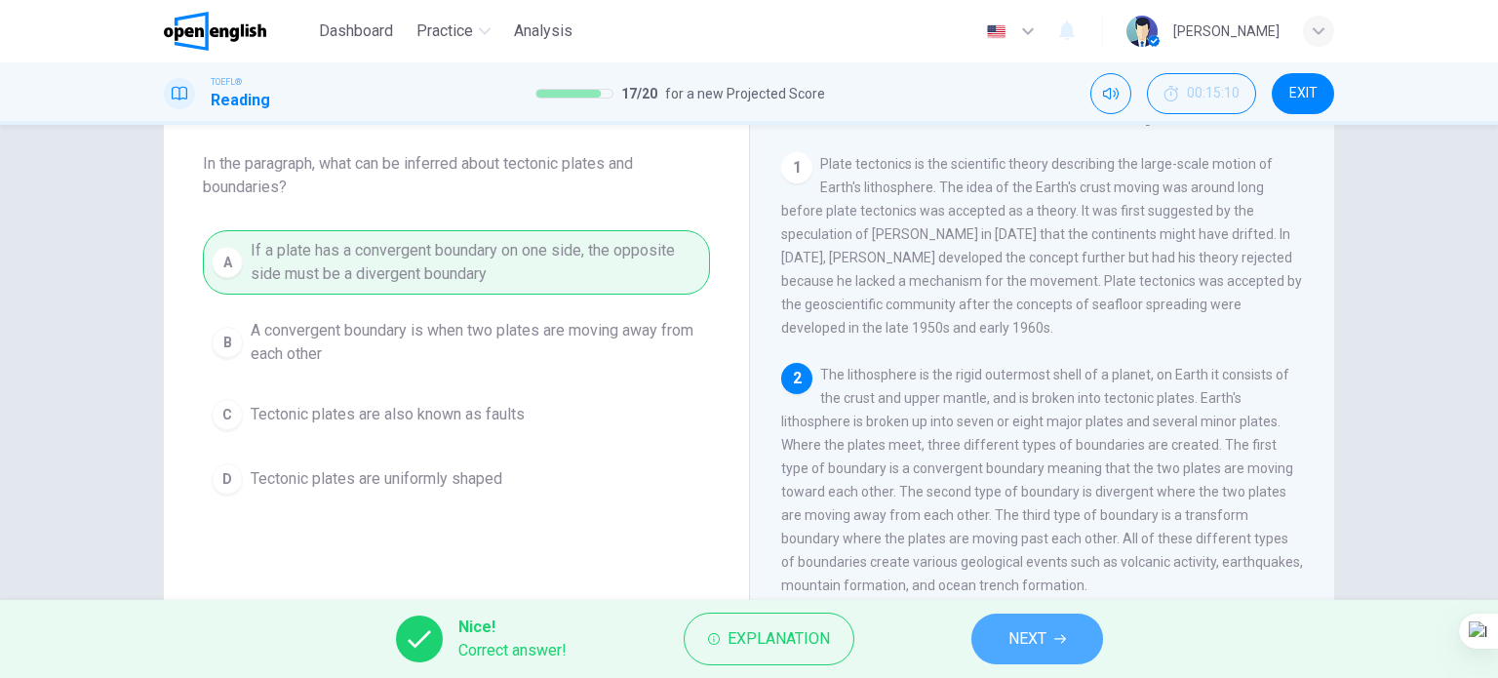
click at [1040, 646] on span "NEXT" at bounding box center [1027, 638] width 38 height 27
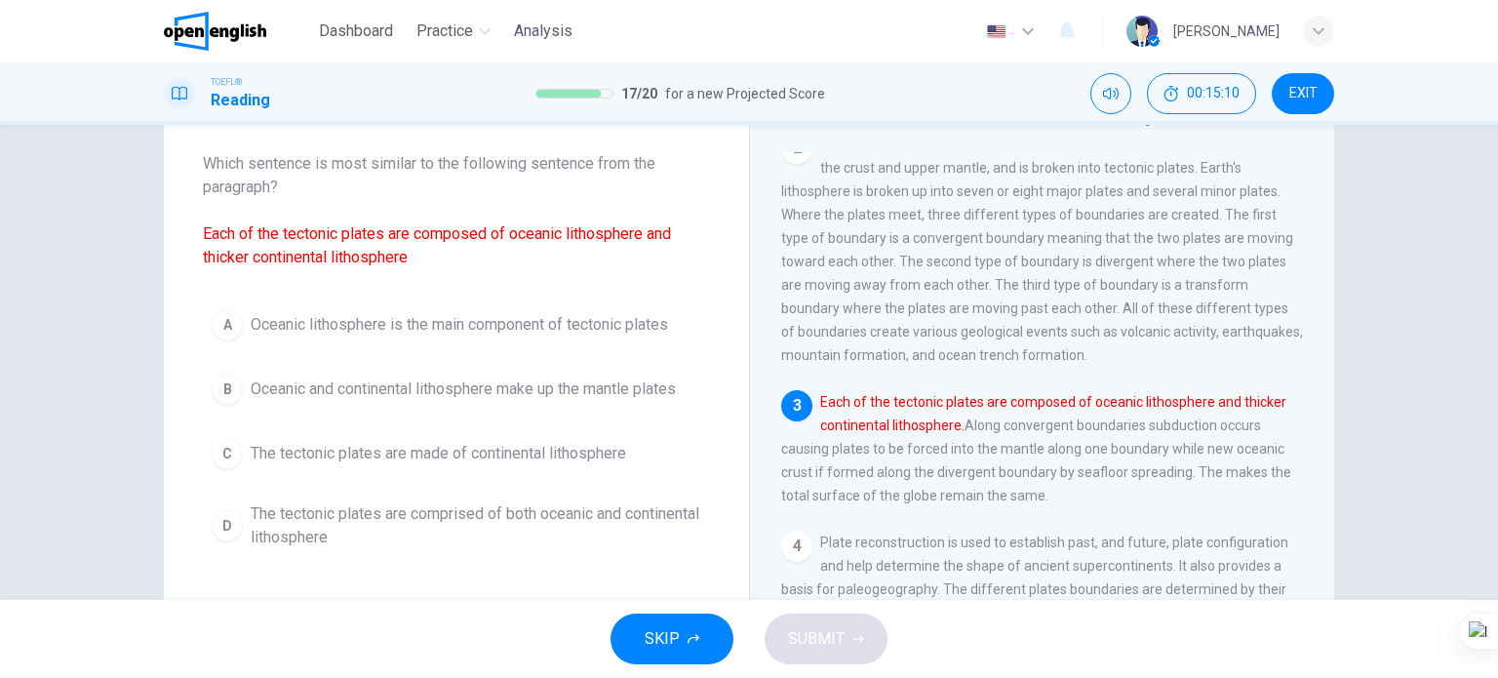
scroll to position [237, 0]
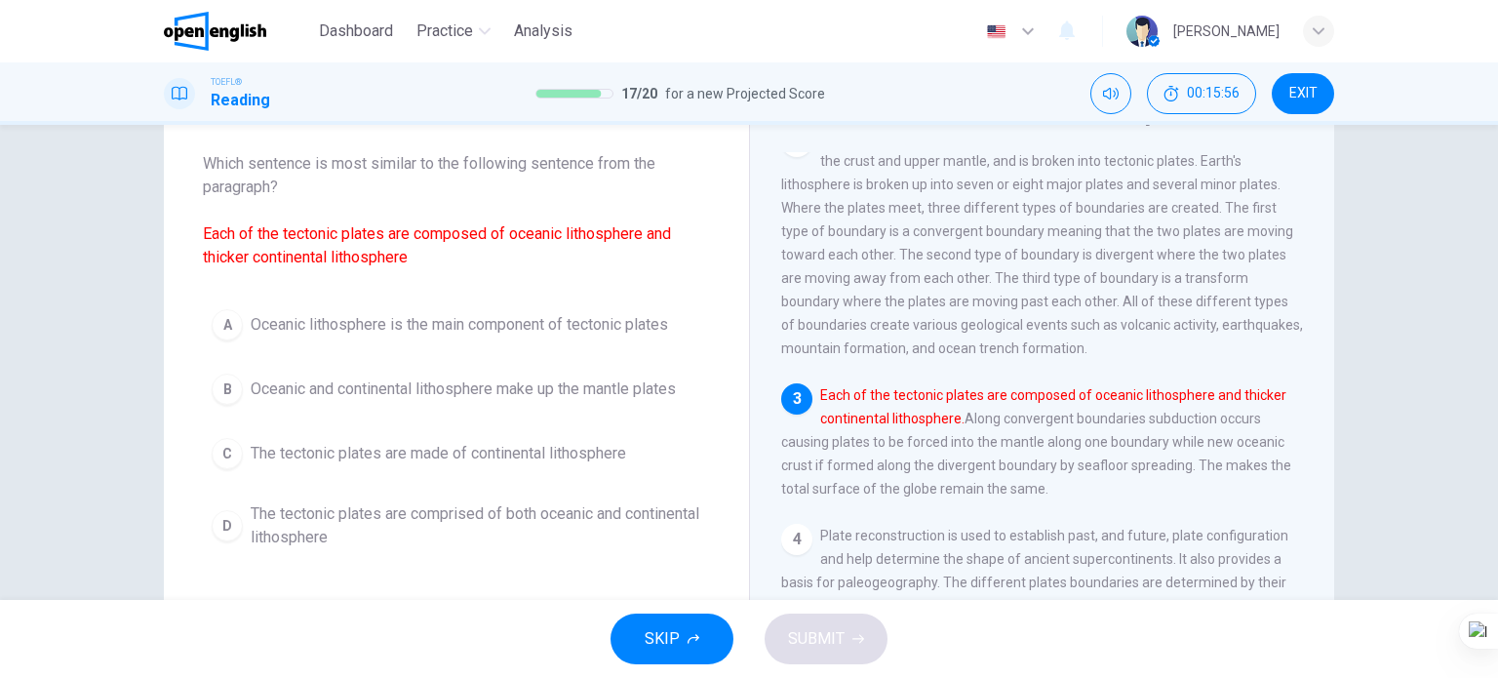
click at [546, 323] on span "Oceanic lithosphere is the main component of tectonic plates" at bounding box center [459, 324] width 417 height 23
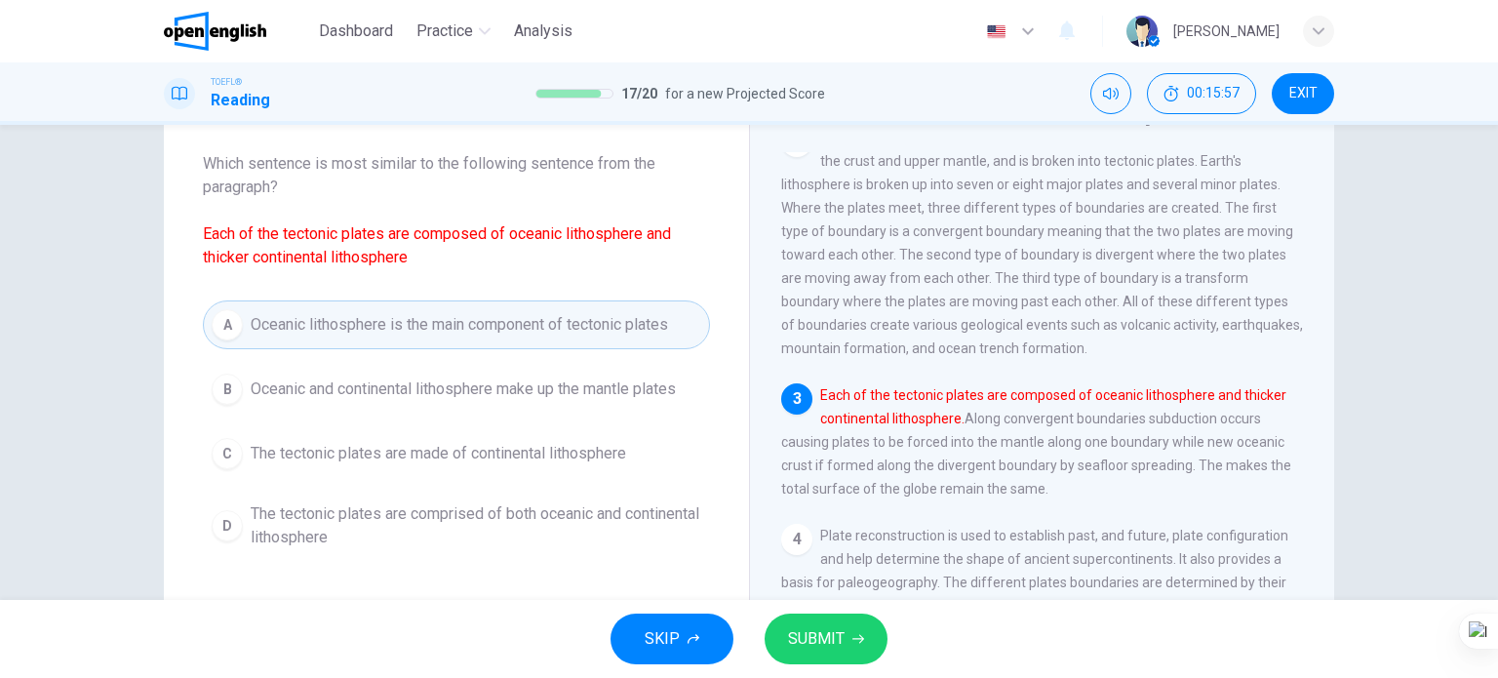
click at [816, 645] on span "SUBMIT" at bounding box center [816, 638] width 57 height 27
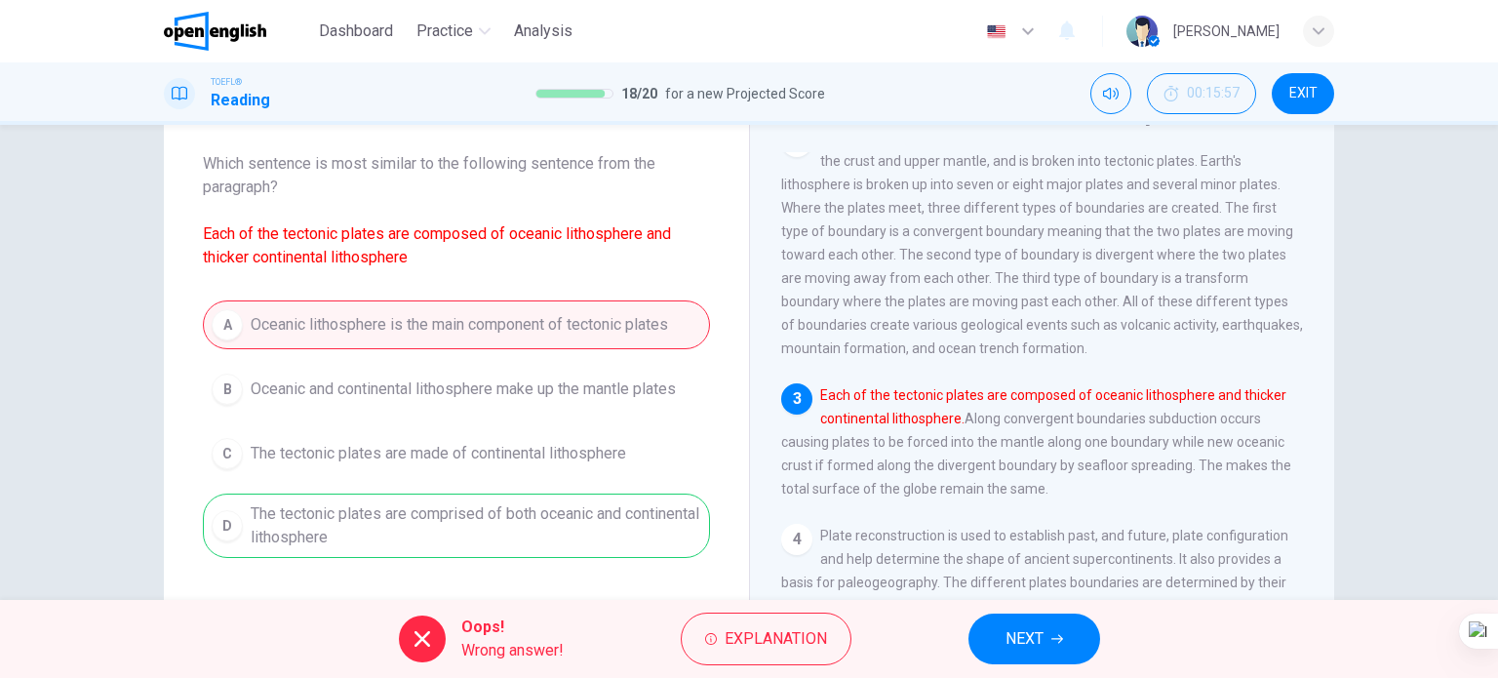
click at [1033, 652] on button "NEXT" at bounding box center [1034, 638] width 132 height 51
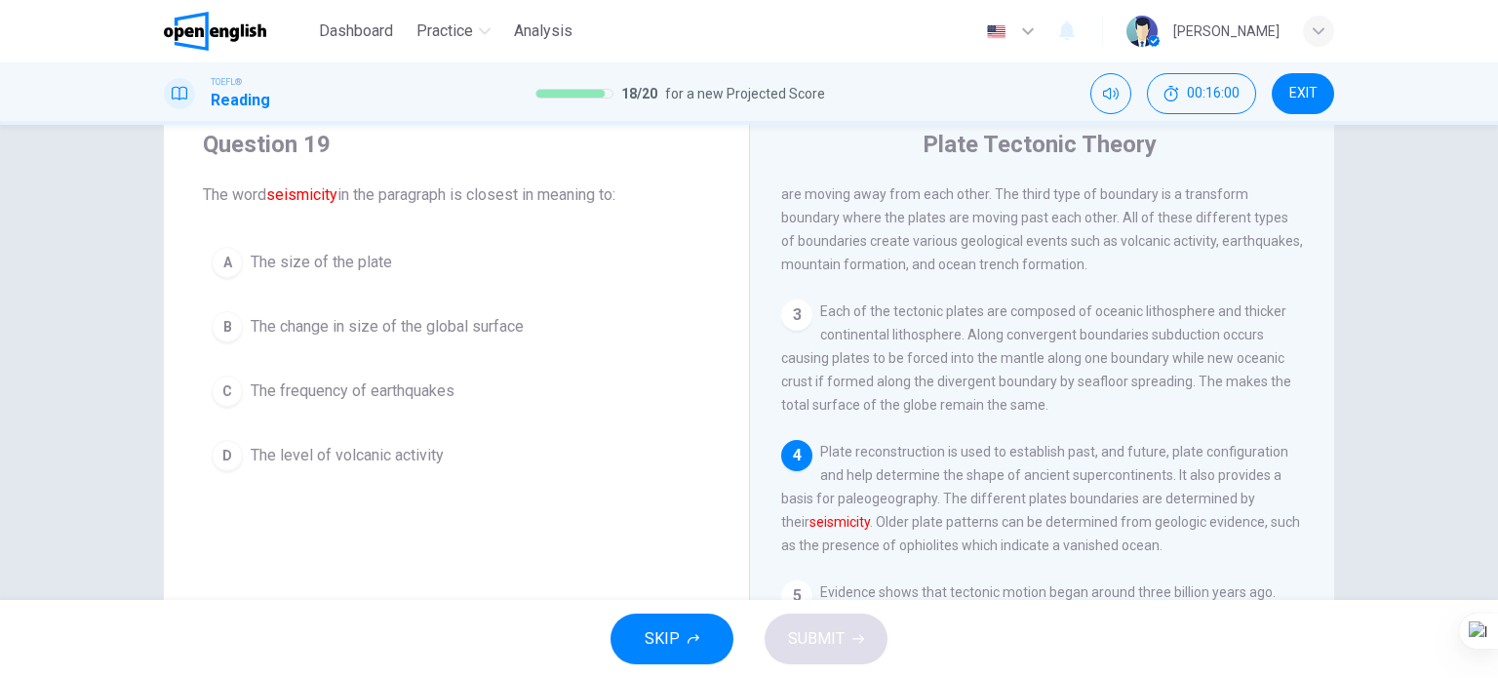
scroll to position [97, 0]
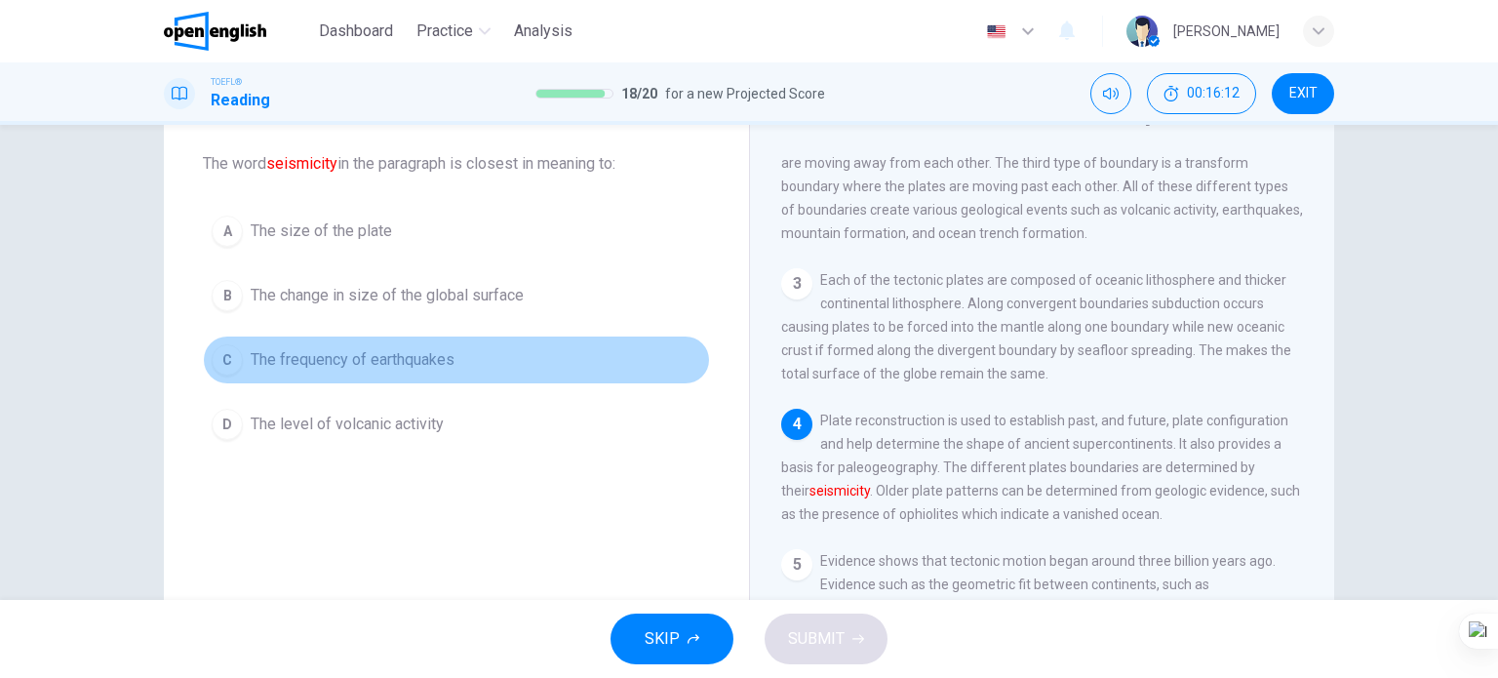
click at [406, 348] on span "The frequency of earthquakes" at bounding box center [353, 359] width 204 height 23
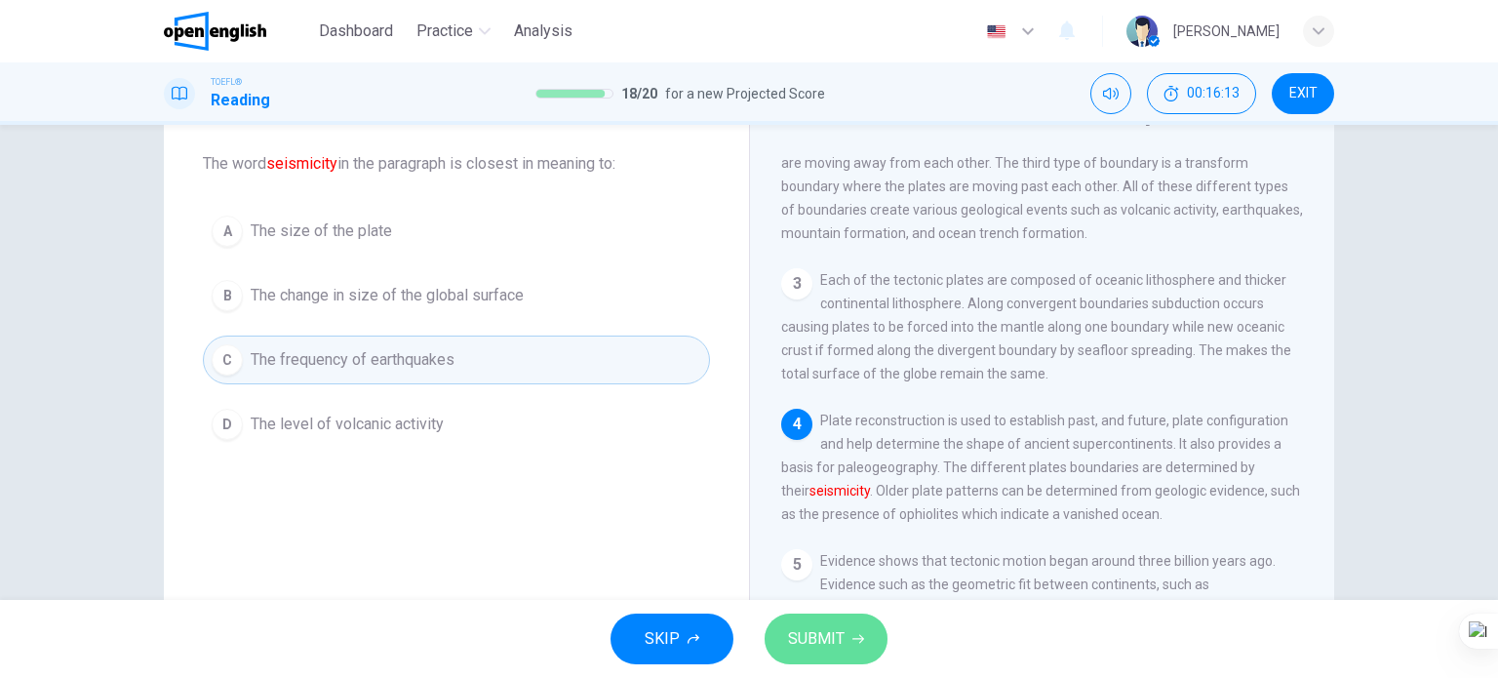
click at [811, 636] on span "SUBMIT" at bounding box center [816, 638] width 57 height 27
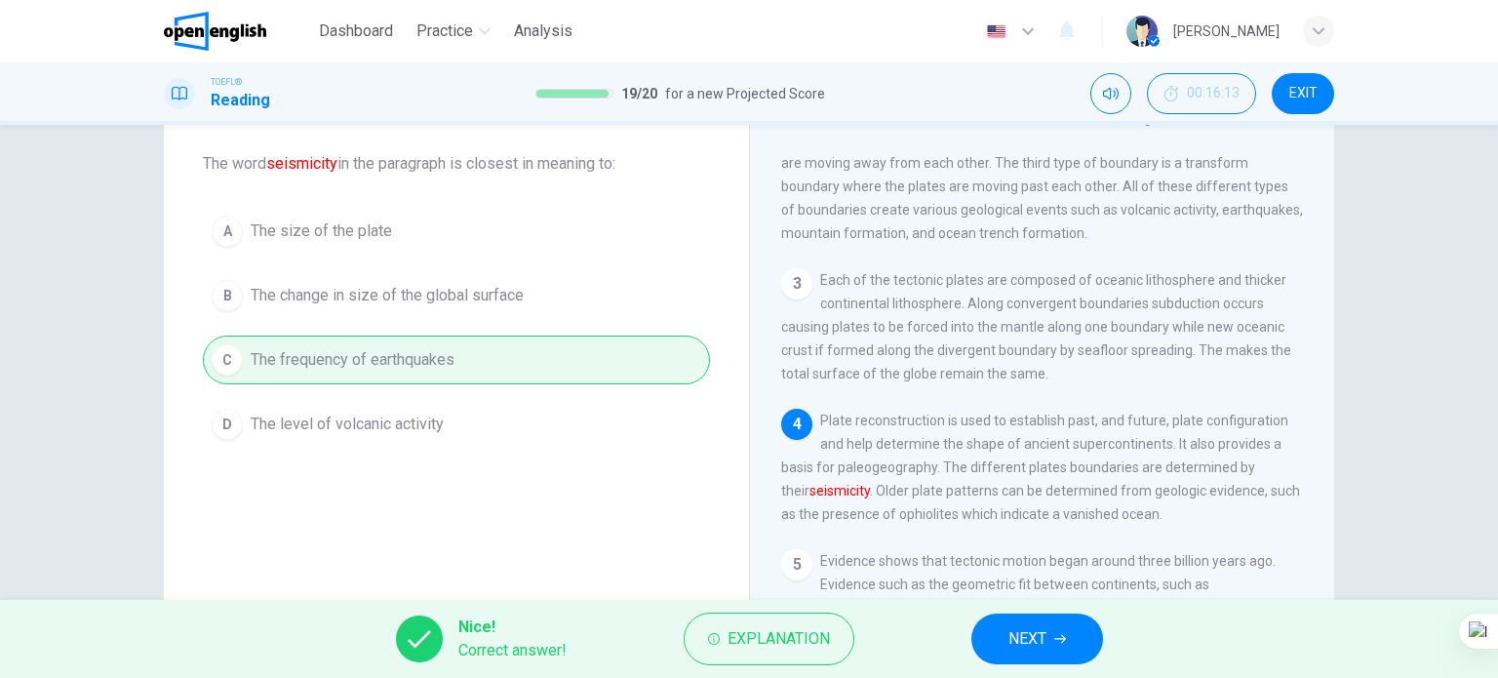
click at [1061, 642] on icon "button" at bounding box center [1060, 639] width 12 height 12
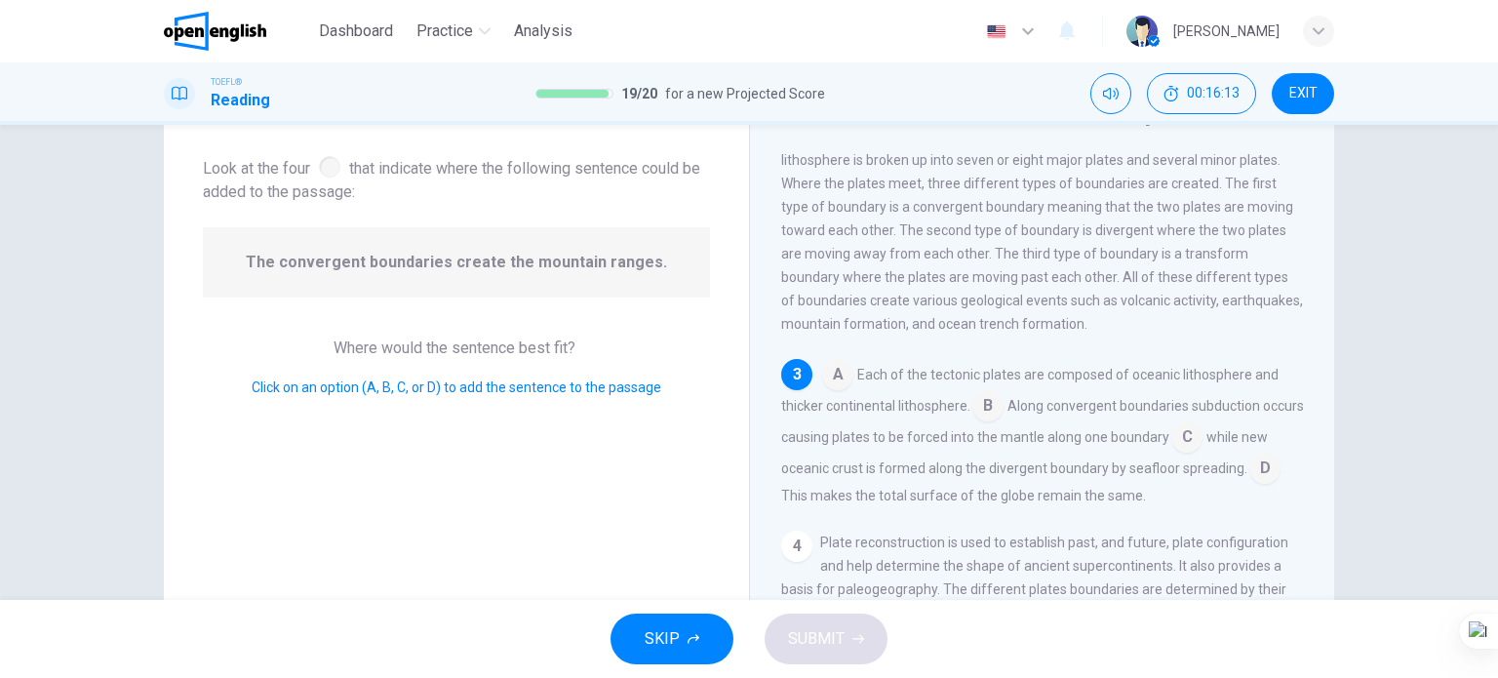
scroll to position [264, 0]
click at [1202, 447] on input at bounding box center [1186, 435] width 31 height 31
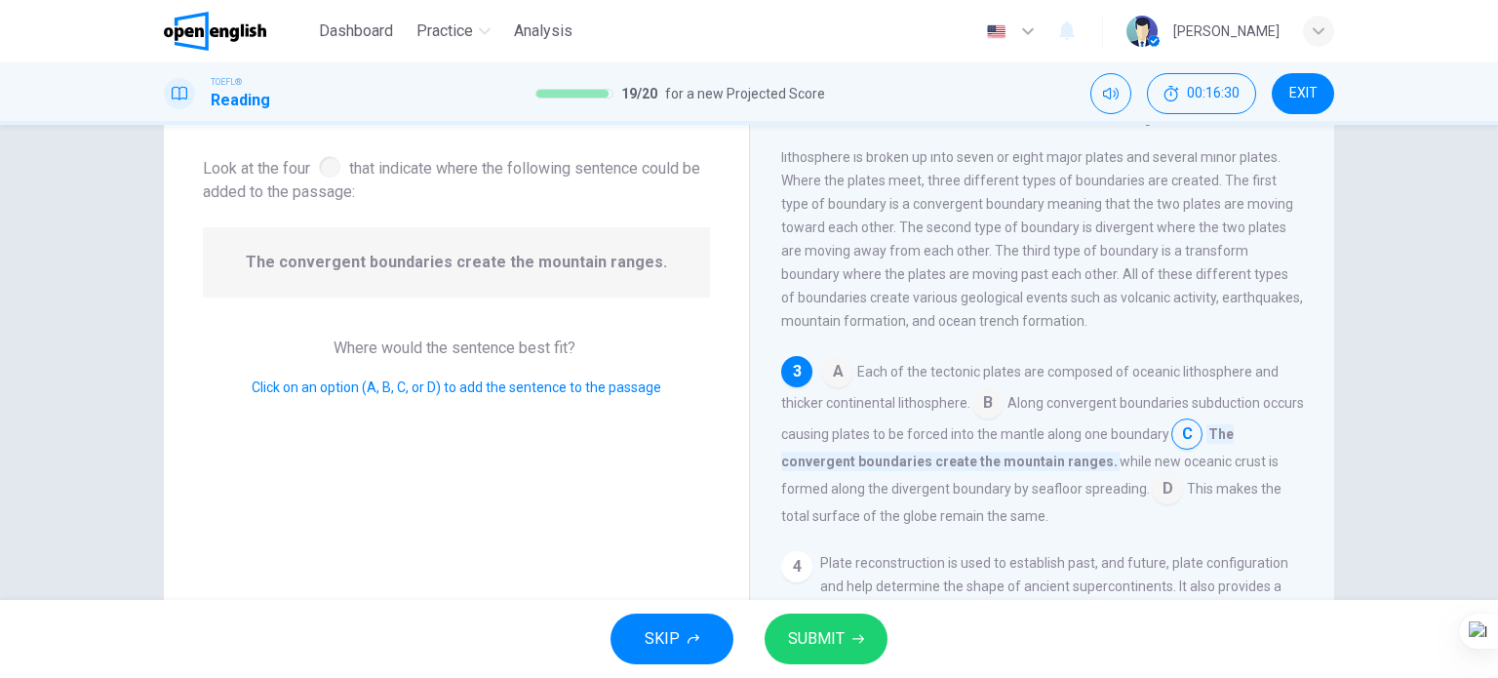
click at [981, 414] on input at bounding box center [987, 404] width 31 height 31
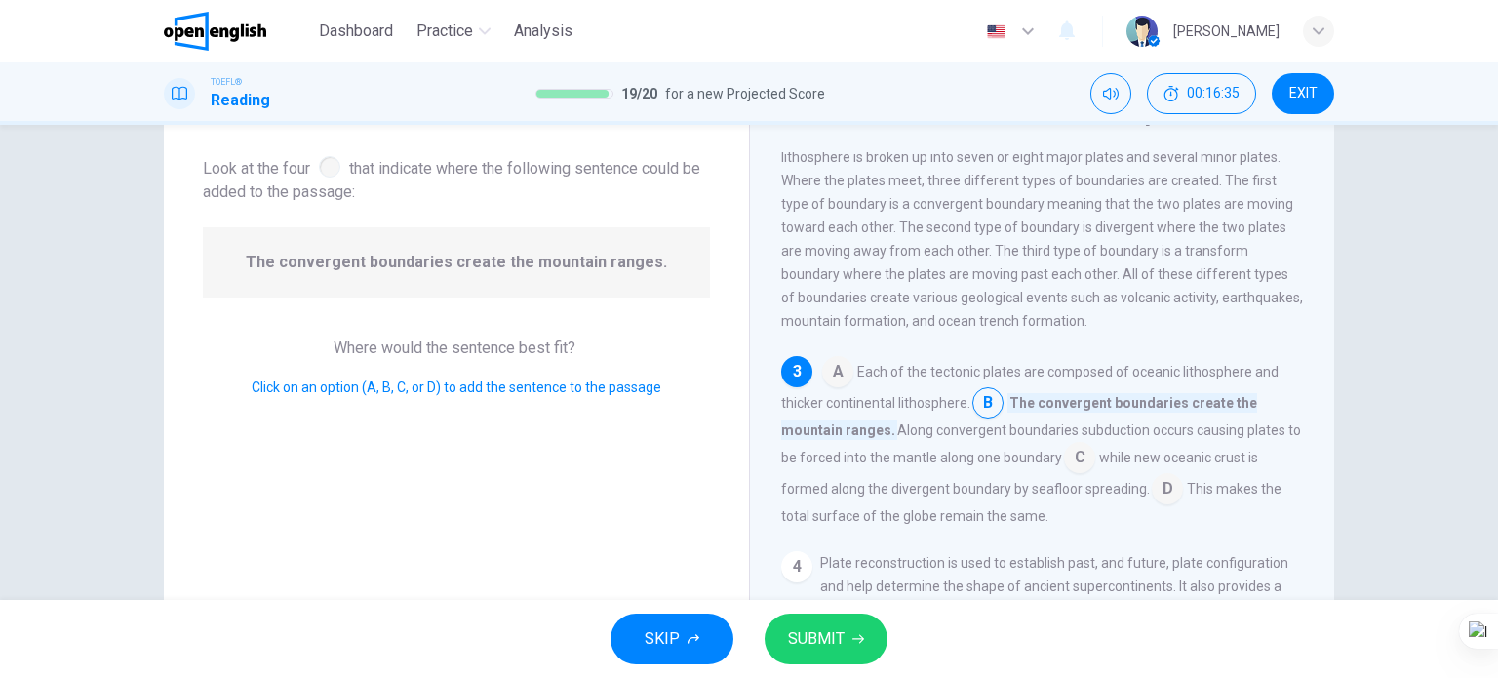
click at [1092, 475] on input at bounding box center [1079, 459] width 31 height 31
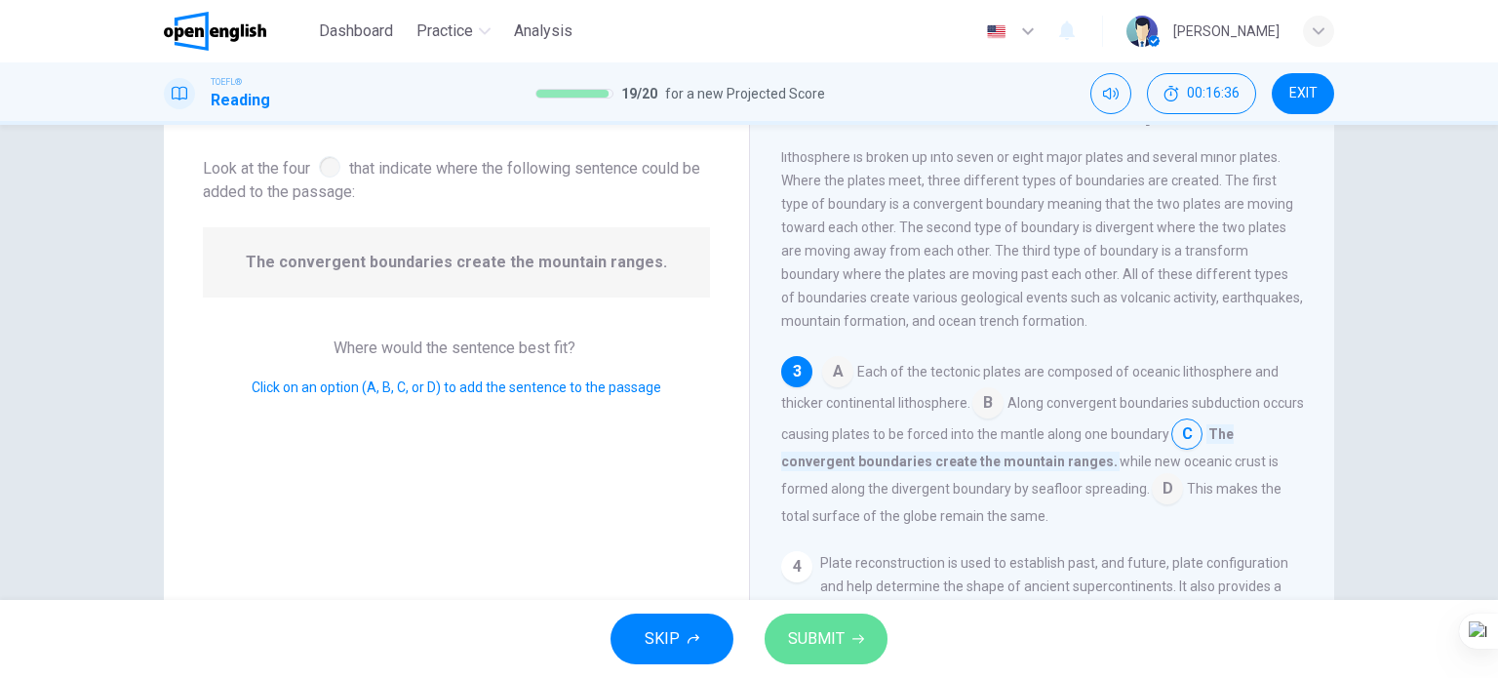
click at [854, 644] on button "SUBMIT" at bounding box center [825, 638] width 123 height 51
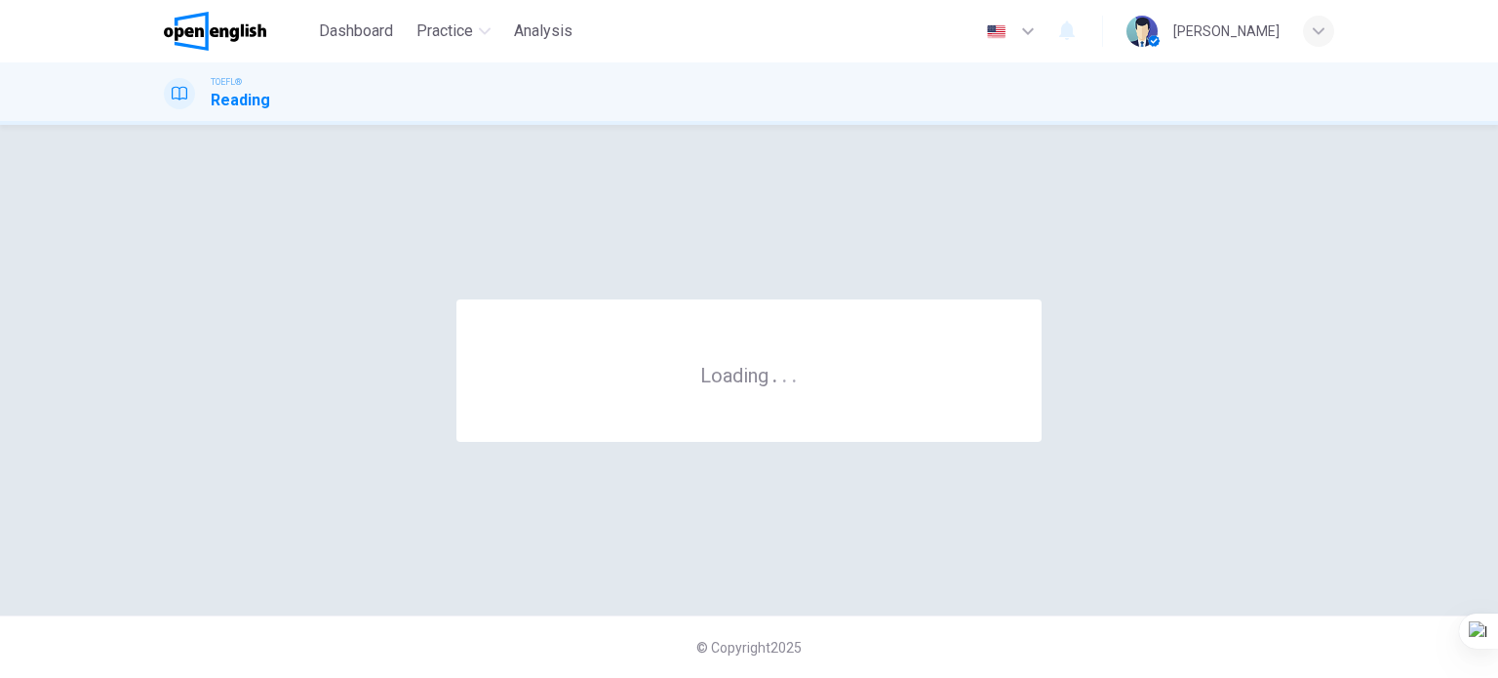
scroll to position [0, 0]
